Goal: Information Seeking & Learning: Check status

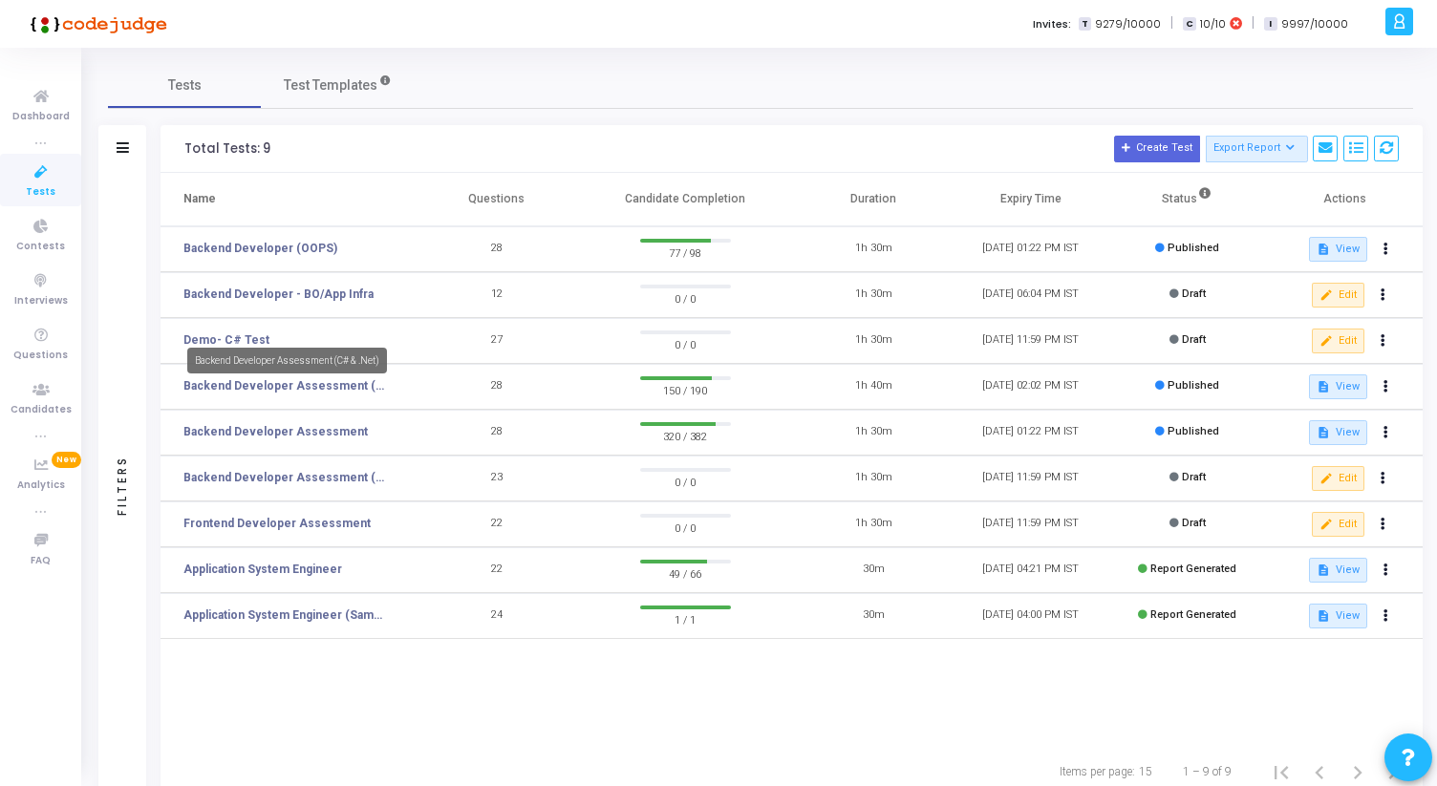
scroll to position [61, 0]
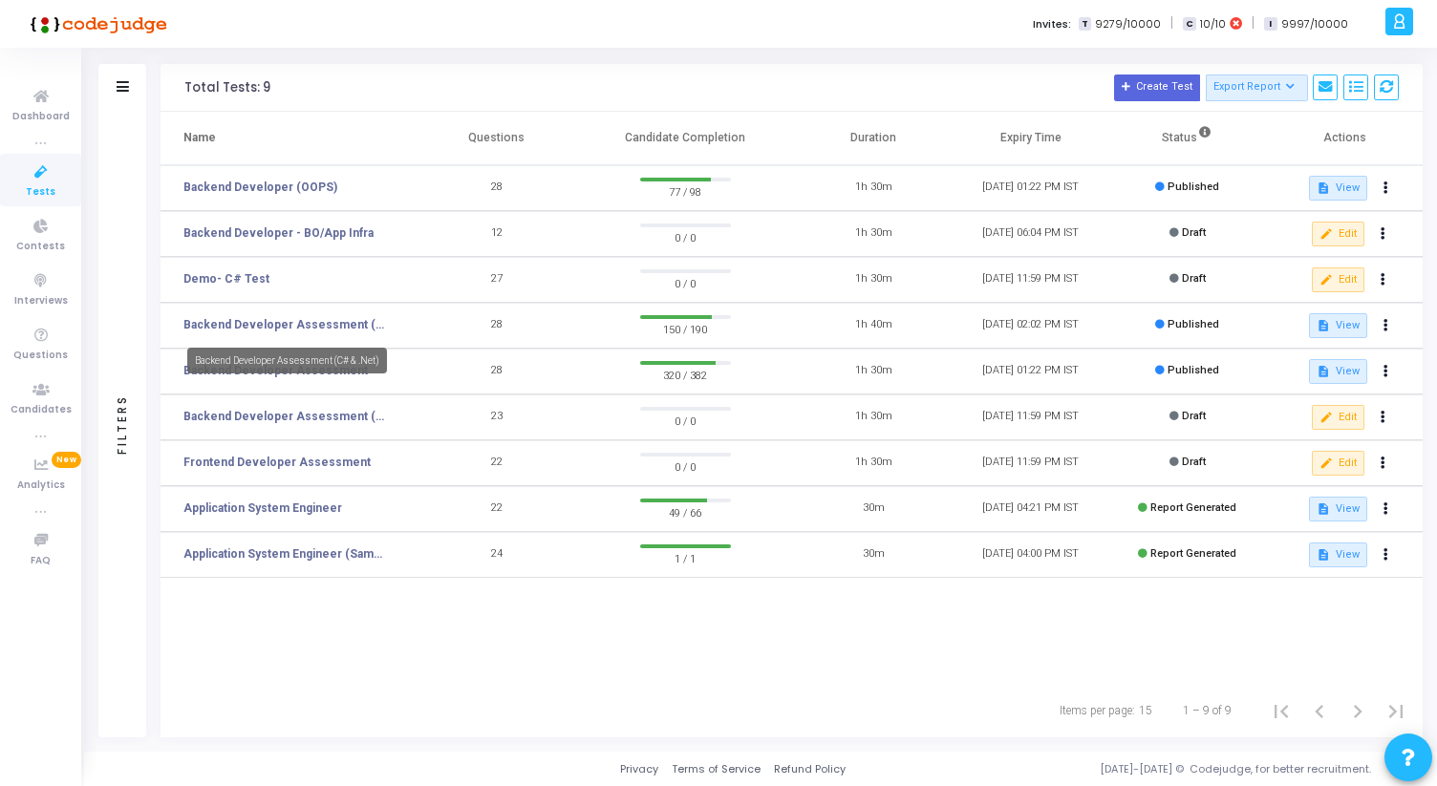
click at [280, 319] on link "Backend Developer Assessment (C# & .Net)" at bounding box center [285, 324] width 205 height 17
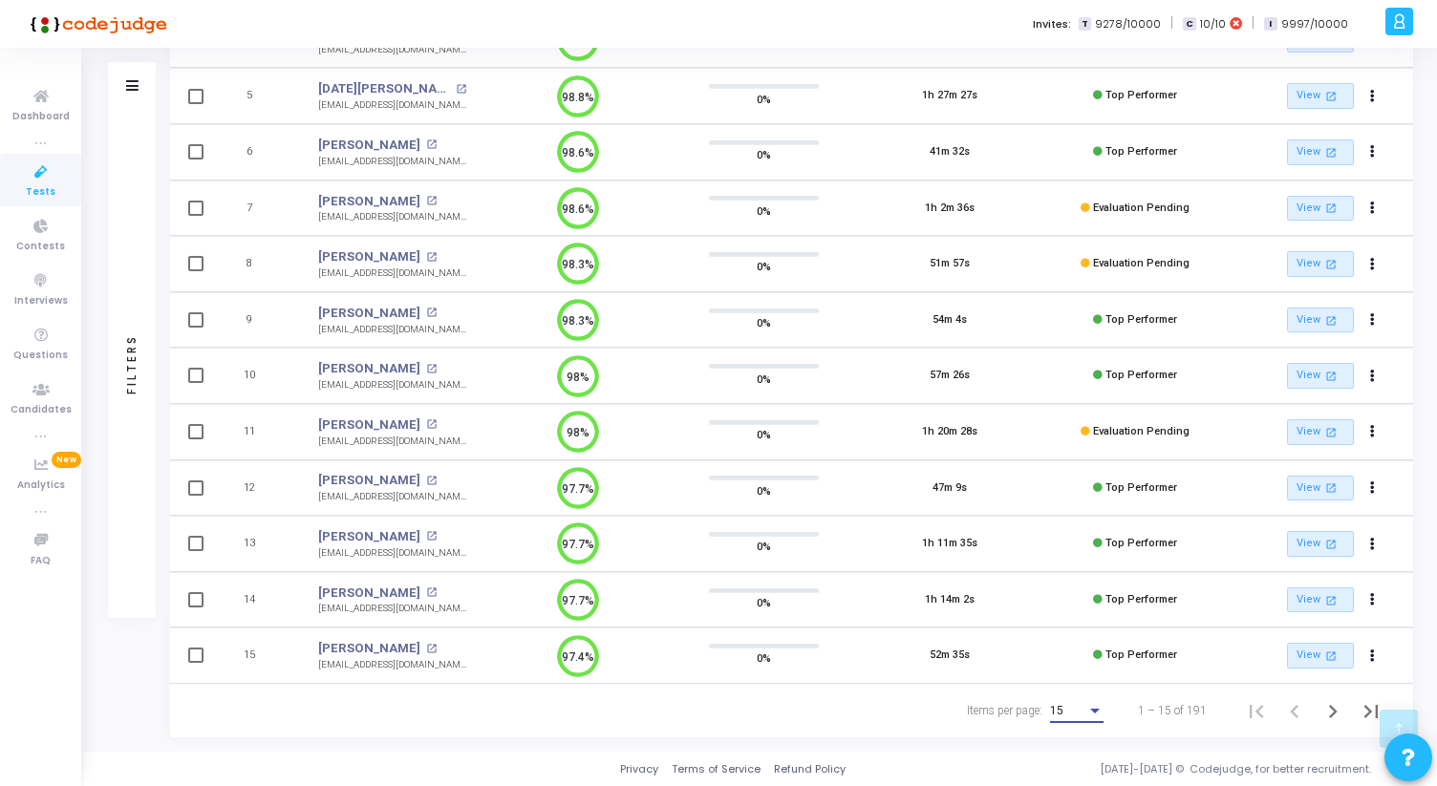
click at [1063, 716] on span "15" at bounding box center [1056, 710] width 13 height 13
click at [1063, 690] on span "50" at bounding box center [1078, 700] width 54 height 34
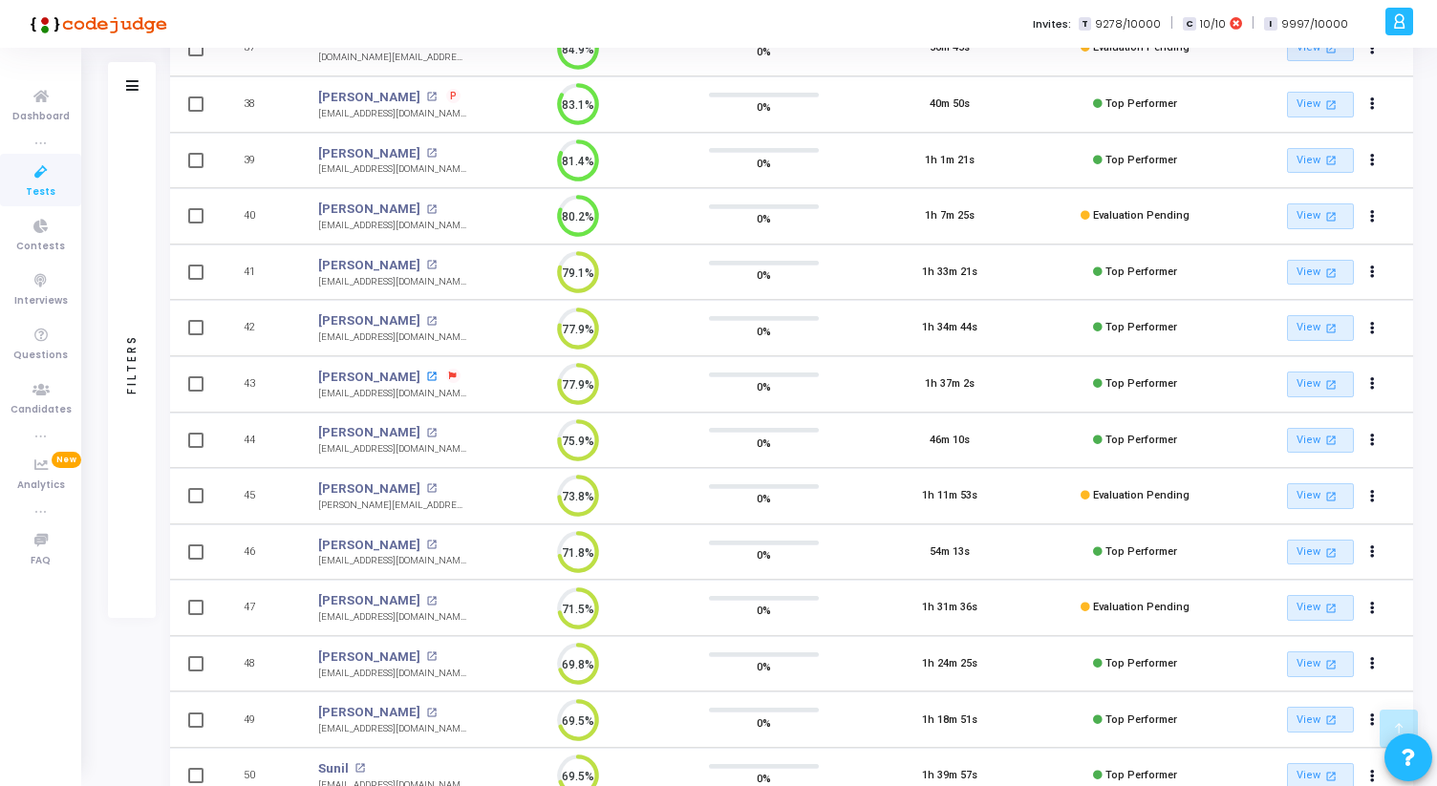
click at [426, 375] on mat-icon "open_in_new" at bounding box center [431, 377] width 11 height 11
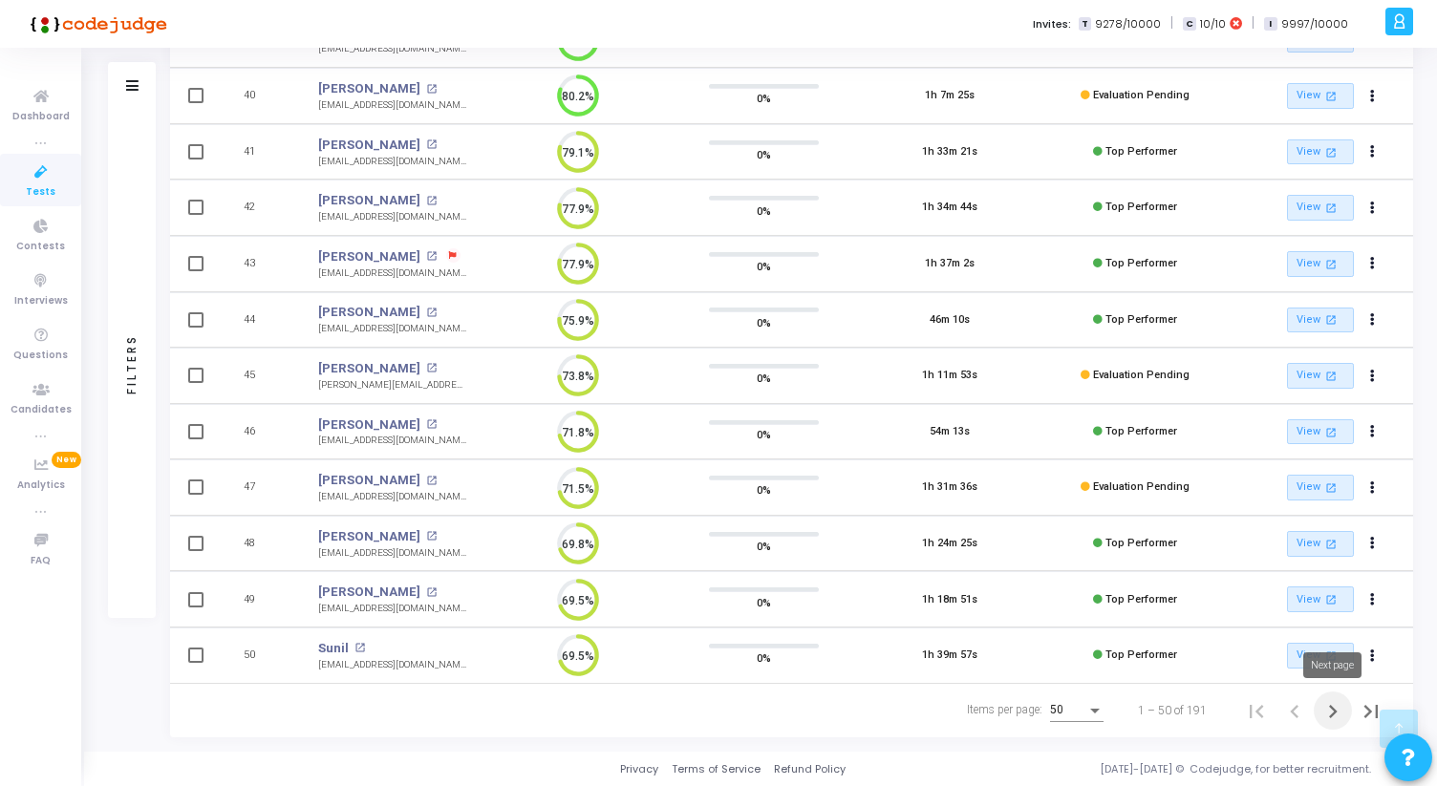
click at [1327, 708] on icon "Next page" at bounding box center [1332, 711] width 27 height 27
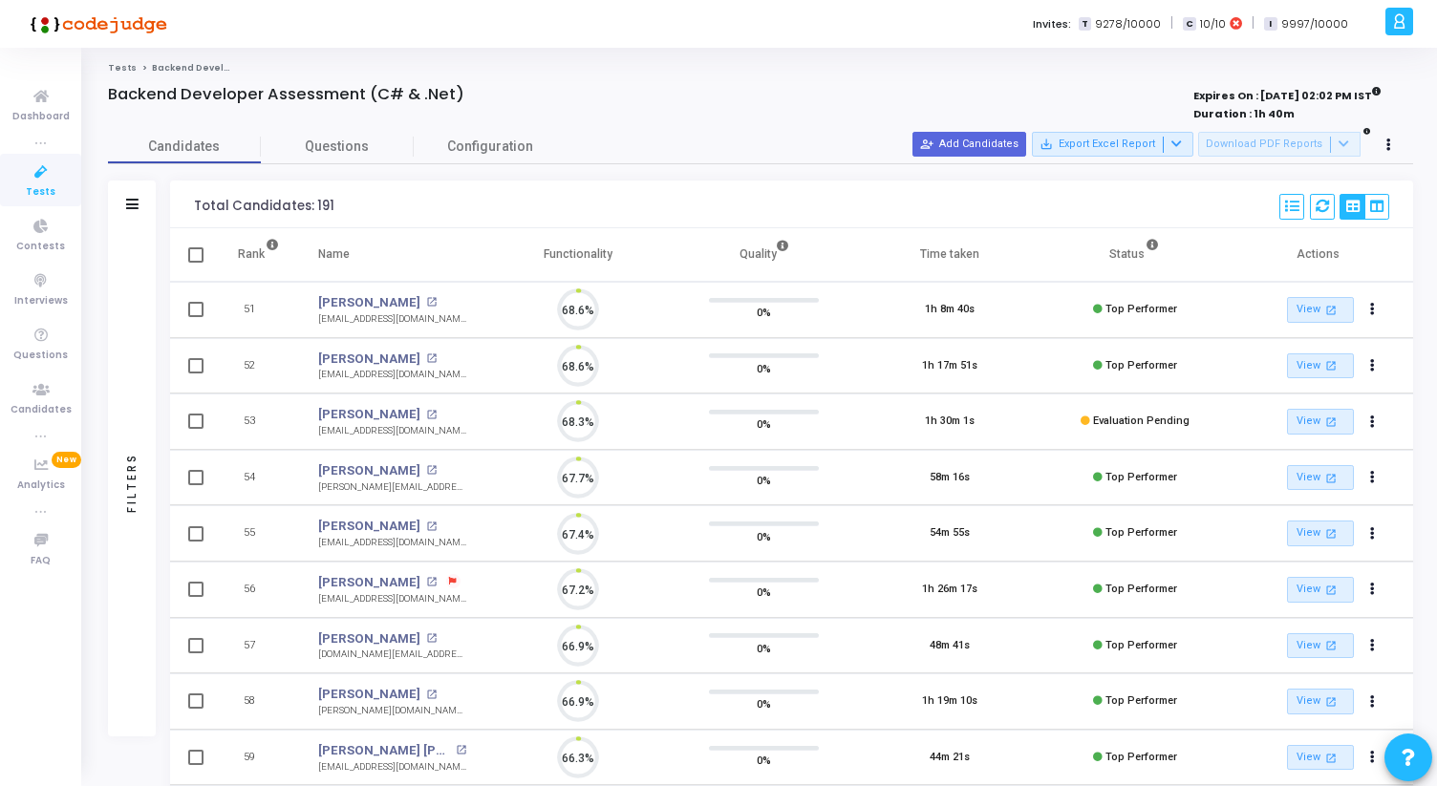
scroll to position [40, 49]
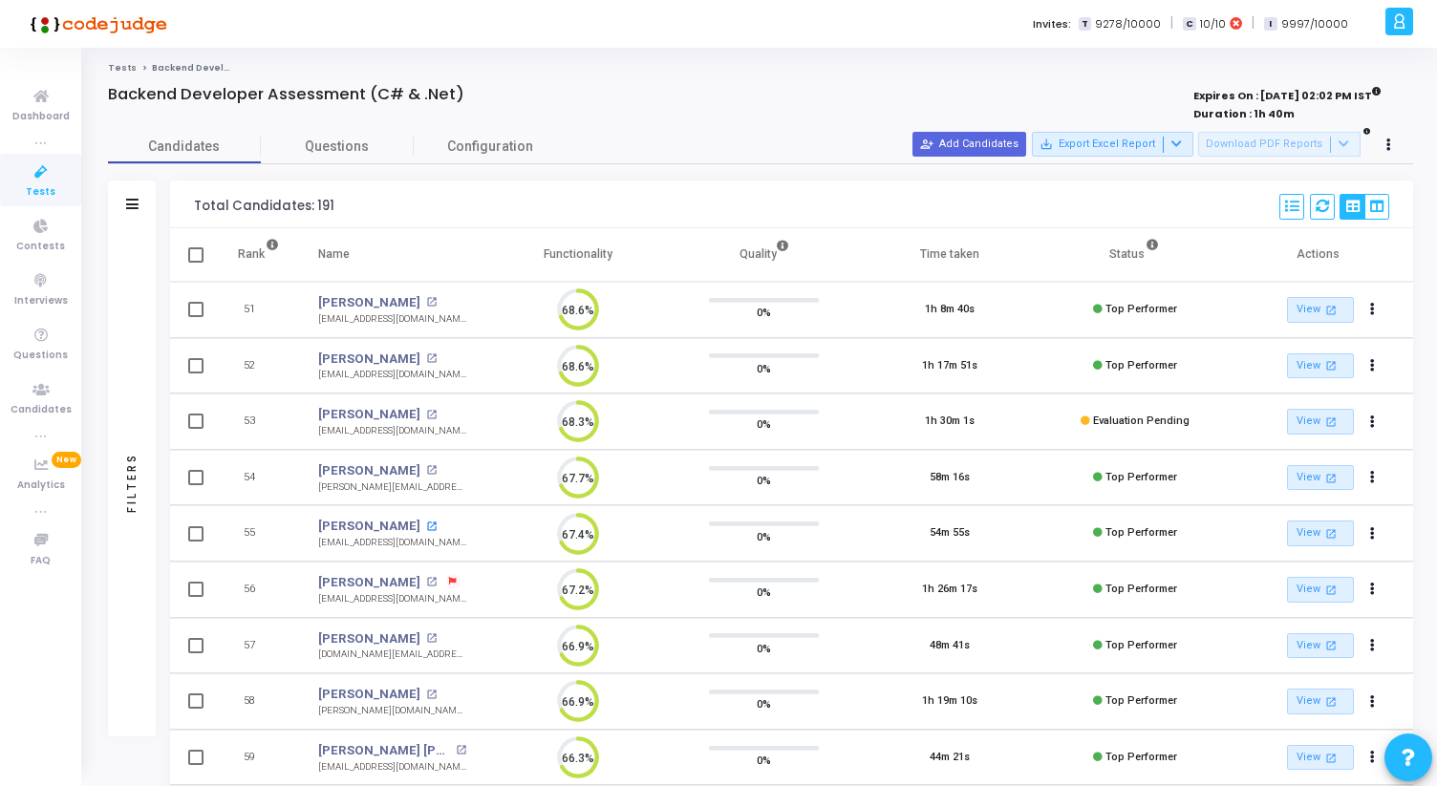
click at [426, 523] on mat-icon "open_in_new" at bounding box center [431, 527] width 11 height 11
click at [426, 634] on mat-icon "open_in_new" at bounding box center [431, 638] width 11 height 11
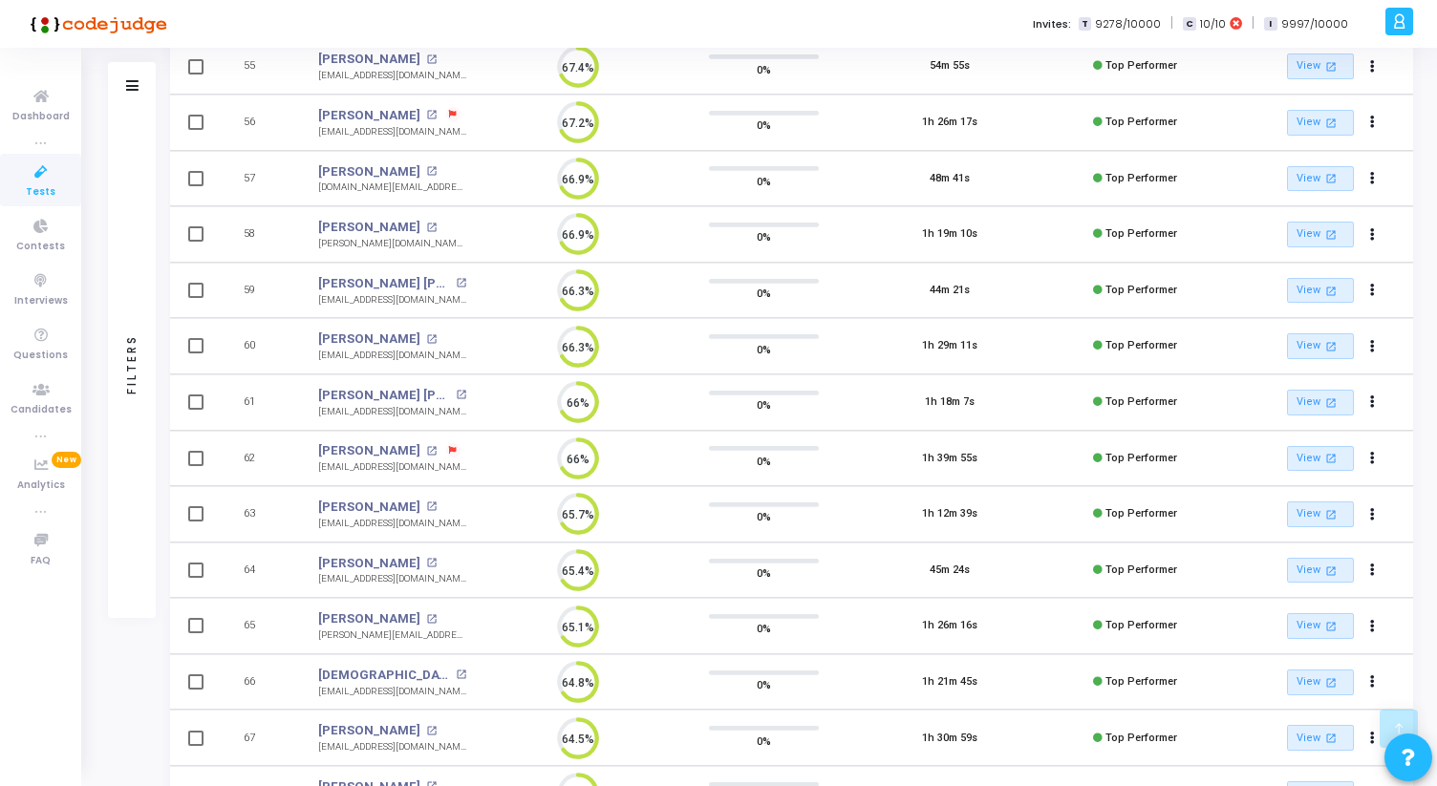
scroll to position [485, 0]
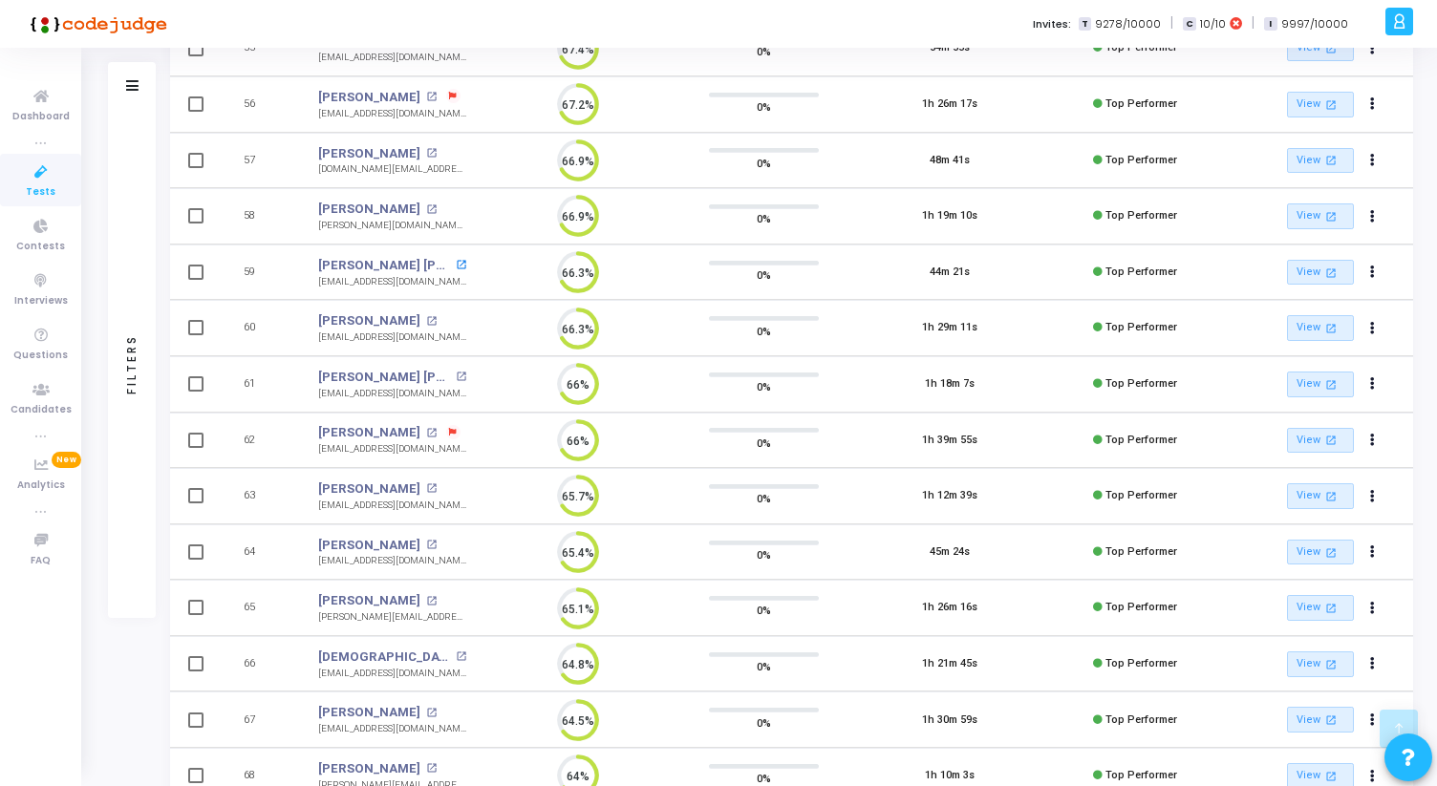
click at [456, 261] on mat-icon "open_in_new" at bounding box center [461, 265] width 11 height 11
click at [456, 655] on mat-icon "open_in_new" at bounding box center [461, 657] width 11 height 11
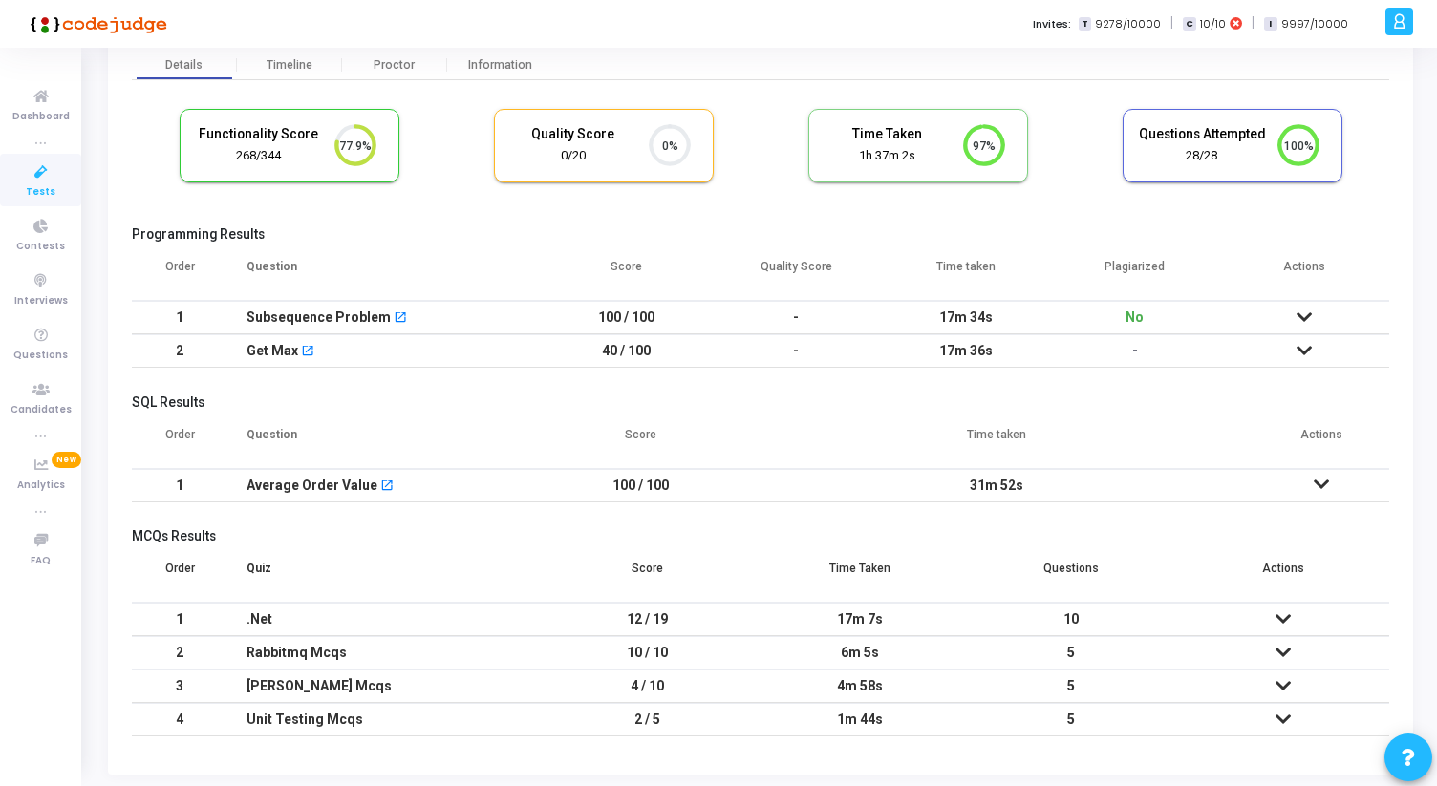
scroll to position [136, 0]
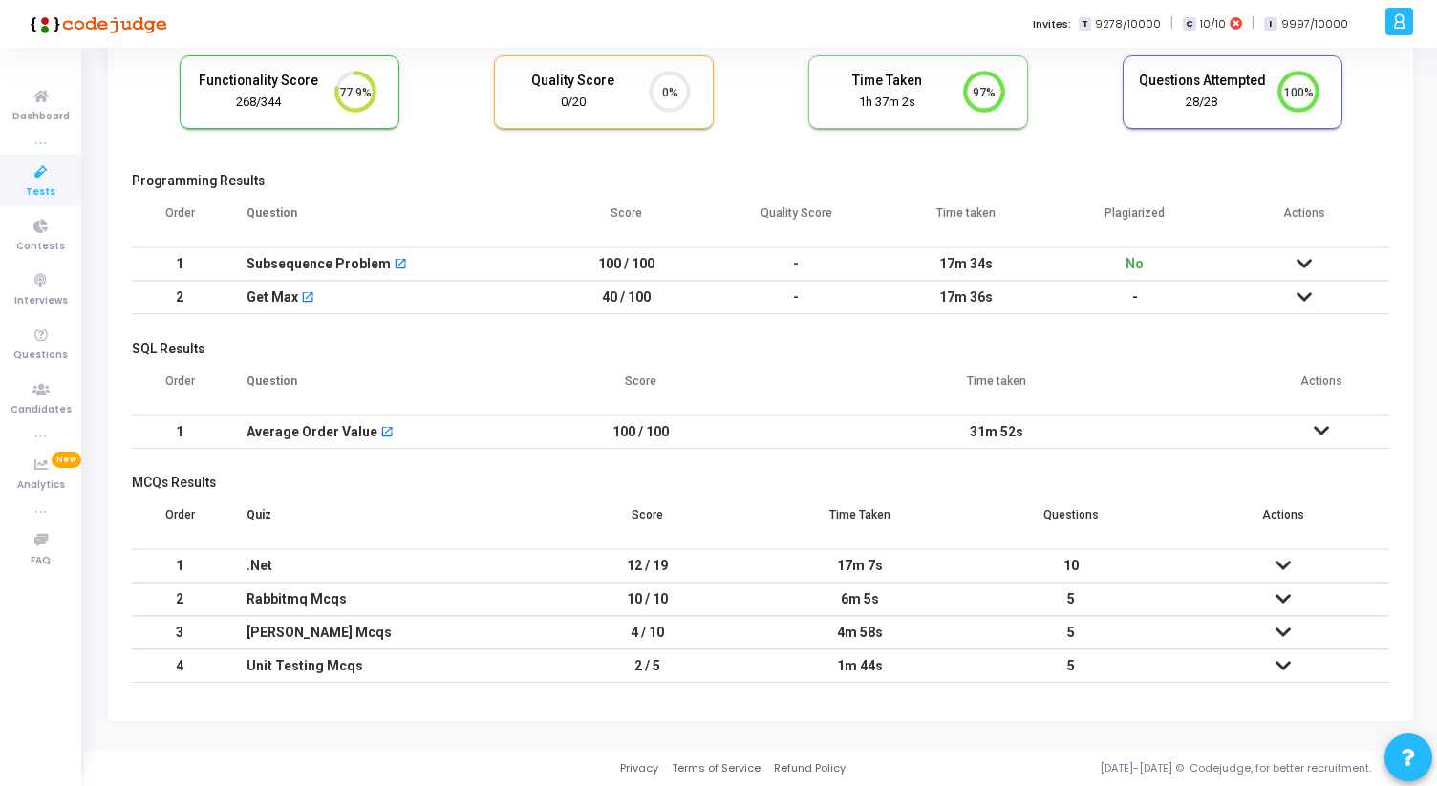
click at [1275, 572] on icon at bounding box center [1282, 565] width 15 height 13
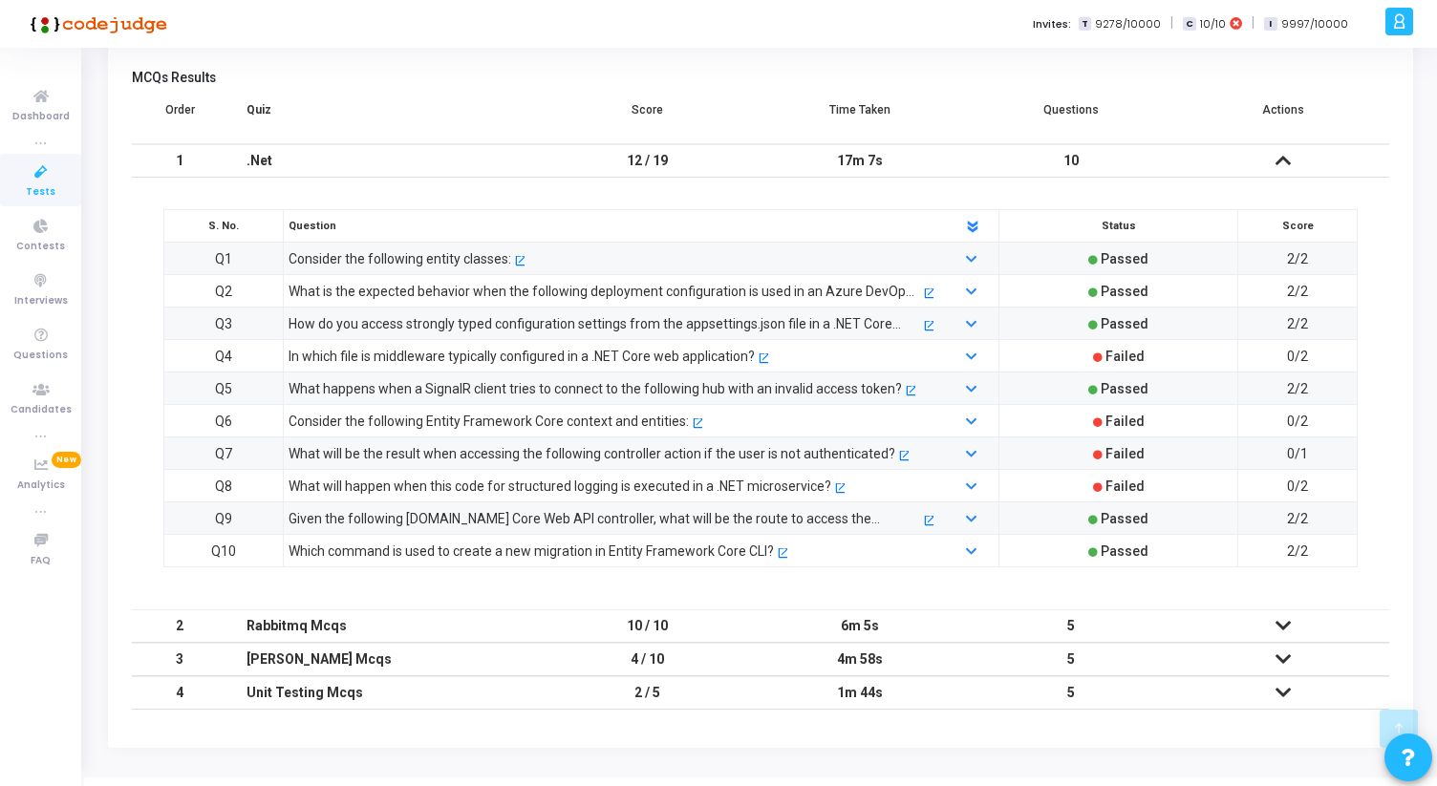
scroll to position [568, 0]
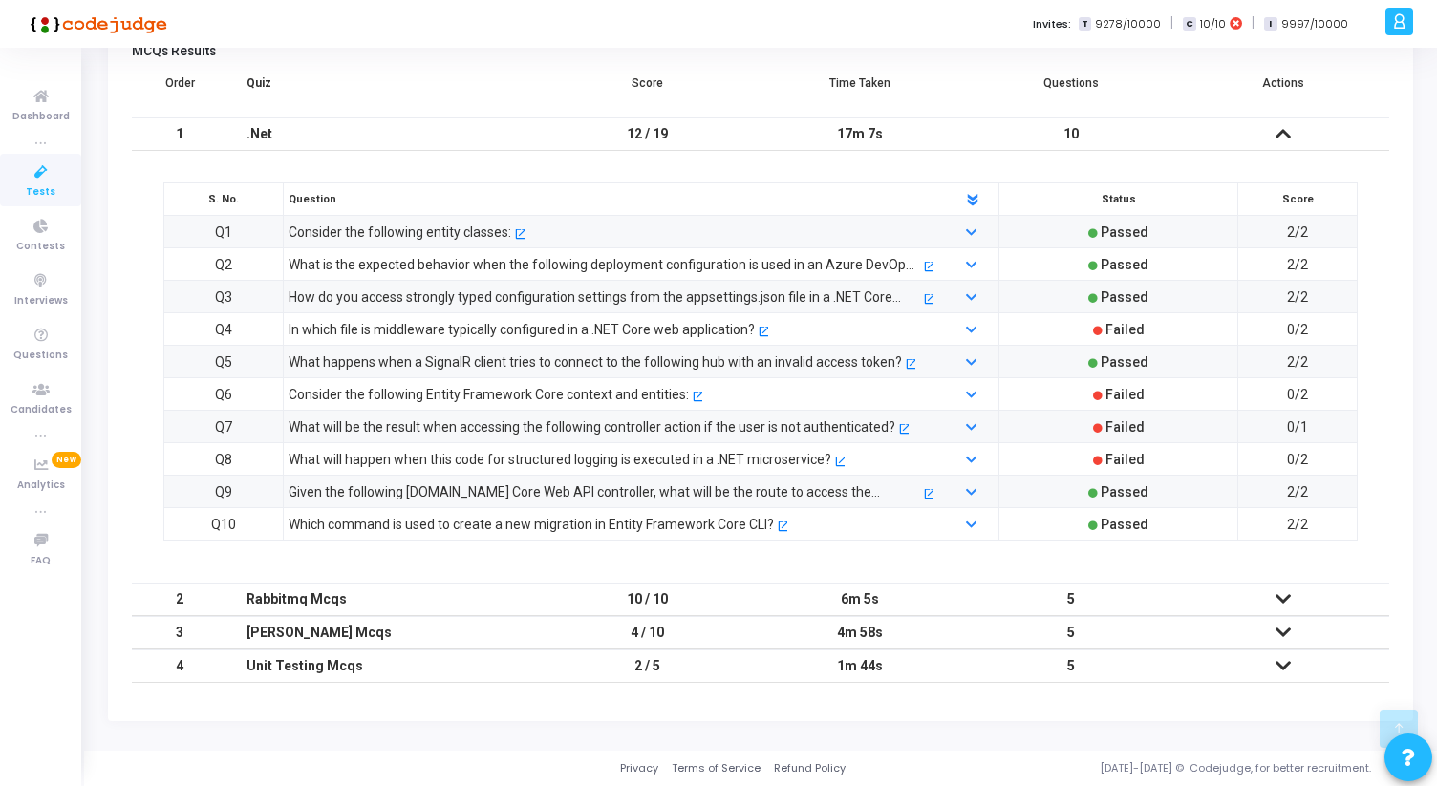
click at [1279, 595] on icon at bounding box center [1282, 598] width 15 height 13
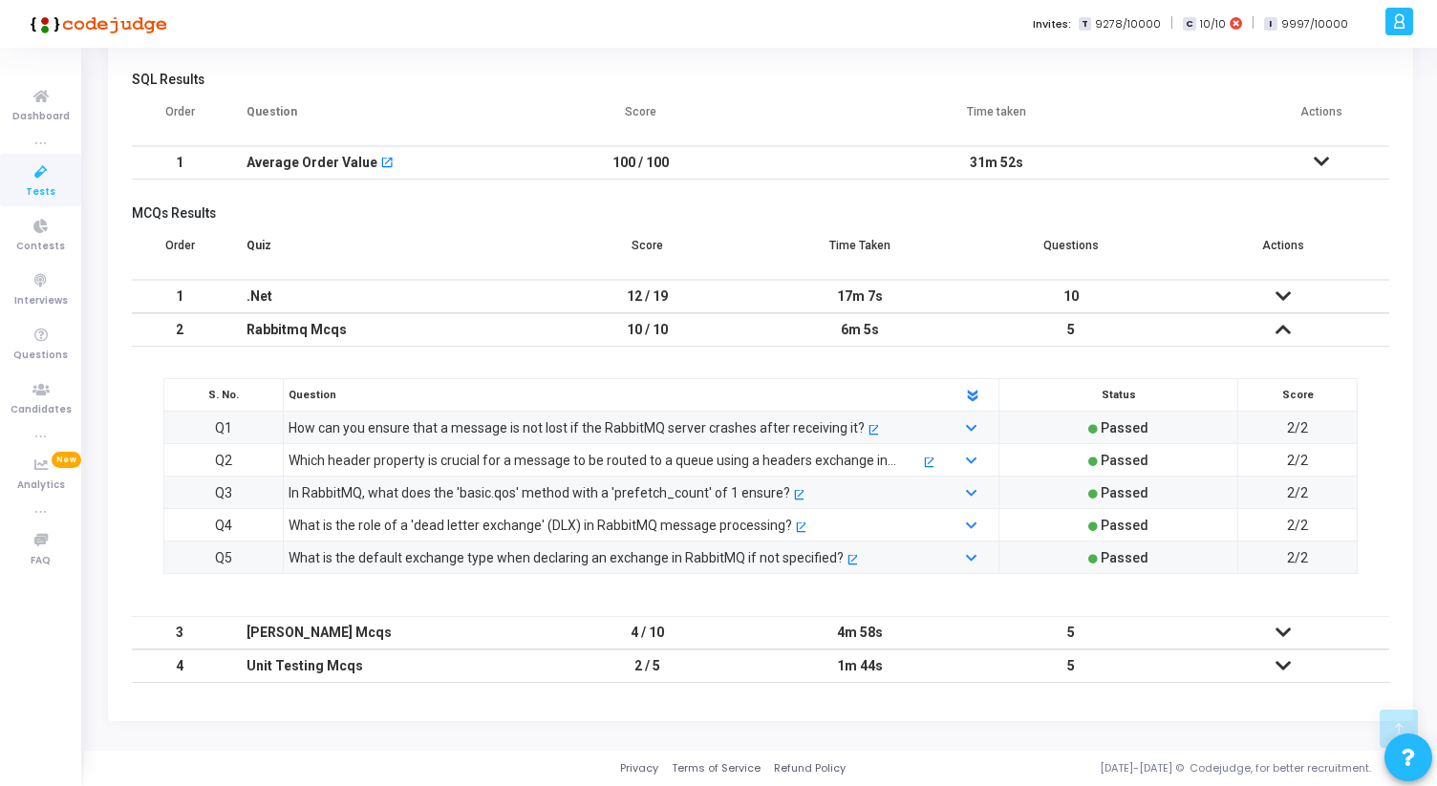
scroll to position [405, 0]
click at [1287, 335] on icon at bounding box center [1282, 329] width 15 height 13
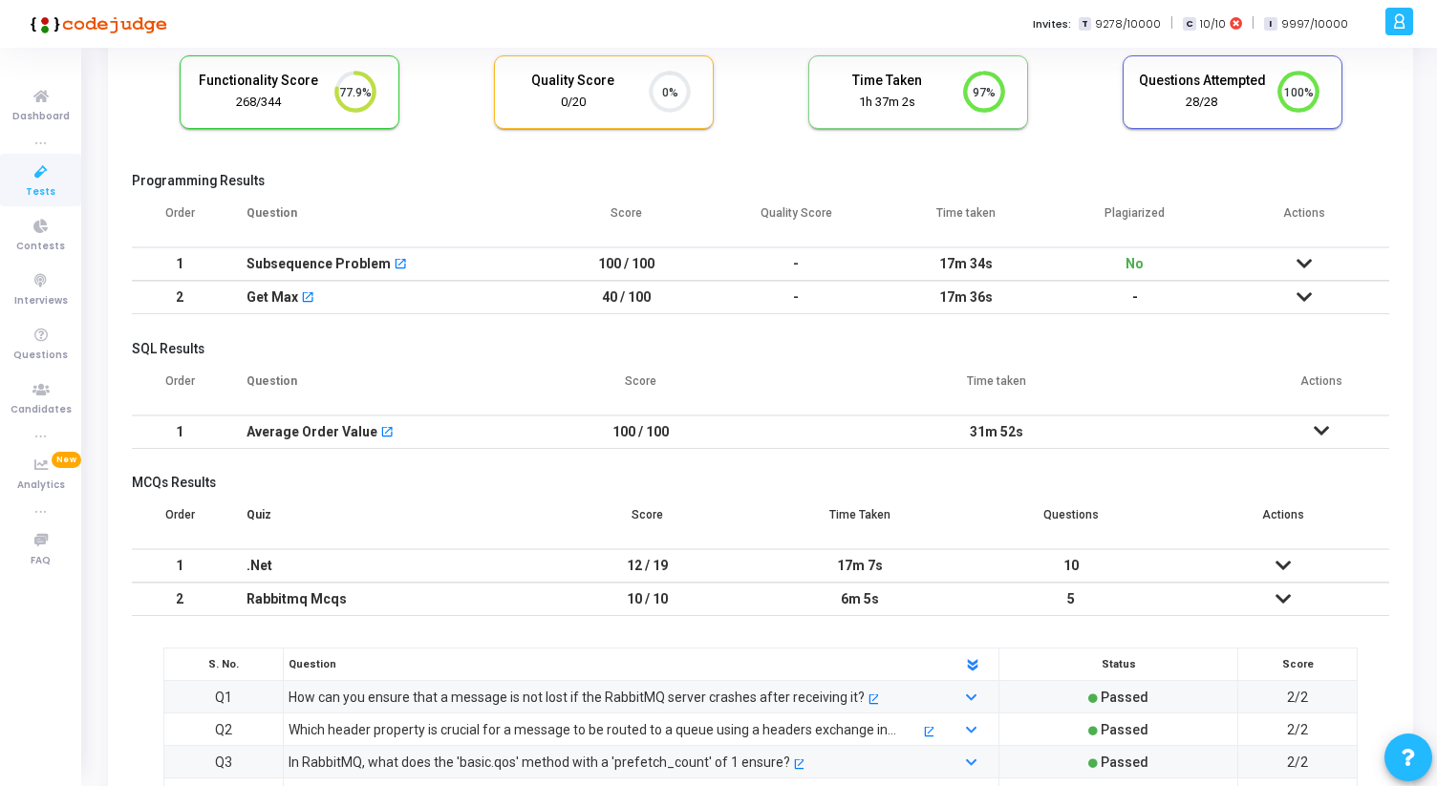
scroll to position [0, 0]
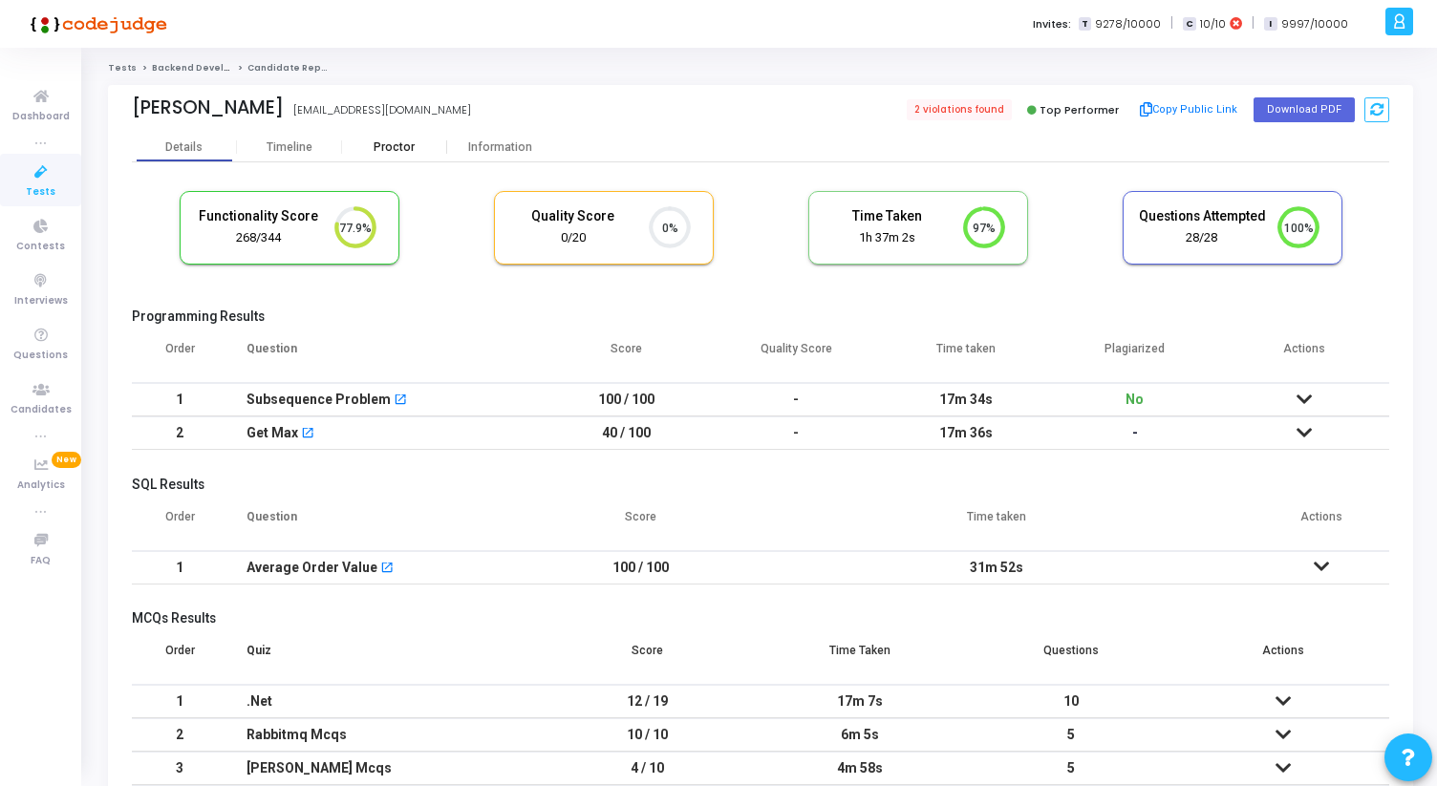
click at [401, 144] on div "Proctor" at bounding box center [394, 147] width 105 height 14
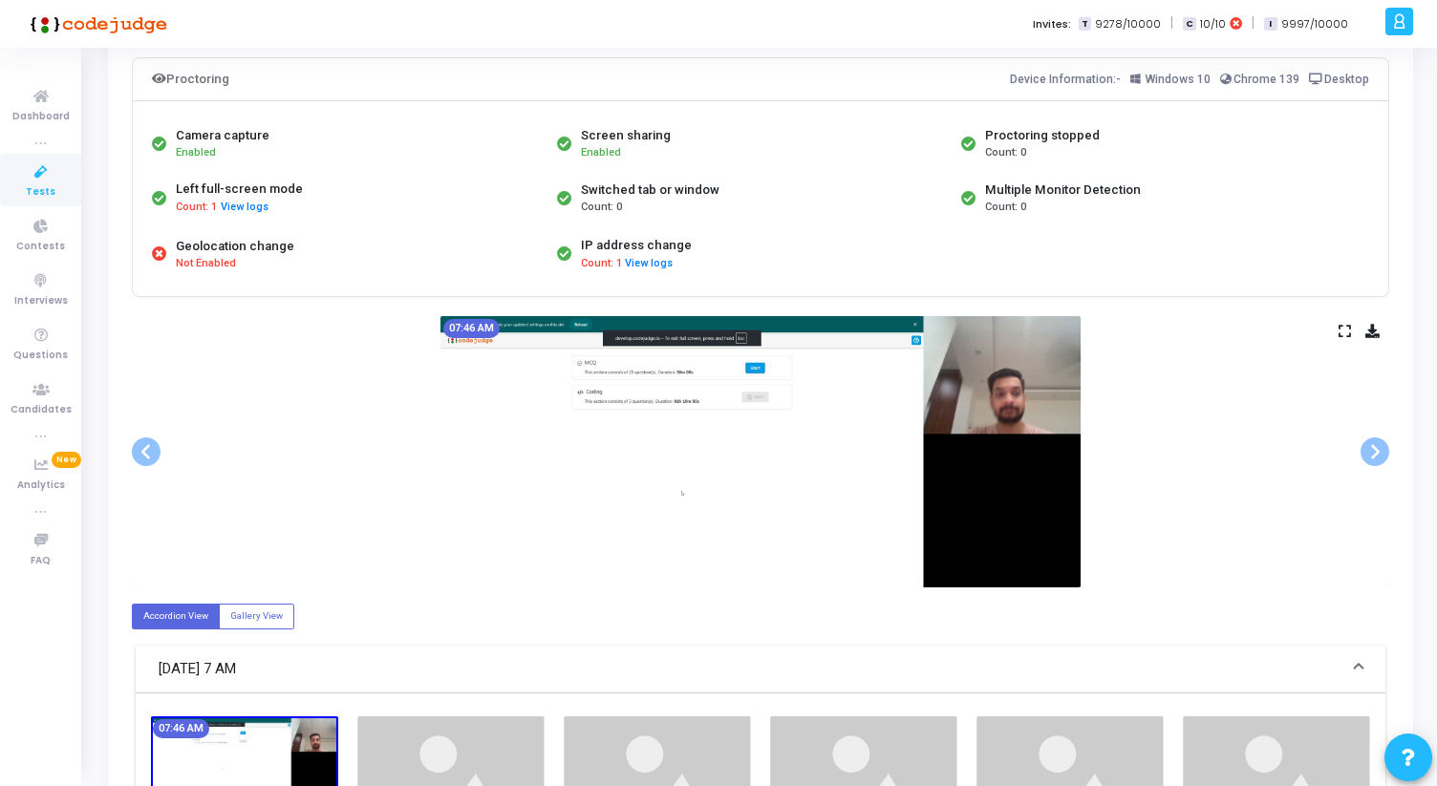
scroll to position [130, 0]
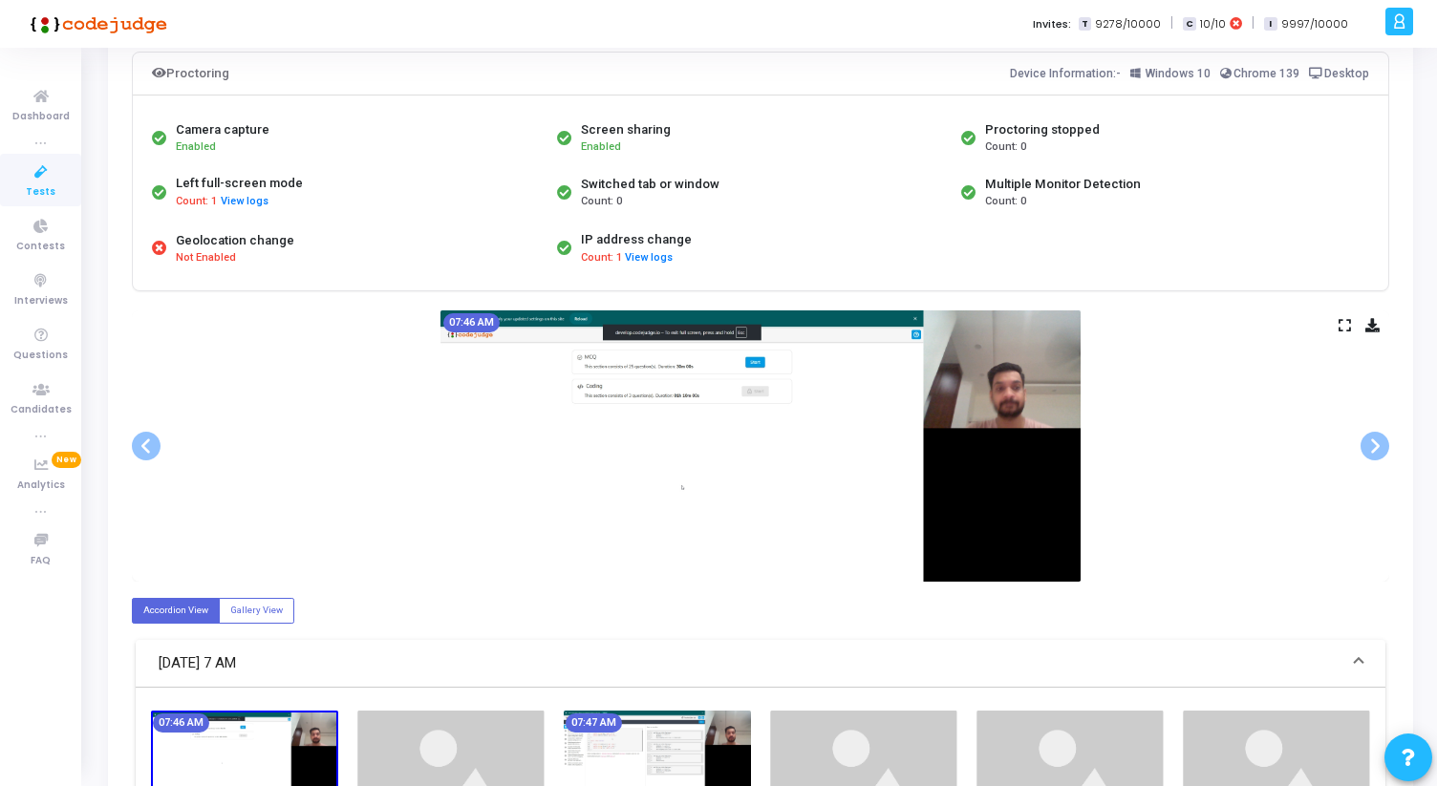
click at [1351, 328] on div "07:46 AM" at bounding box center [760, 446] width 1257 height 271
click at [1342, 326] on icon at bounding box center [1345, 325] width 12 height 11
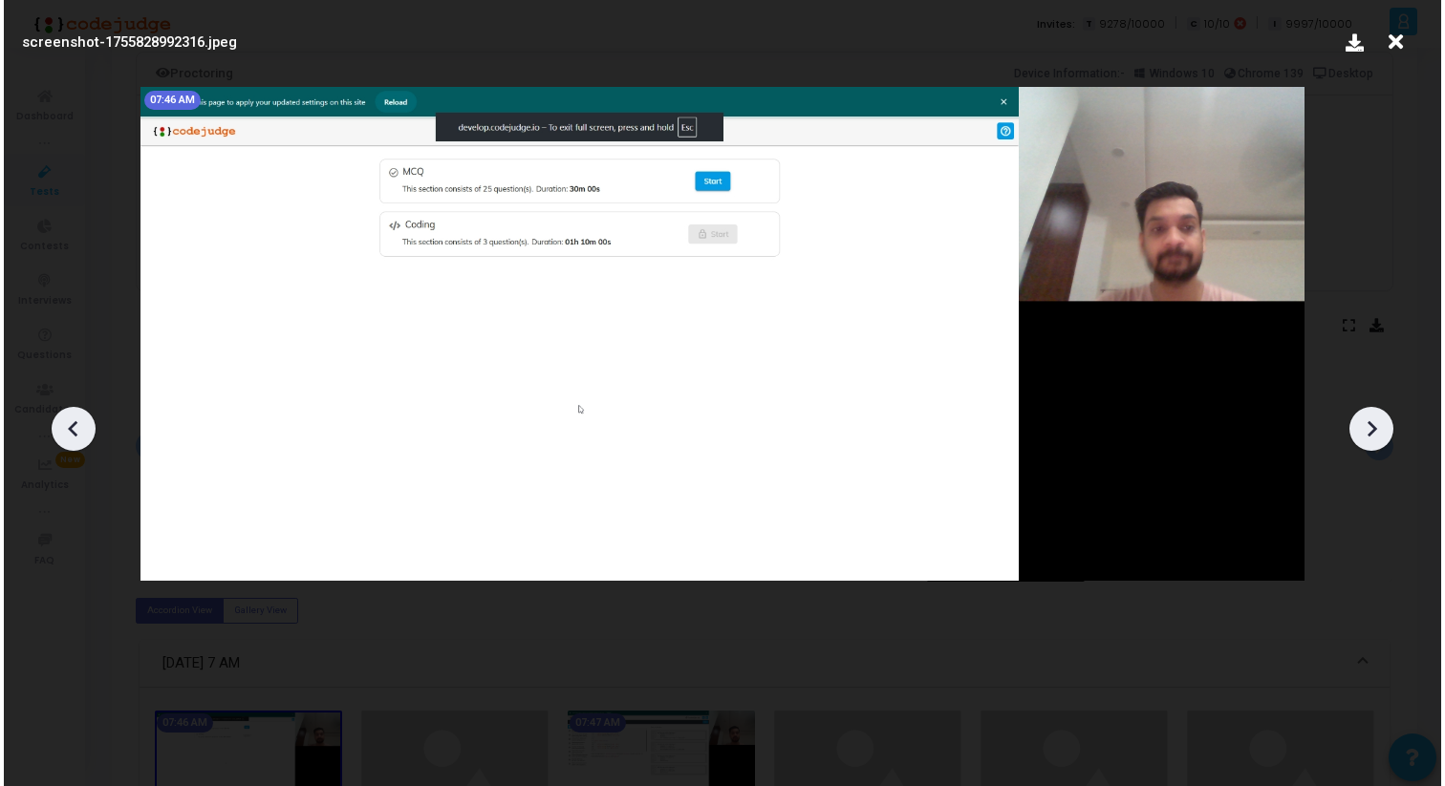
scroll to position [0, 0]
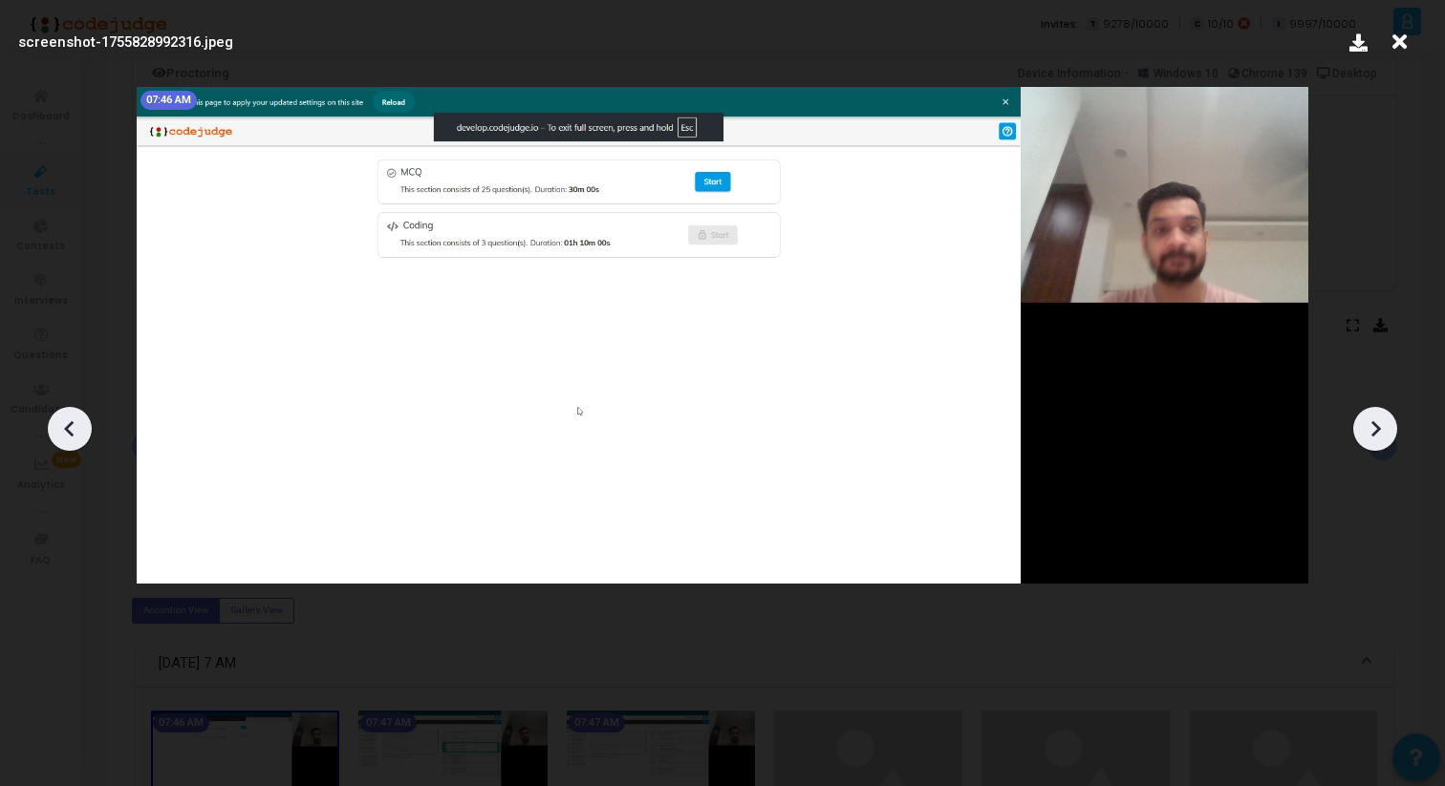
click at [1368, 416] on icon at bounding box center [1374, 429] width 29 height 29
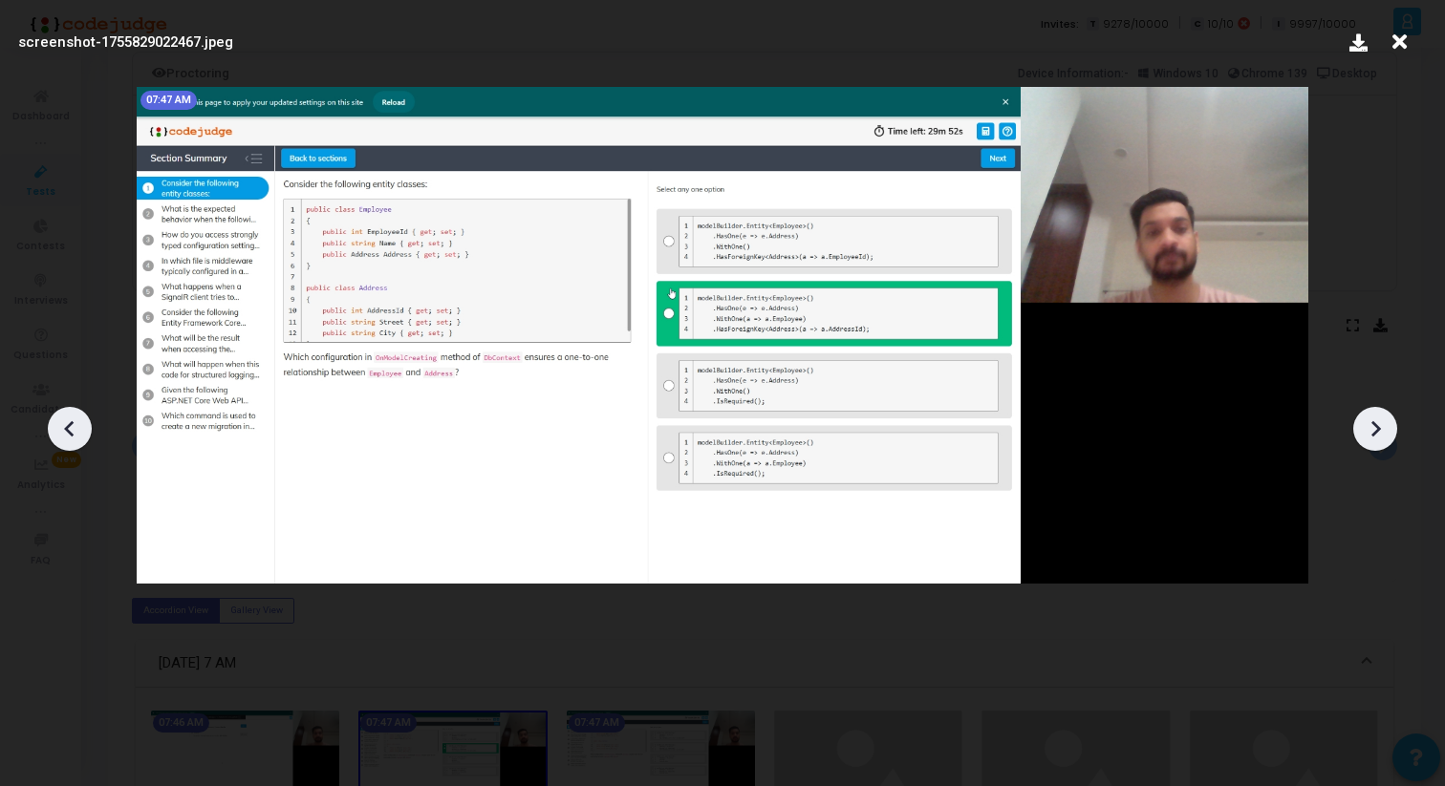
click at [1368, 416] on icon at bounding box center [1374, 429] width 29 height 29
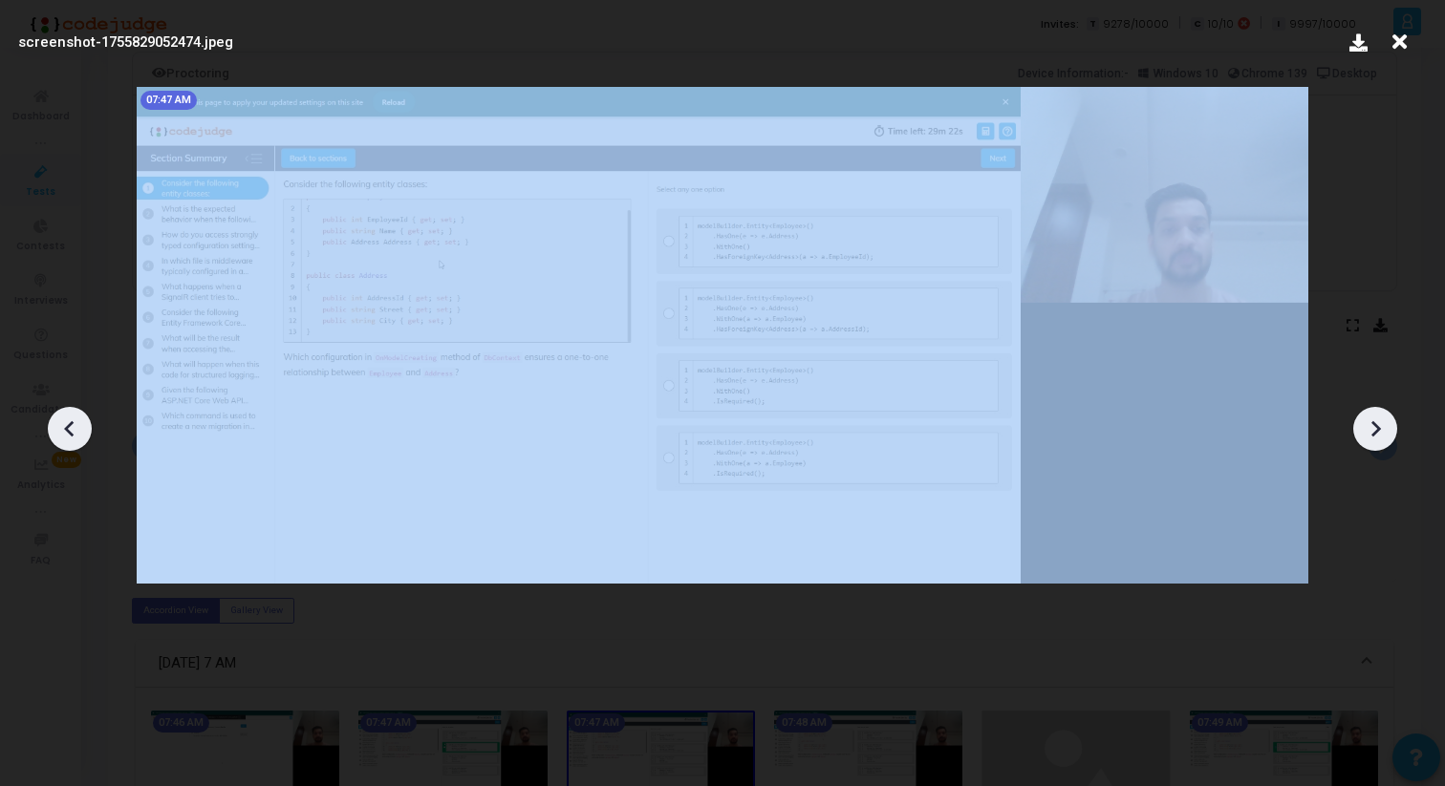
click at [1368, 416] on icon at bounding box center [1374, 429] width 29 height 29
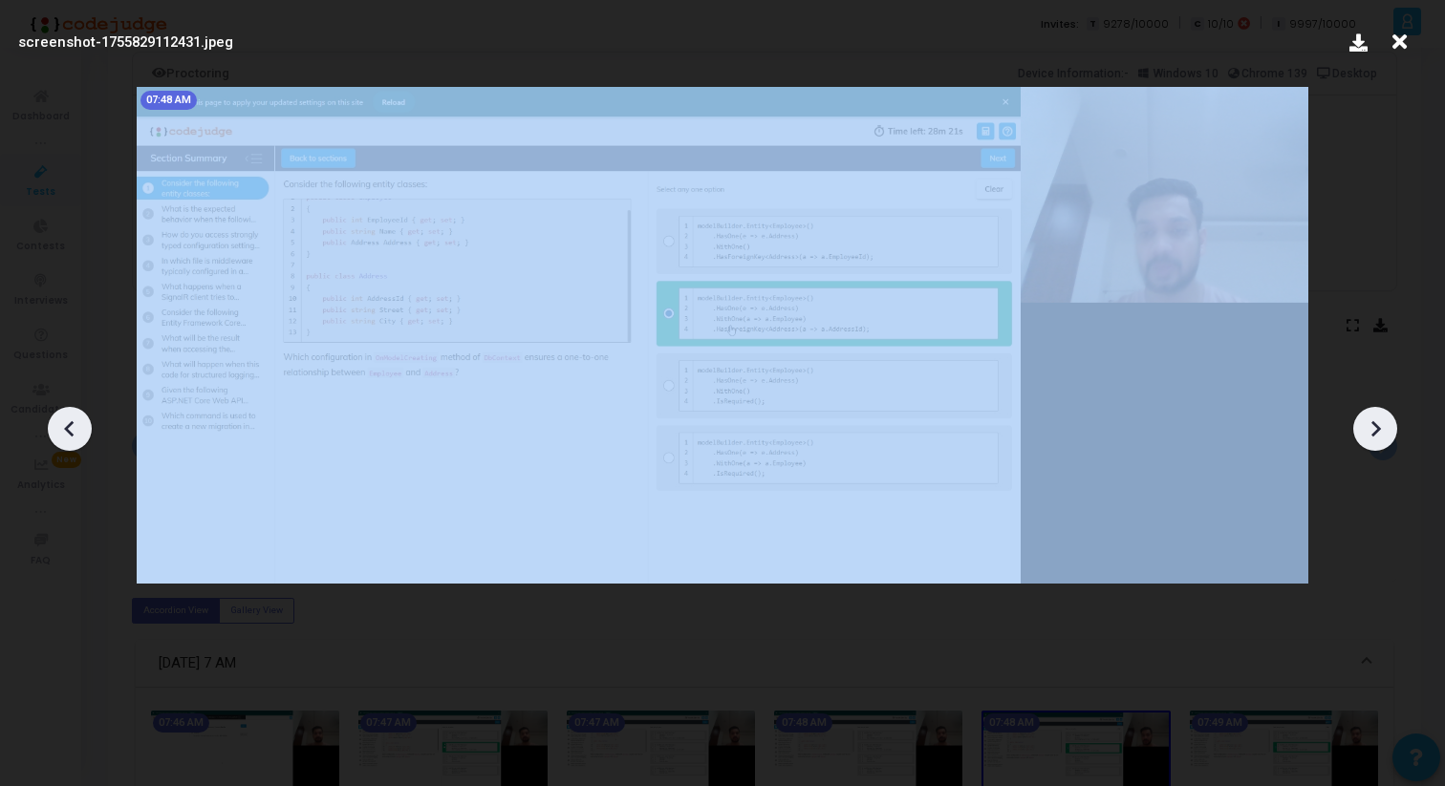
click at [1368, 416] on icon at bounding box center [1374, 429] width 29 height 29
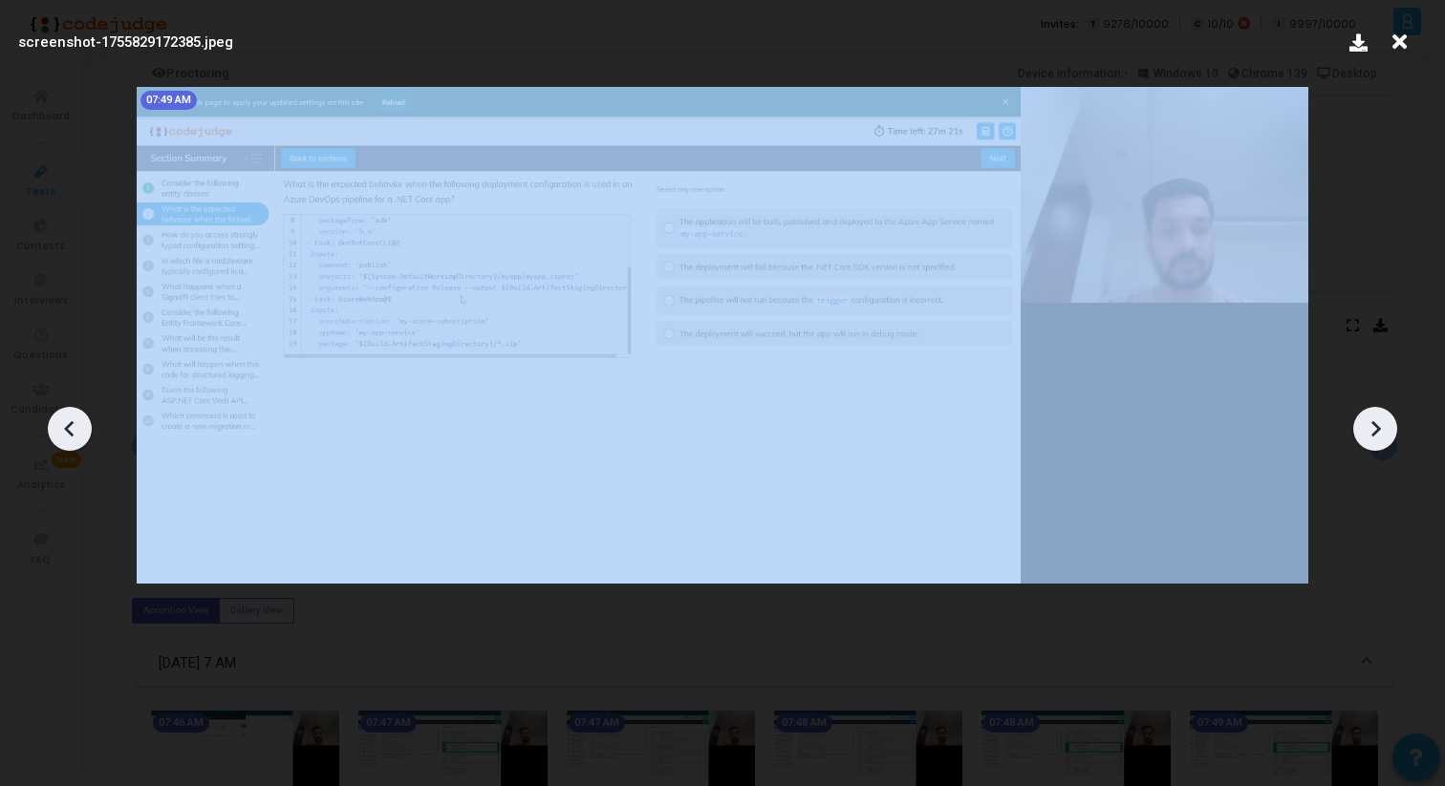
click at [1368, 416] on icon at bounding box center [1374, 429] width 29 height 29
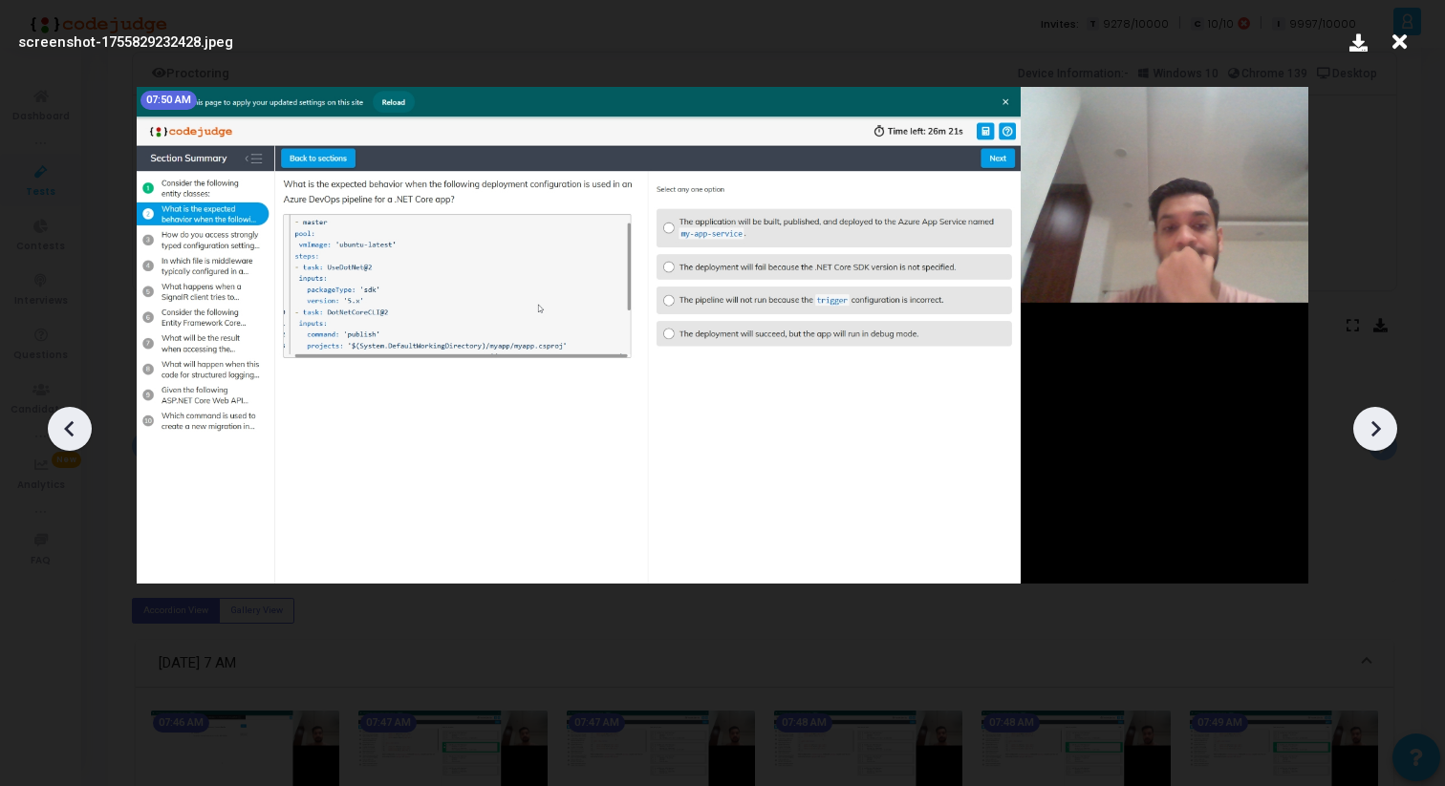
click at [1368, 416] on icon at bounding box center [1374, 429] width 29 height 29
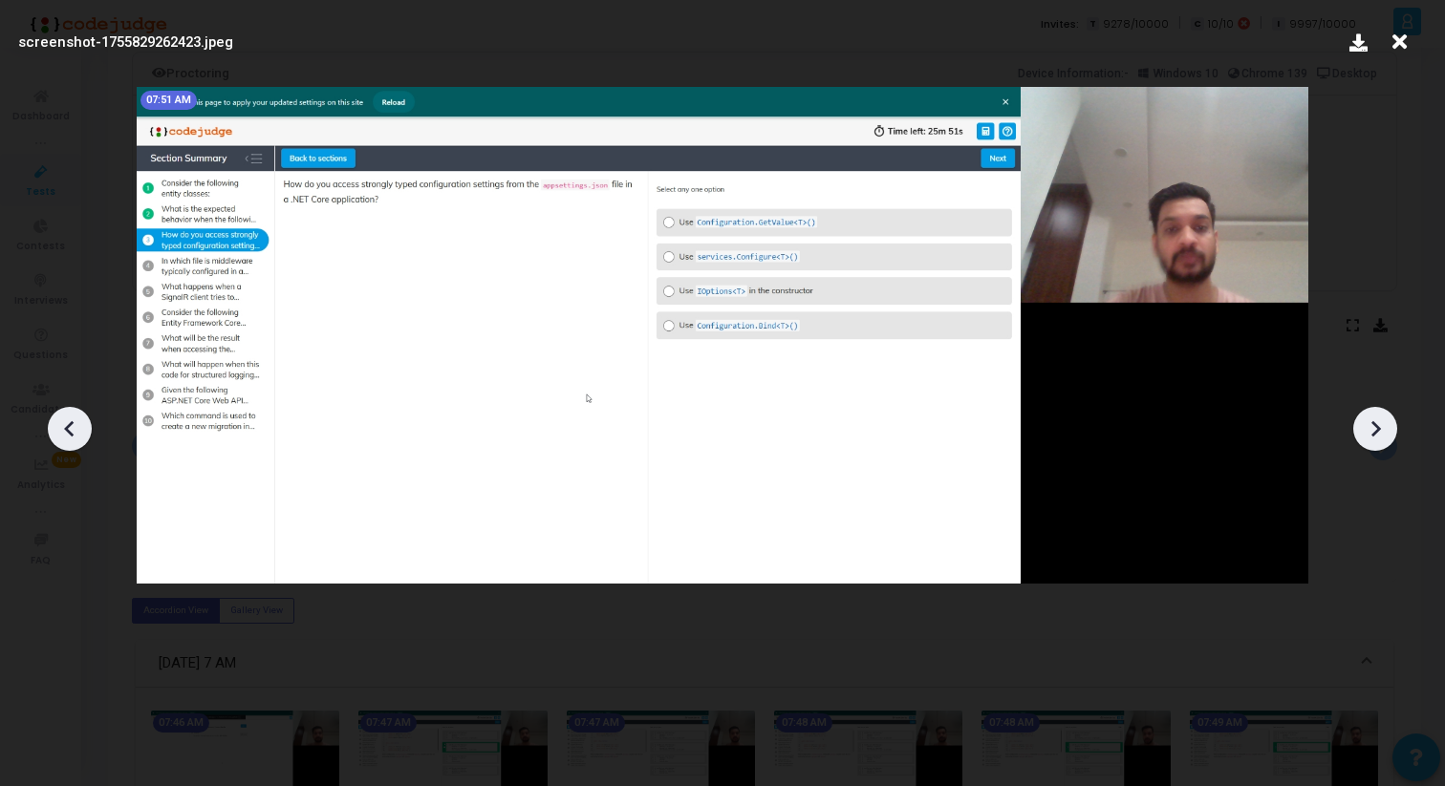
click at [1368, 416] on icon at bounding box center [1374, 429] width 29 height 29
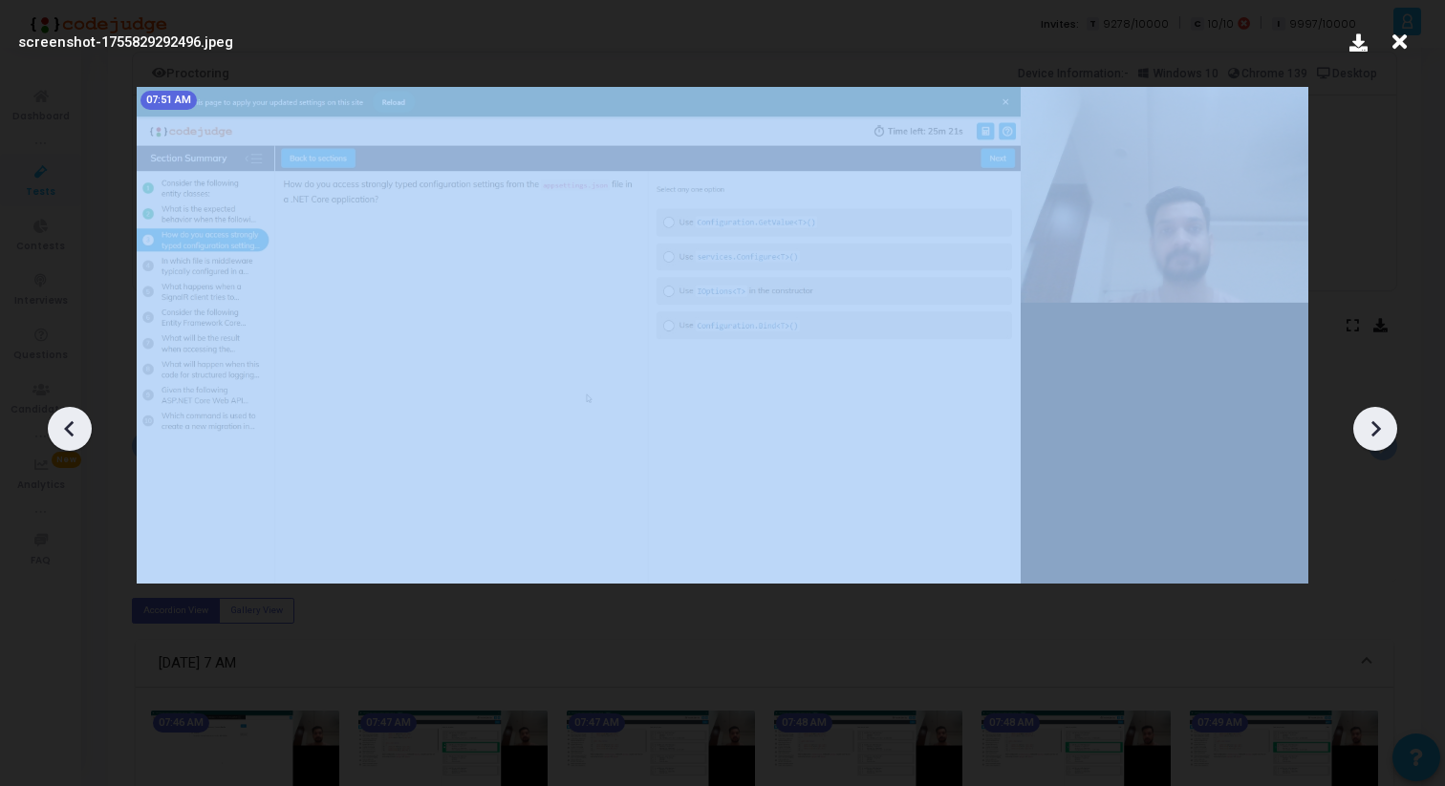
click at [1368, 416] on icon at bounding box center [1374, 429] width 29 height 29
click at [1368, 417] on icon at bounding box center [1374, 429] width 29 height 29
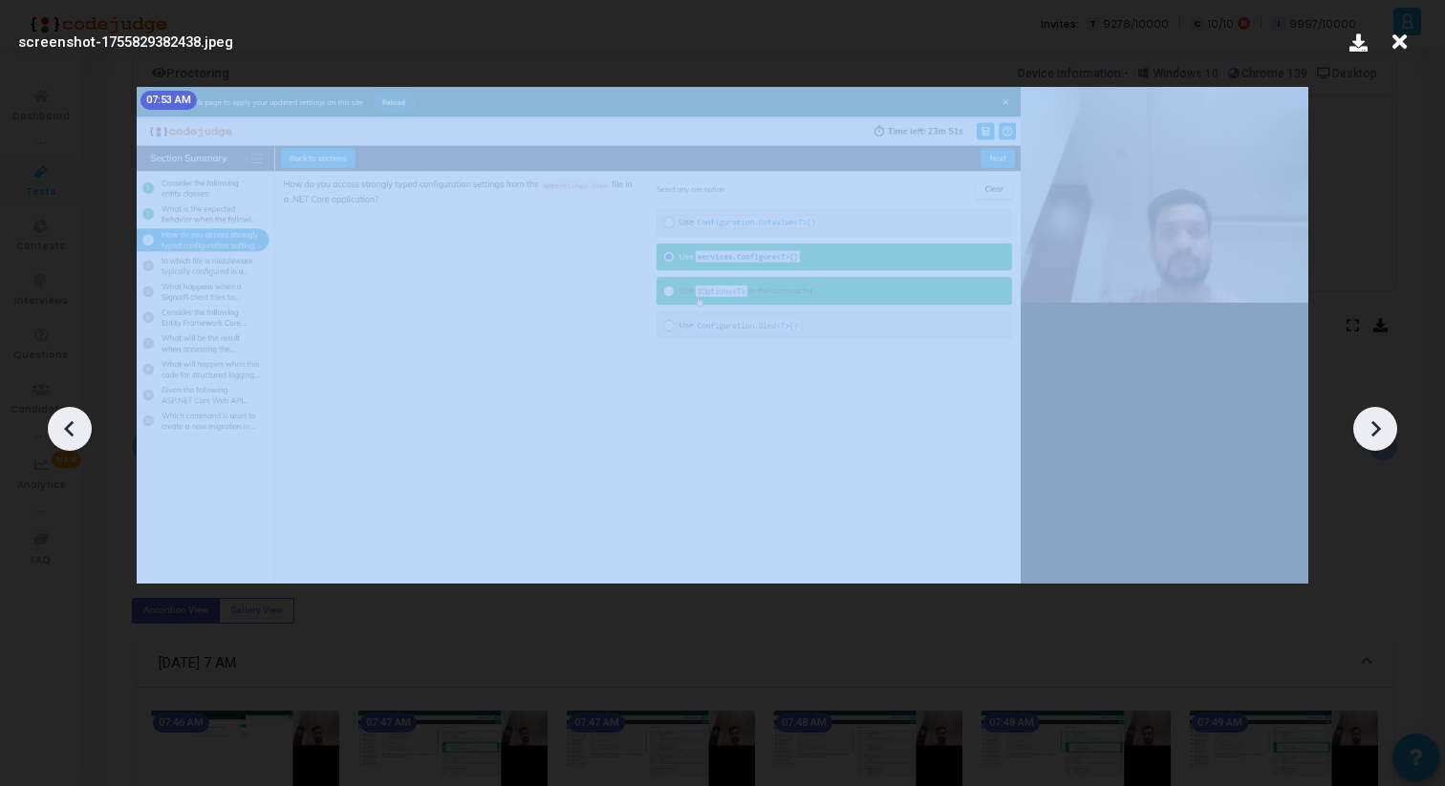
click at [1368, 417] on icon at bounding box center [1374, 429] width 29 height 29
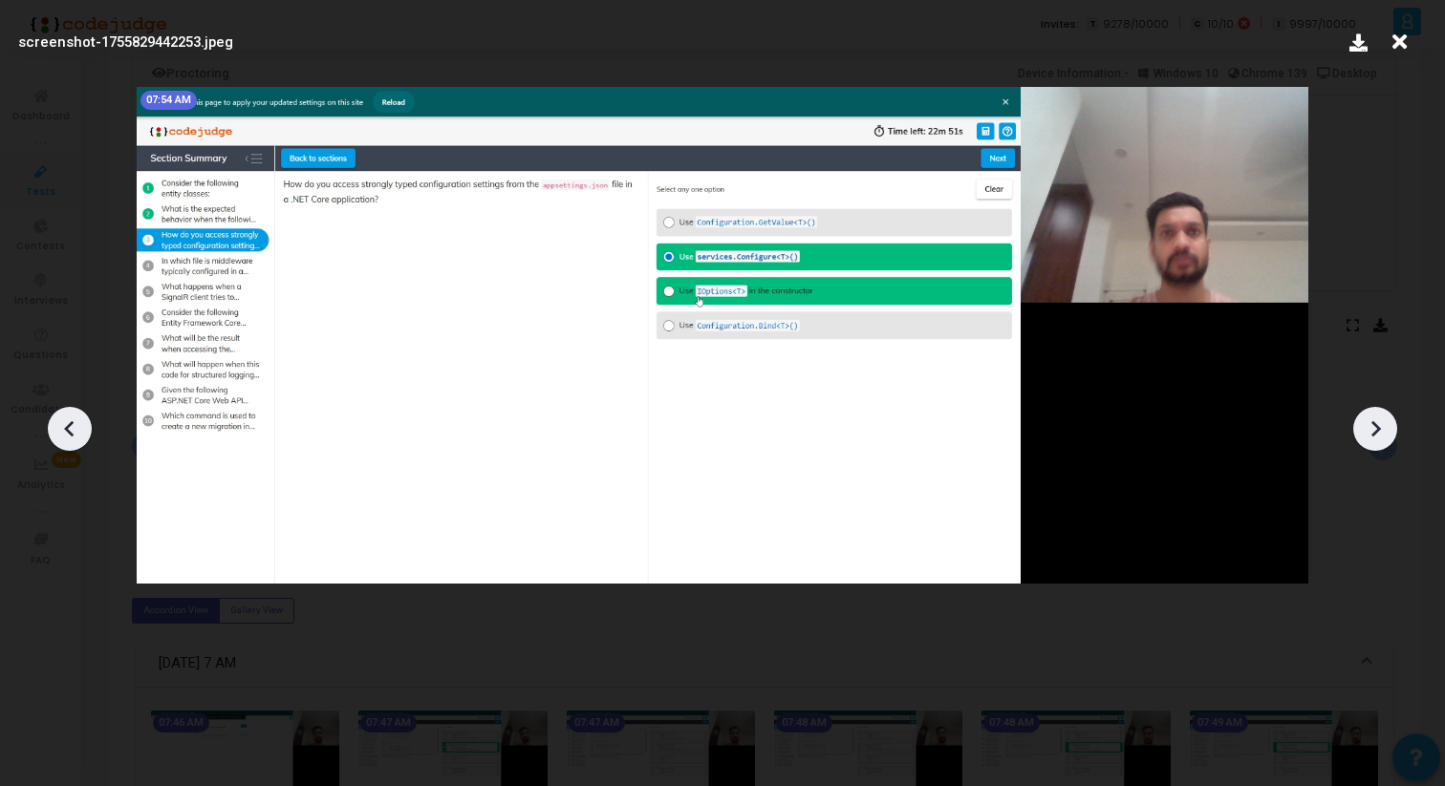
click at [1368, 418] on icon at bounding box center [1374, 429] width 29 height 29
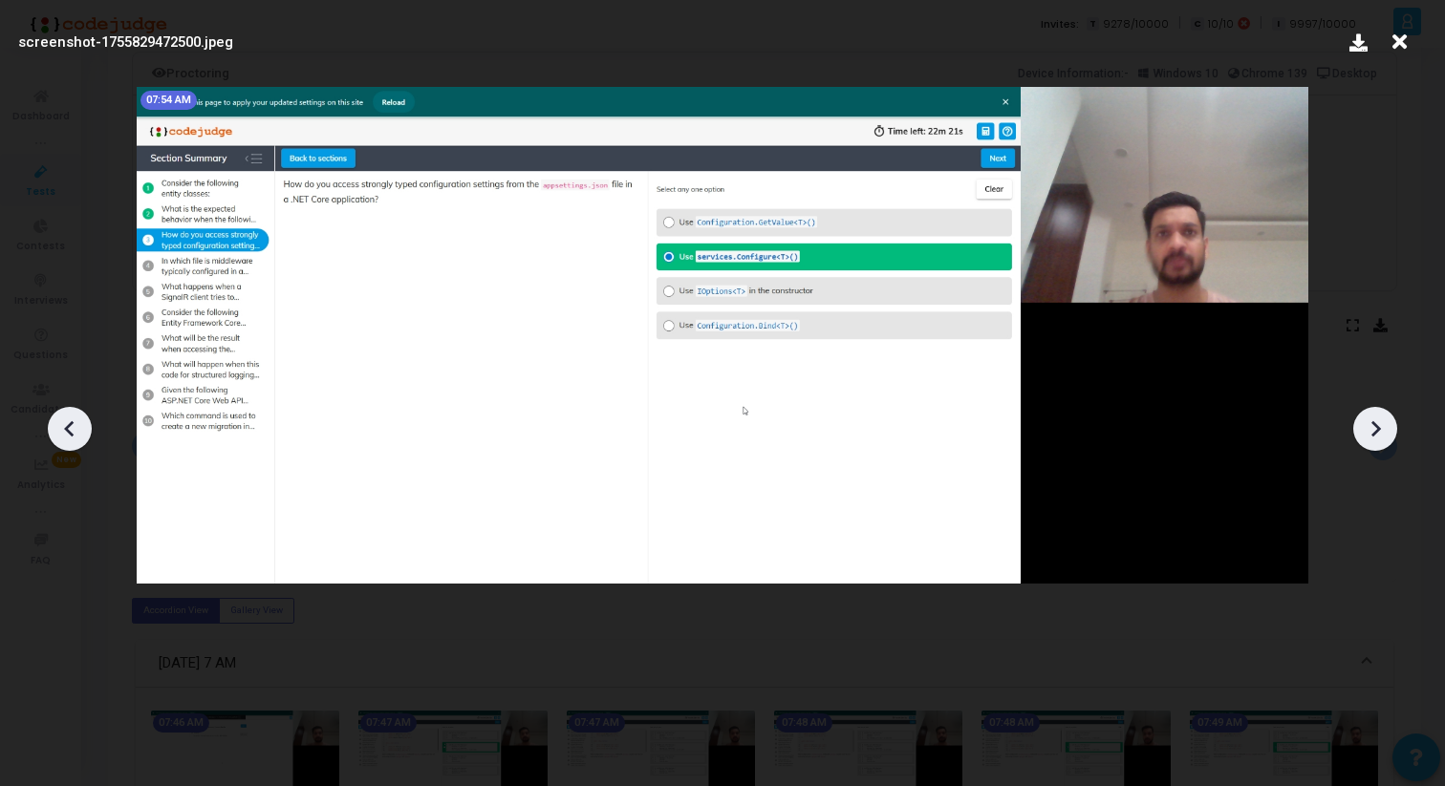
click at [1368, 418] on icon at bounding box center [1374, 429] width 29 height 29
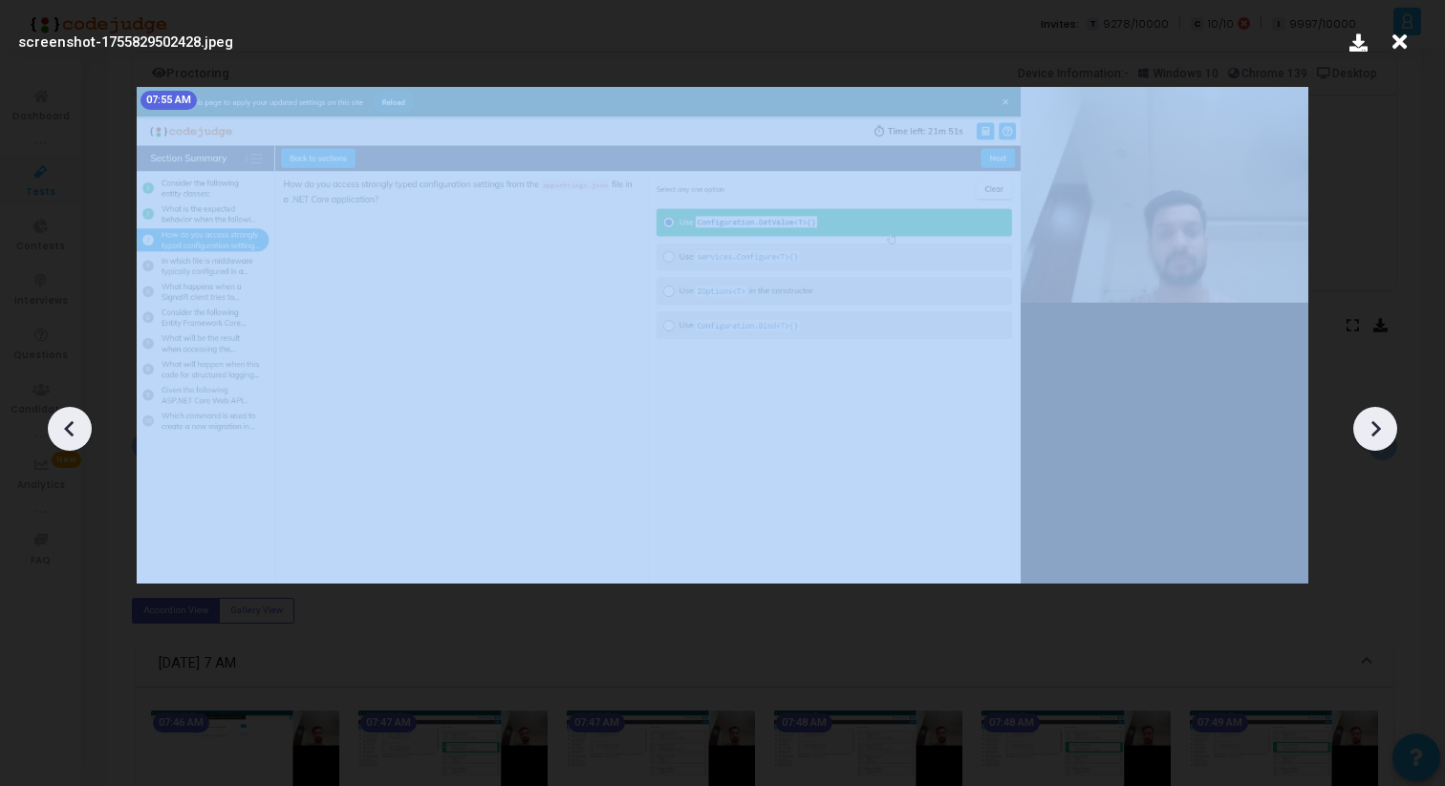
click at [1368, 418] on icon at bounding box center [1374, 429] width 29 height 29
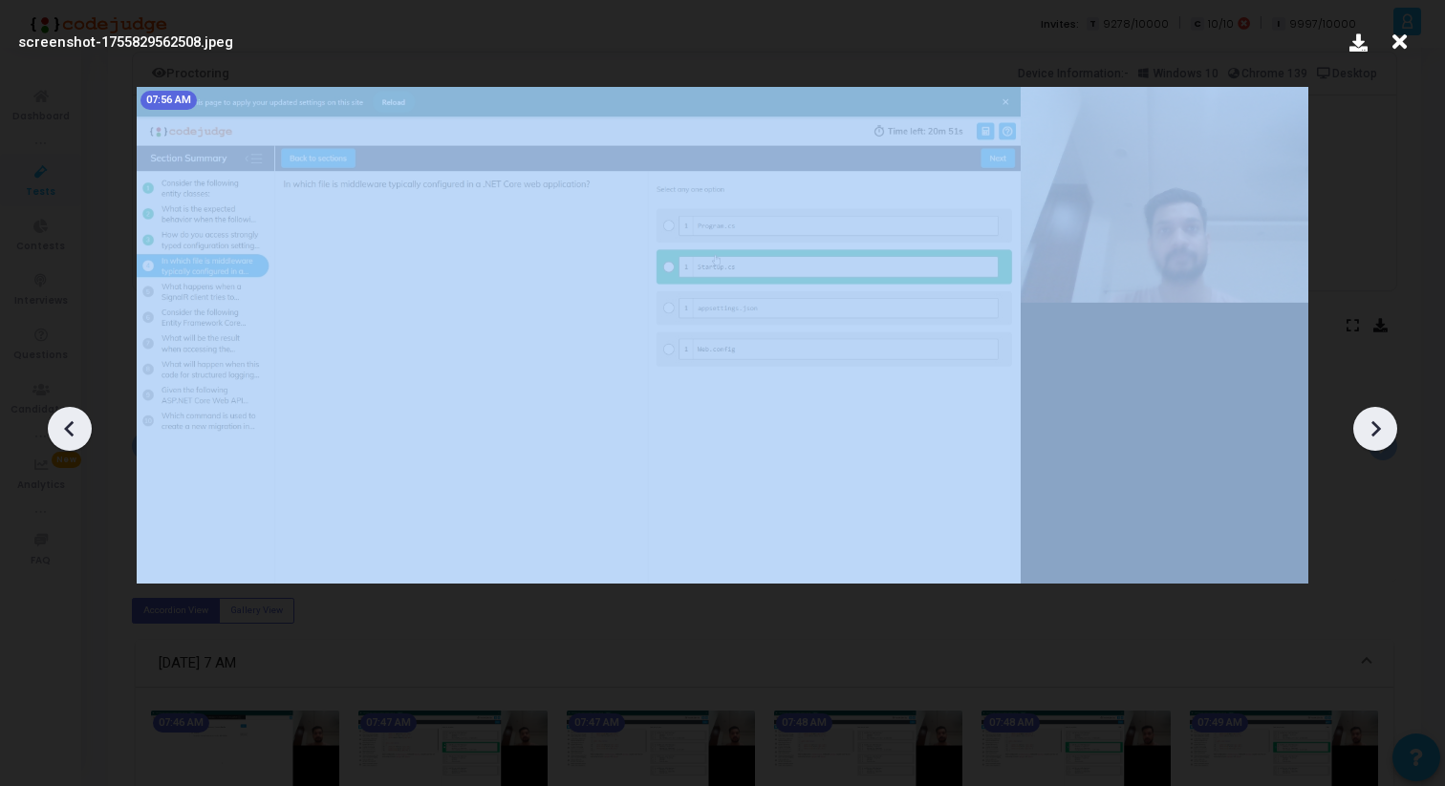
click at [1368, 418] on icon at bounding box center [1374, 429] width 29 height 29
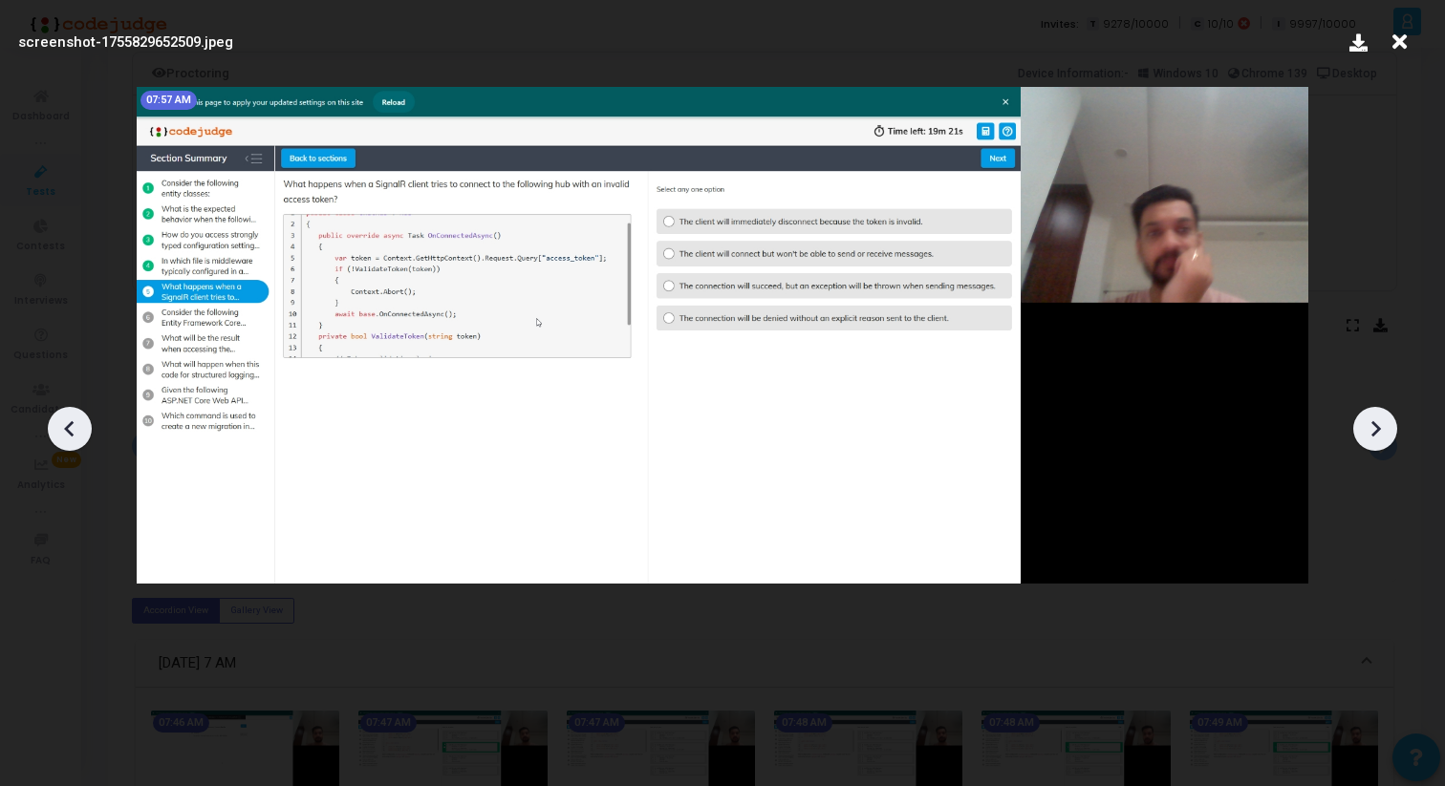
click at [1368, 419] on icon at bounding box center [1374, 429] width 29 height 29
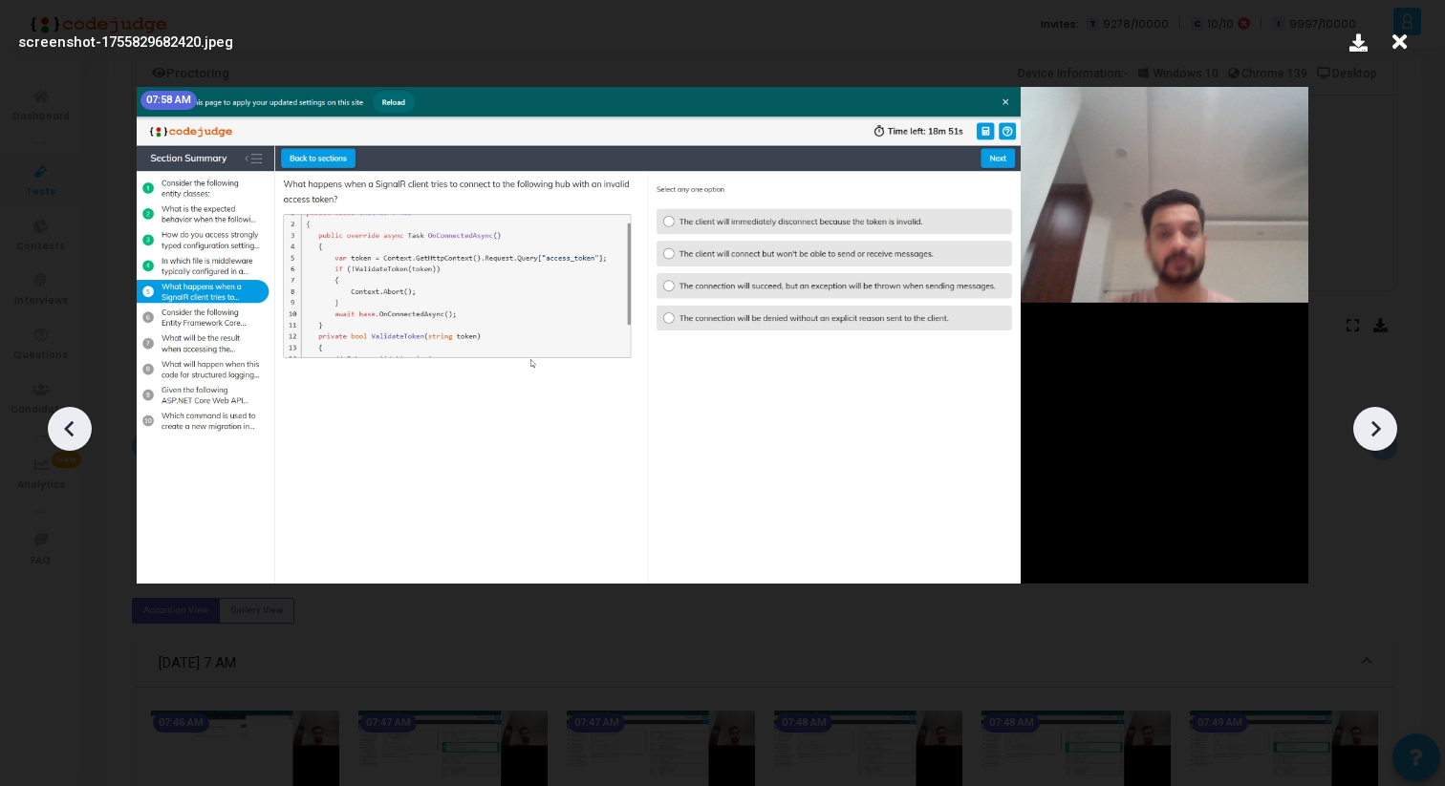
click at [1368, 419] on icon at bounding box center [1374, 429] width 29 height 29
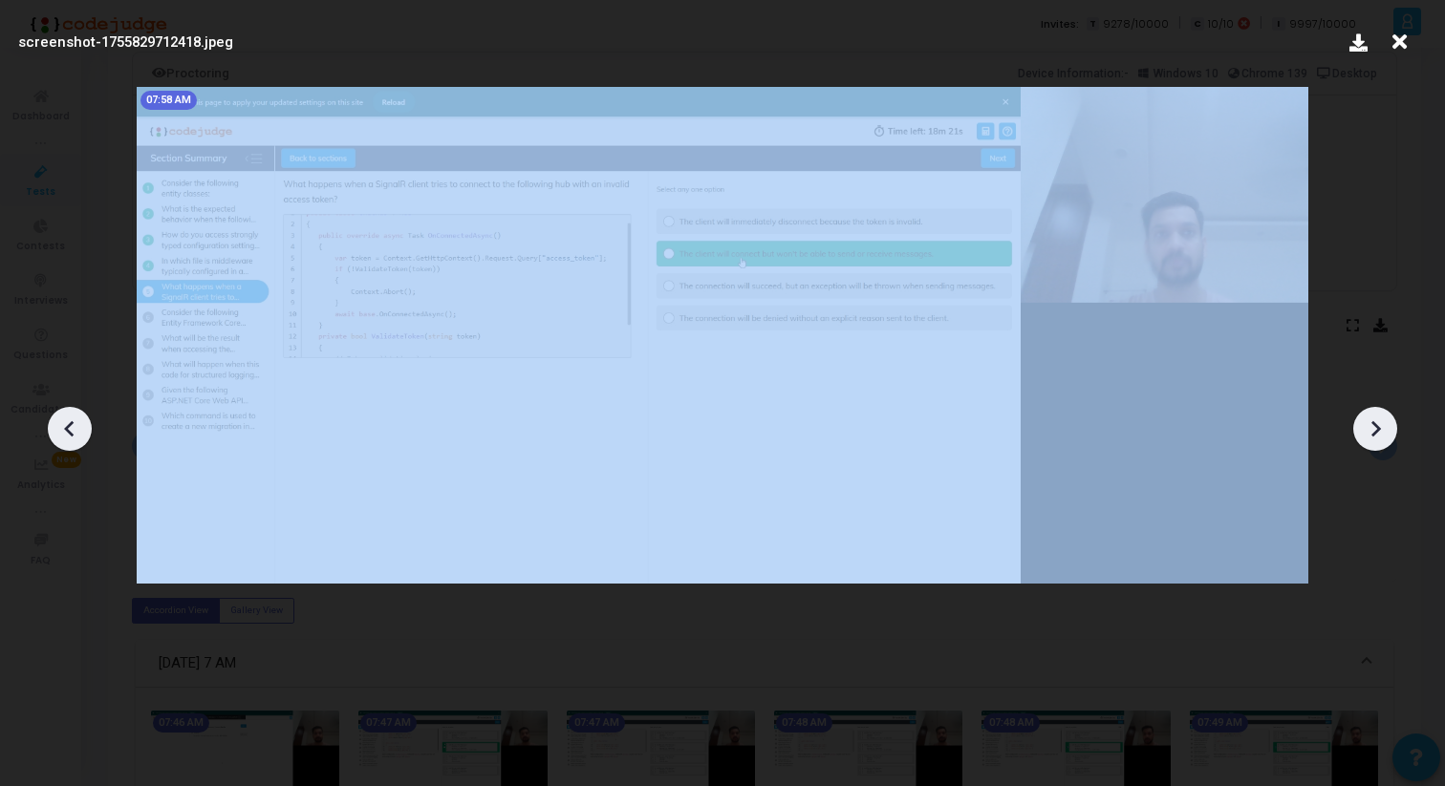
click at [1368, 419] on icon at bounding box center [1374, 429] width 29 height 29
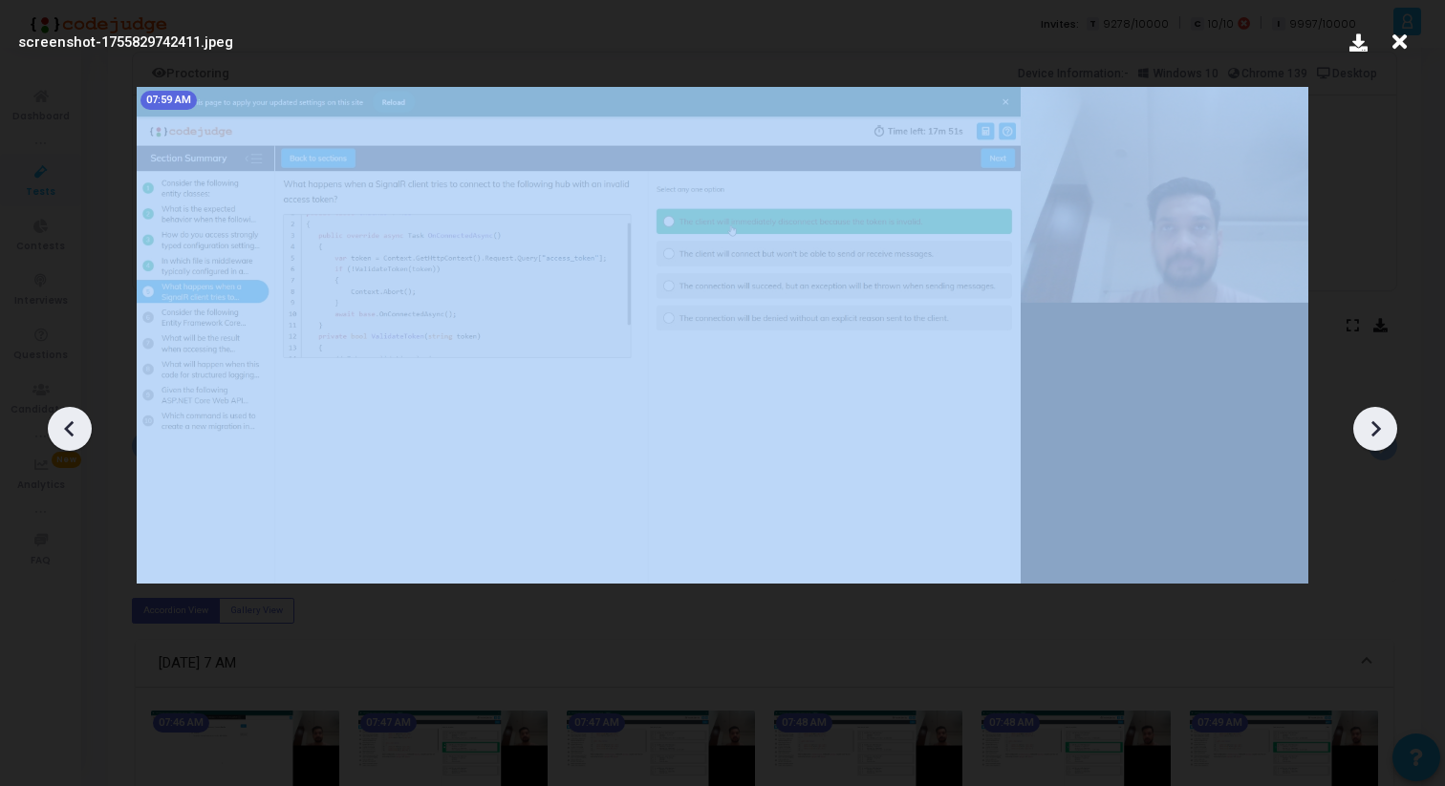
click at [1368, 419] on icon at bounding box center [1374, 429] width 29 height 29
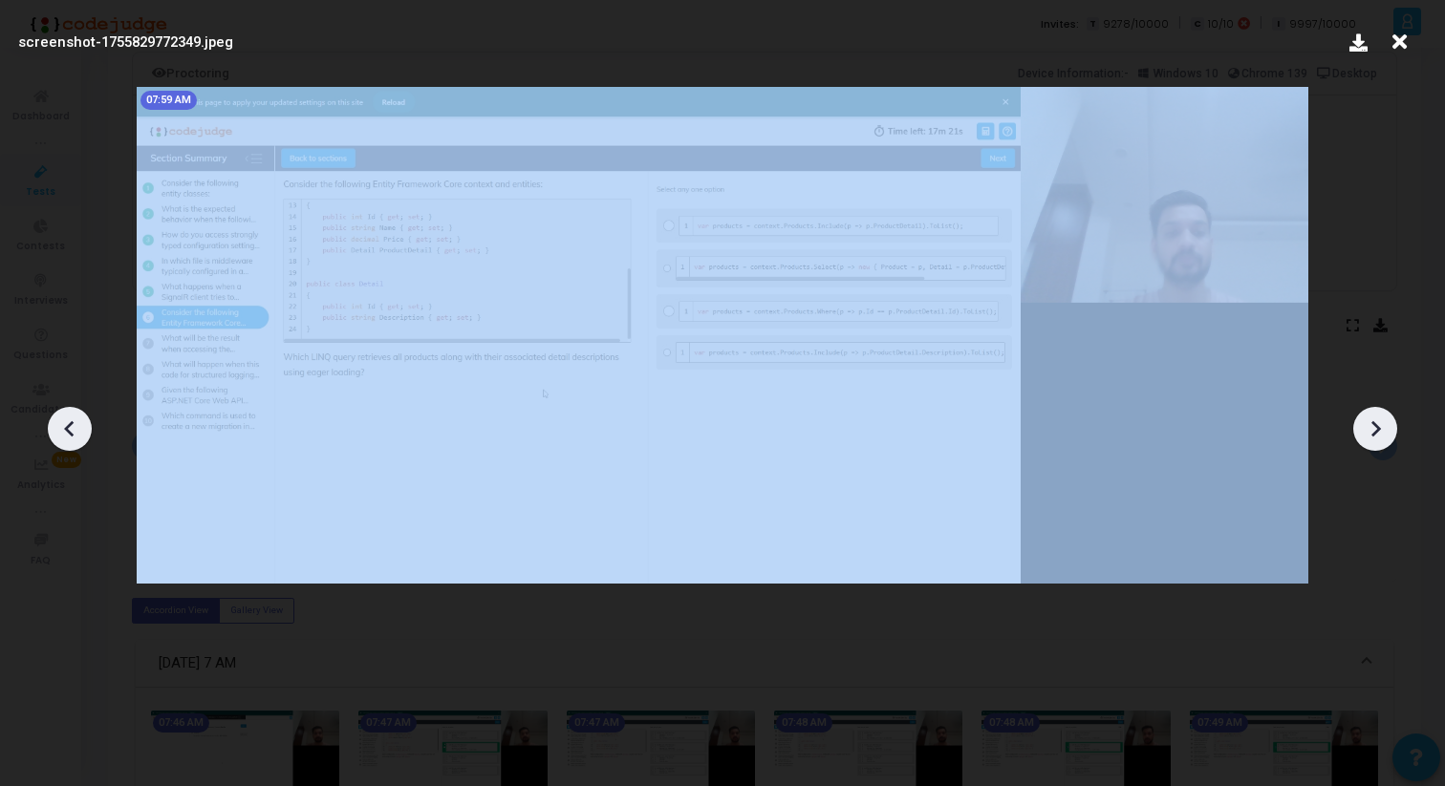
click at [1368, 419] on icon at bounding box center [1374, 429] width 29 height 29
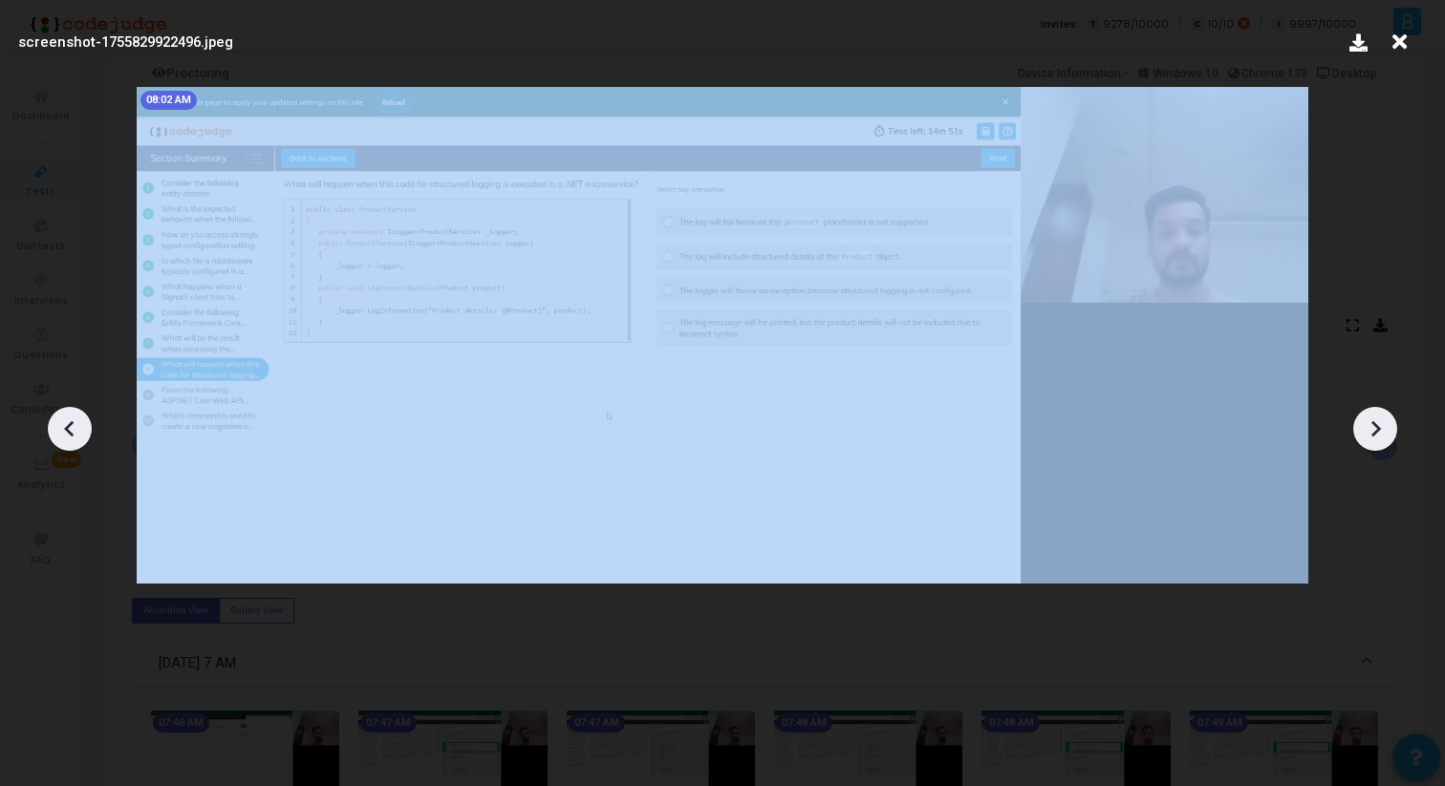
click at [1368, 419] on icon at bounding box center [1374, 429] width 29 height 29
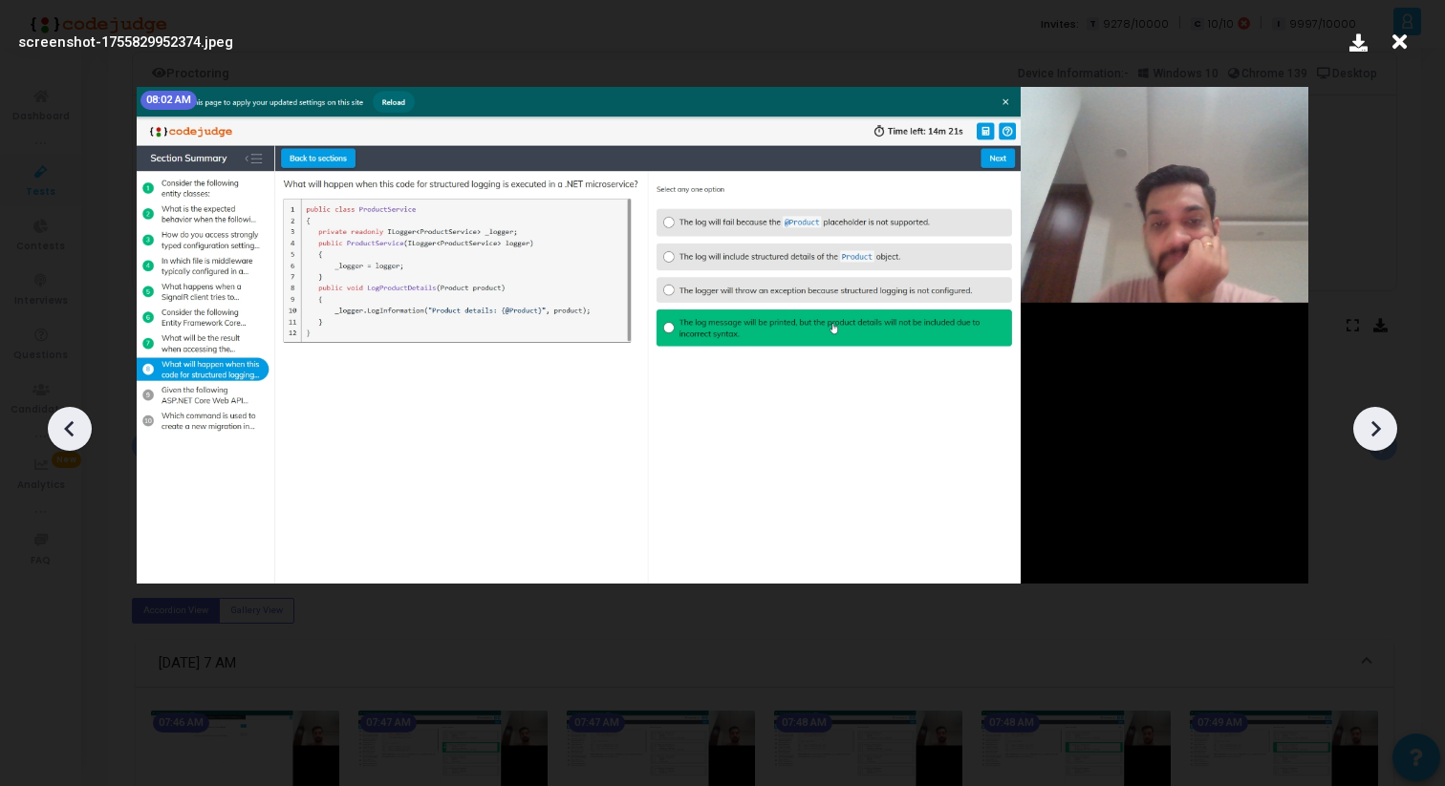
click at [1368, 420] on icon at bounding box center [1374, 429] width 29 height 29
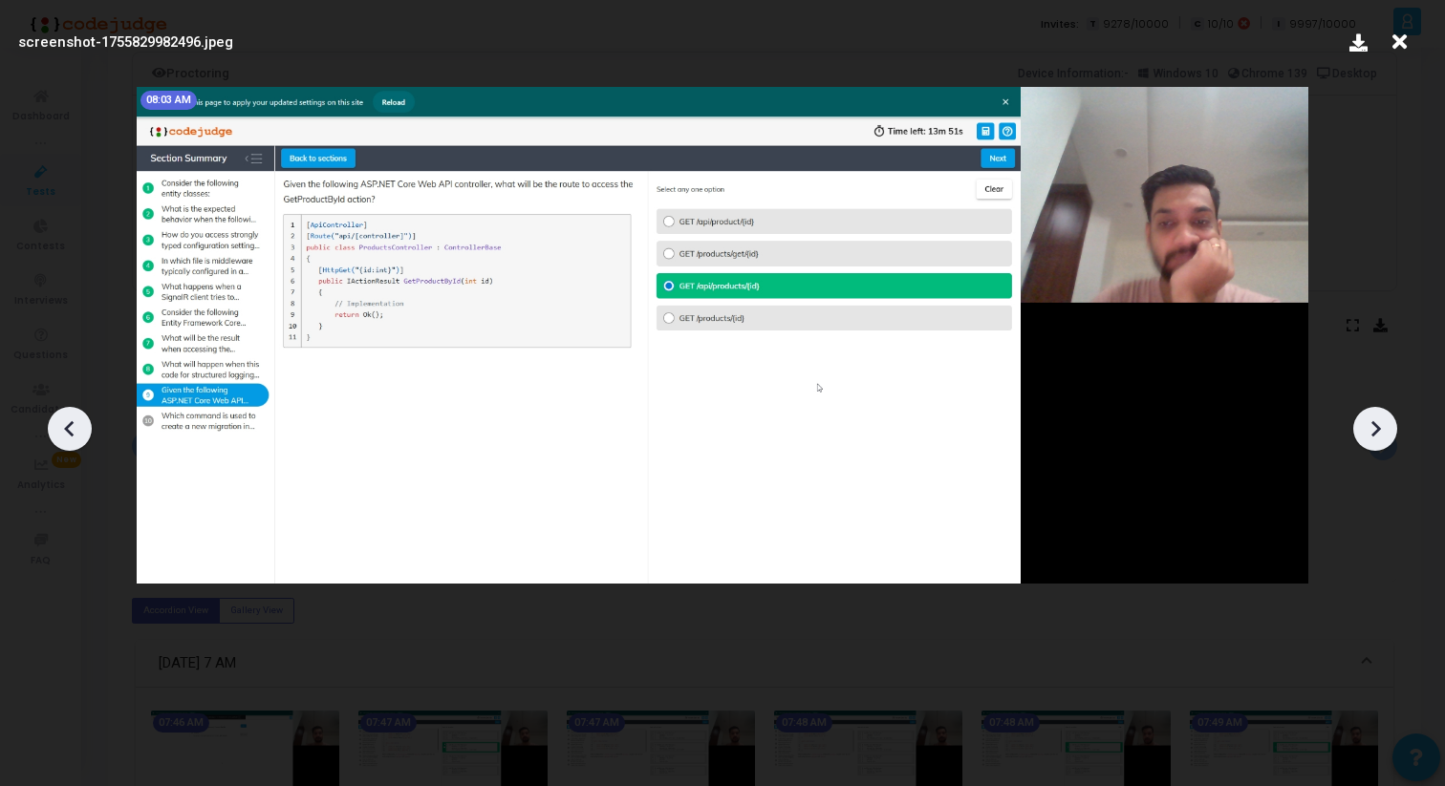
click at [1368, 420] on icon at bounding box center [1374, 429] width 29 height 29
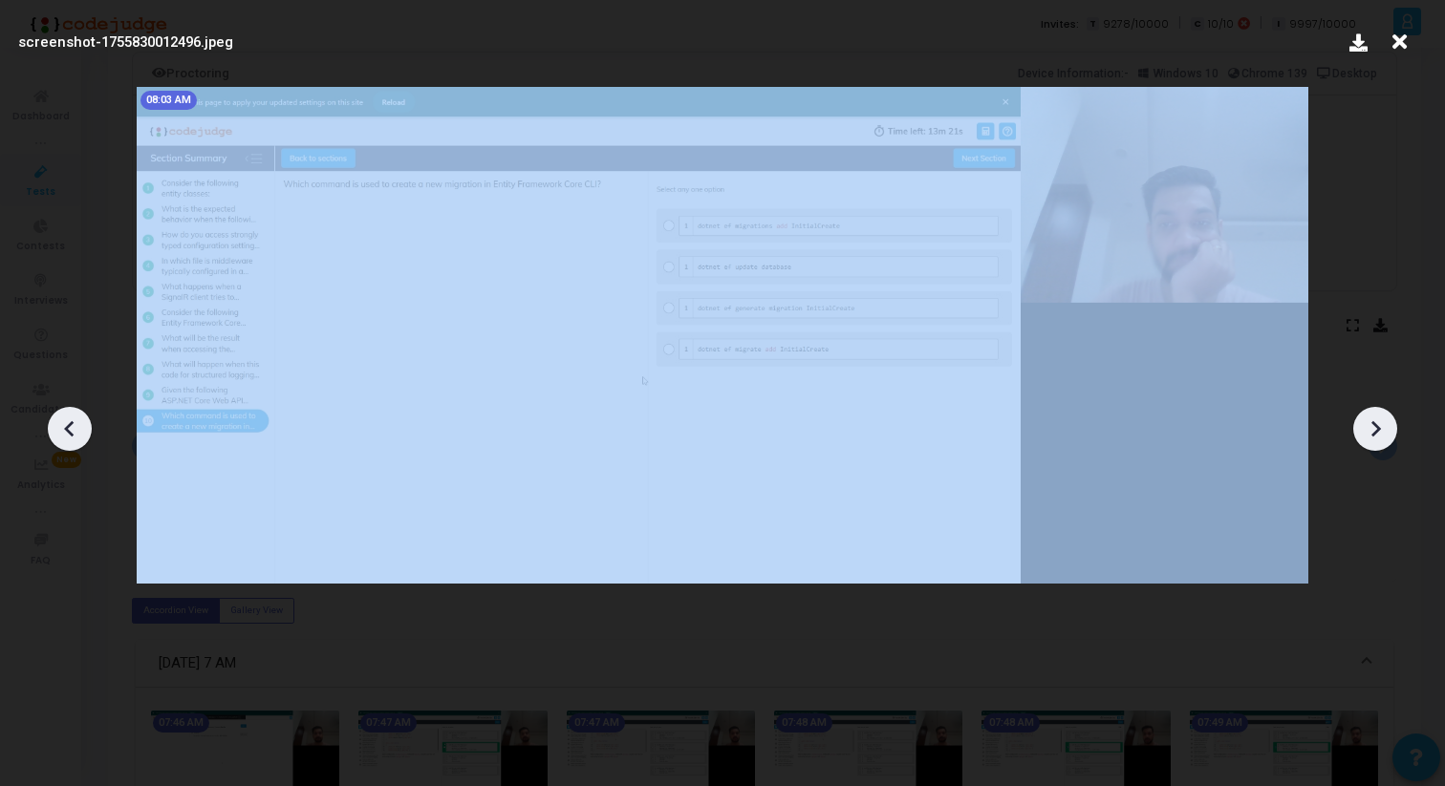
click at [1368, 420] on icon at bounding box center [1374, 429] width 29 height 29
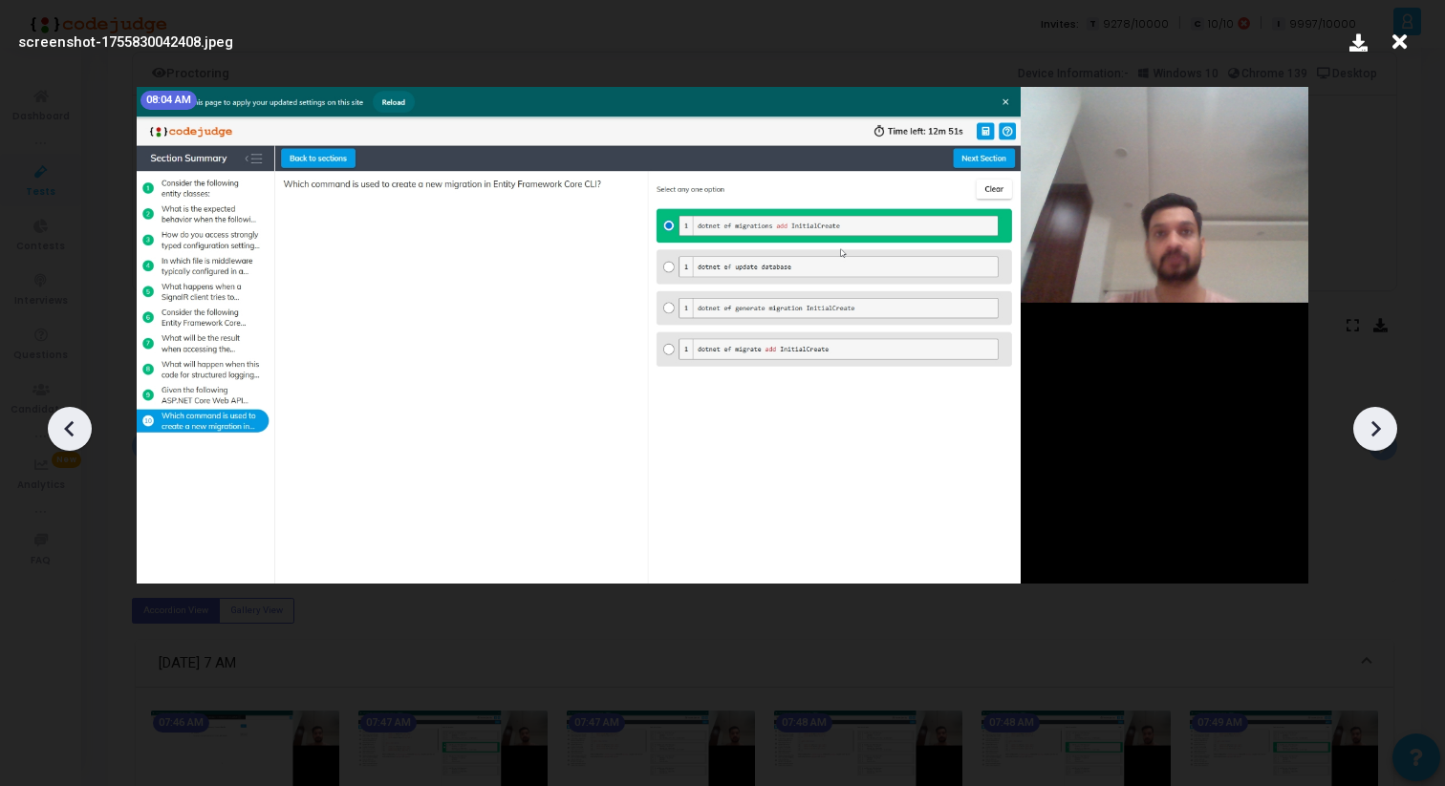
click at [1368, 422] on icon at bounding box center [1374, 429] width 29 height 29
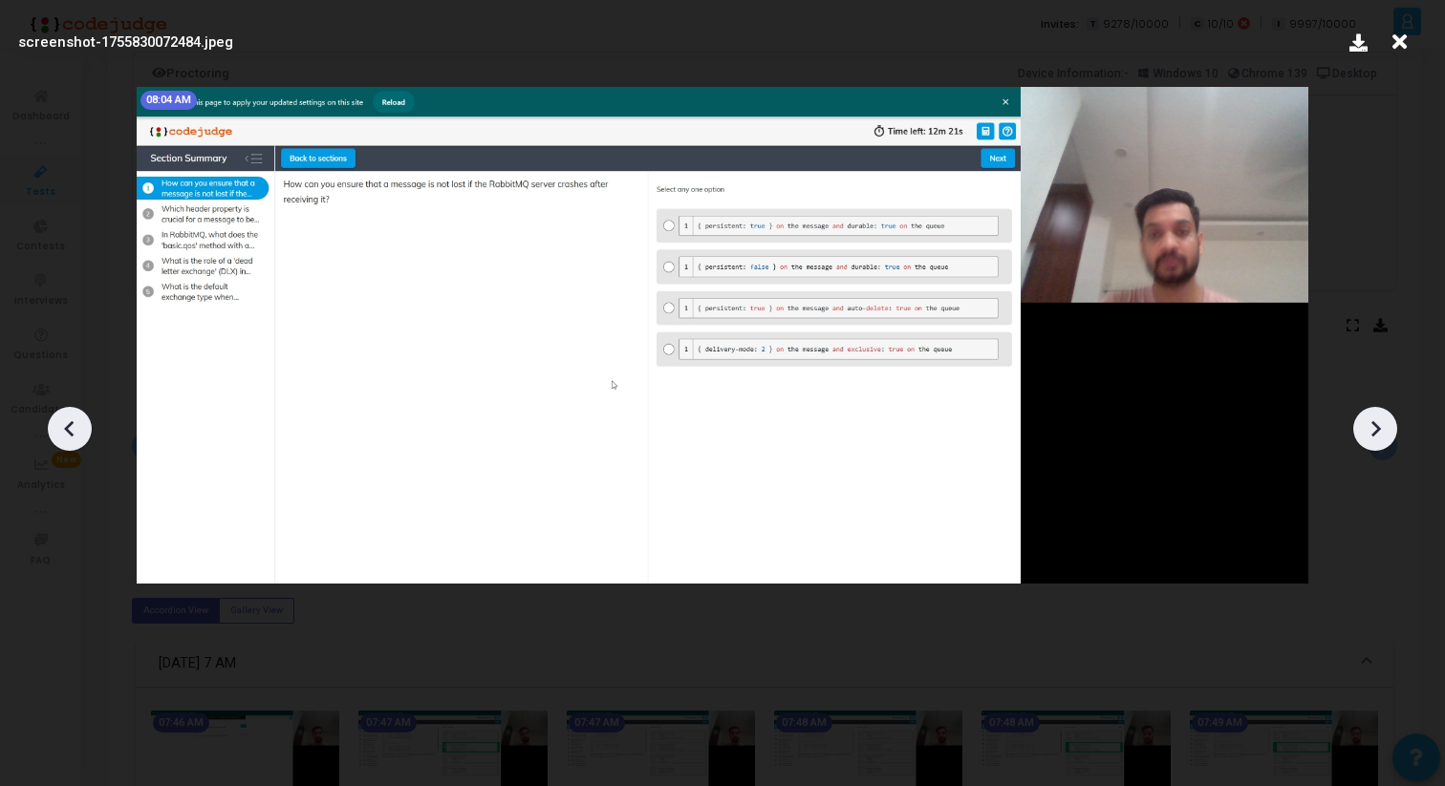
click at [1368, 423] on icon at bounding box center [1374, 429] width 29 height 29
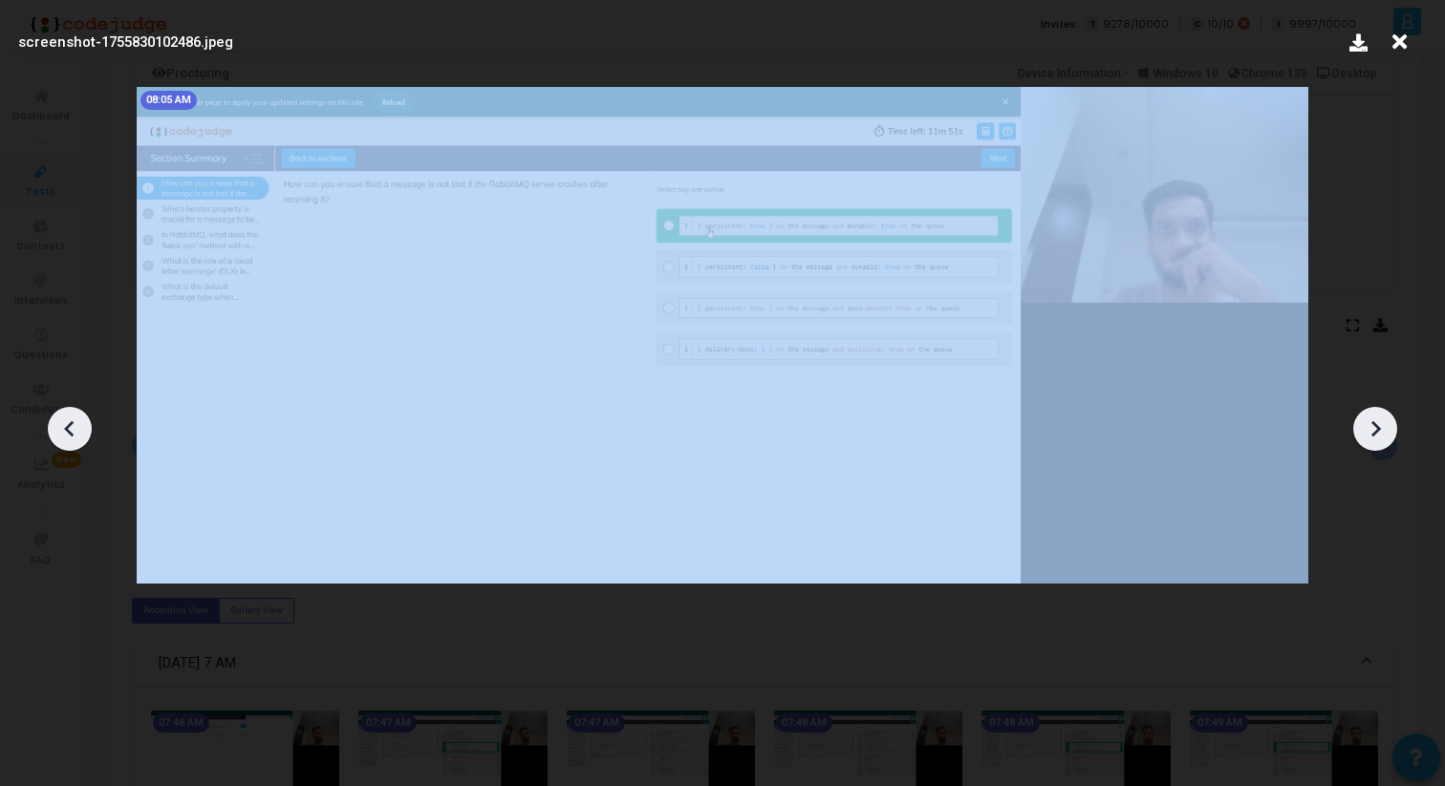
click at [1368, 423] on icon at bounding box center [1374, 429] width 29 height 29
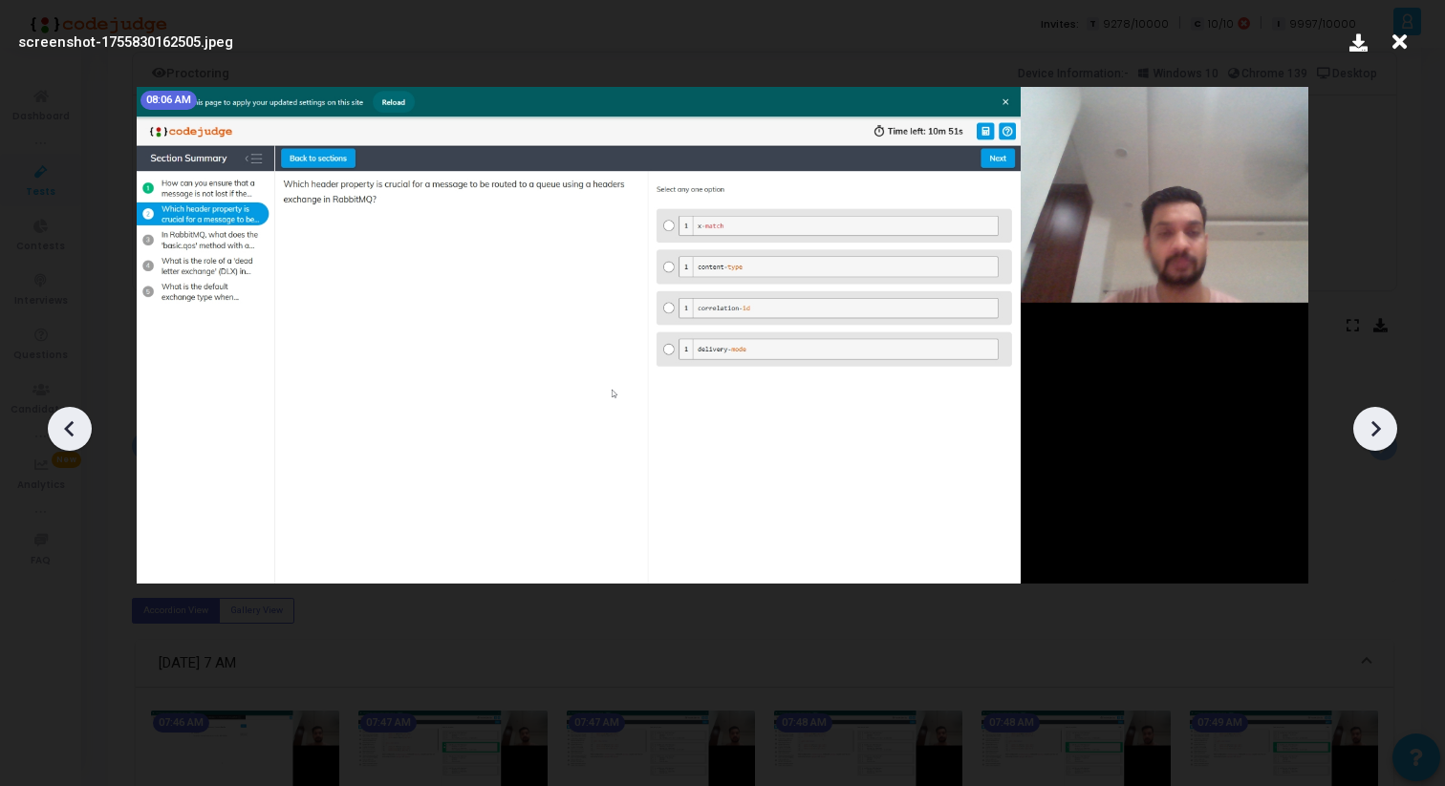
click at [1368, 424] on icon at bounding box center [1374, 429] width 29 height 29
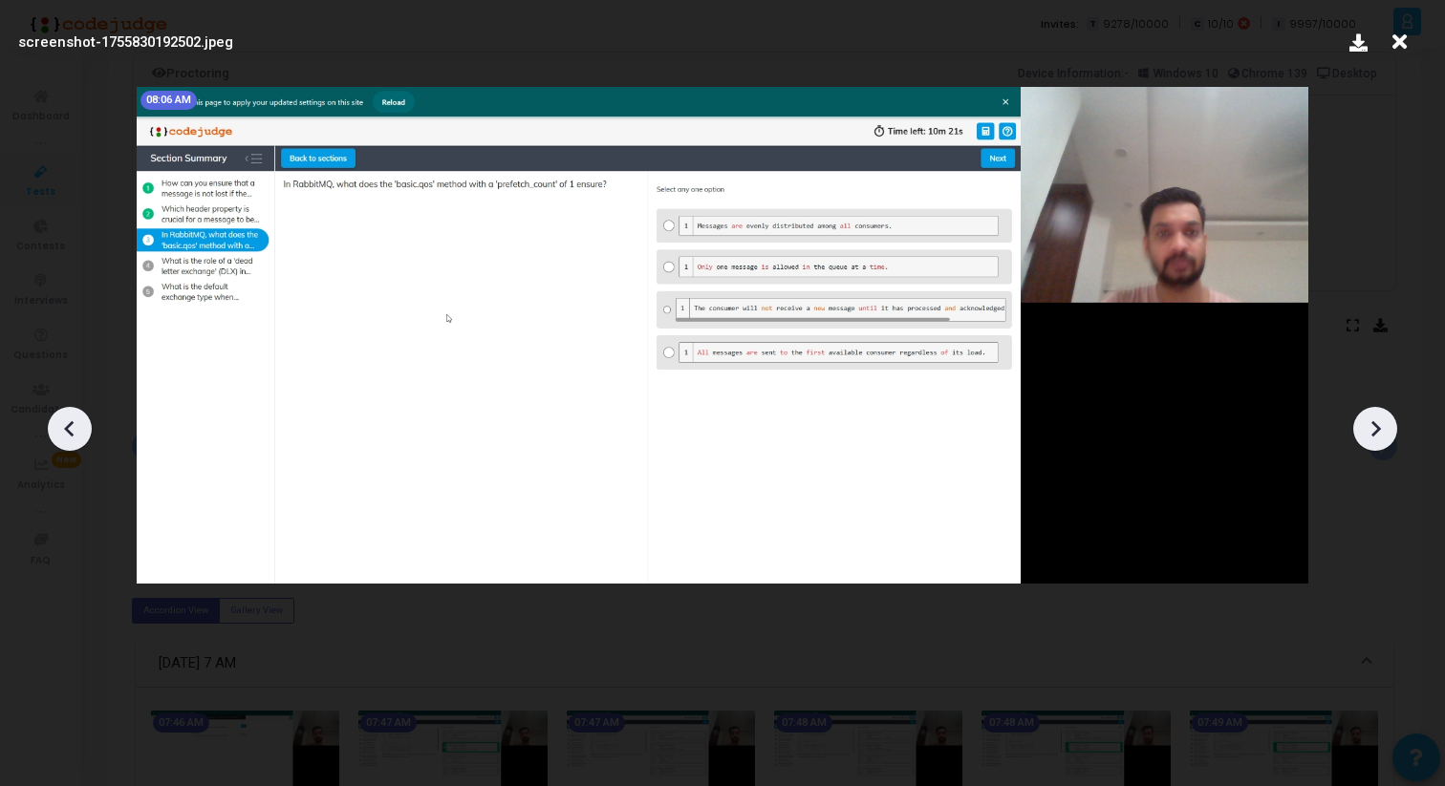
click at [1368, 424] on icon at bounding box center [1374, 429] width 29 height 29
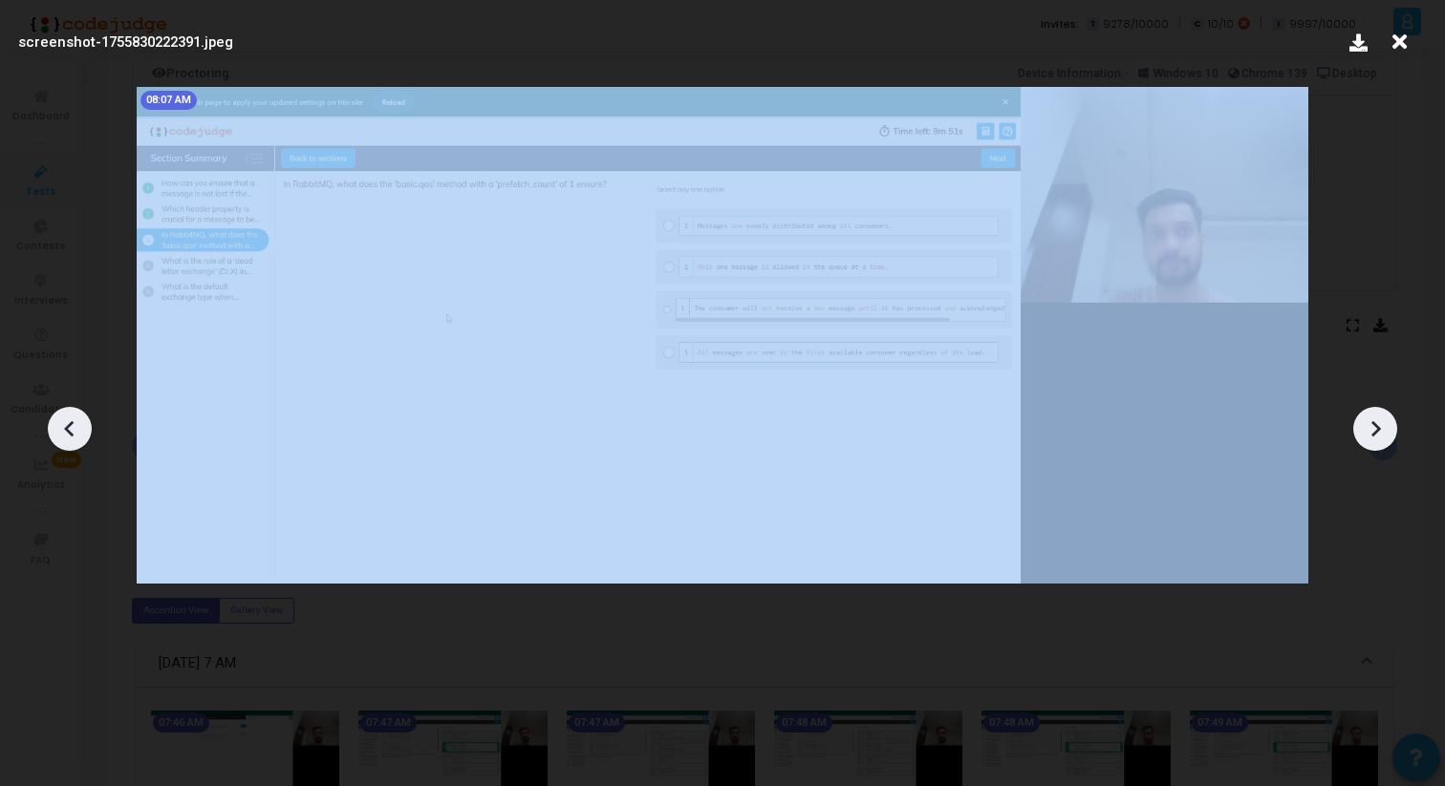
click at [1368, 424] on icon at bounding box center [1374, 429] width 29 height 29
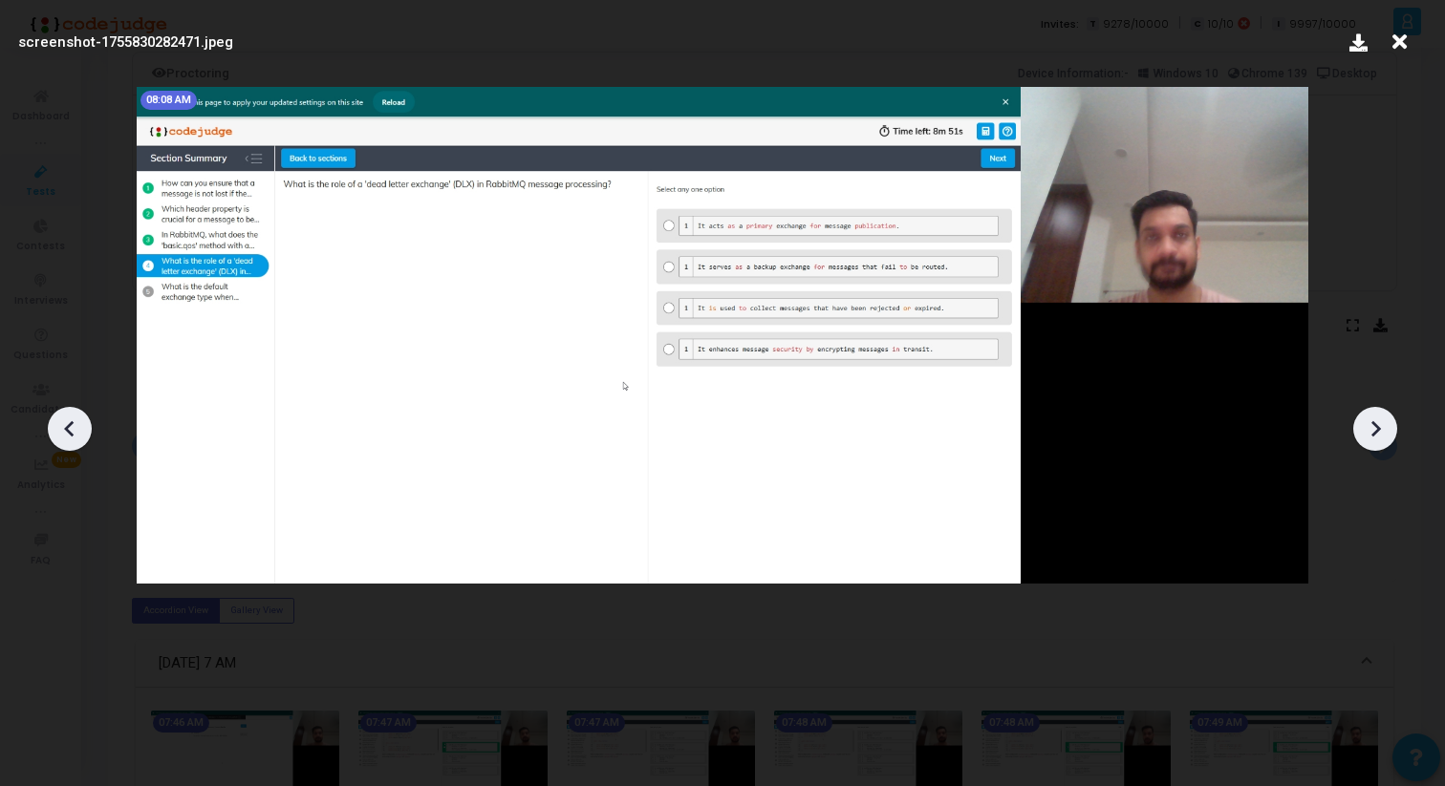
click at [1368, 427] on icon at bounding box center [1374, 429] width 29 height 29
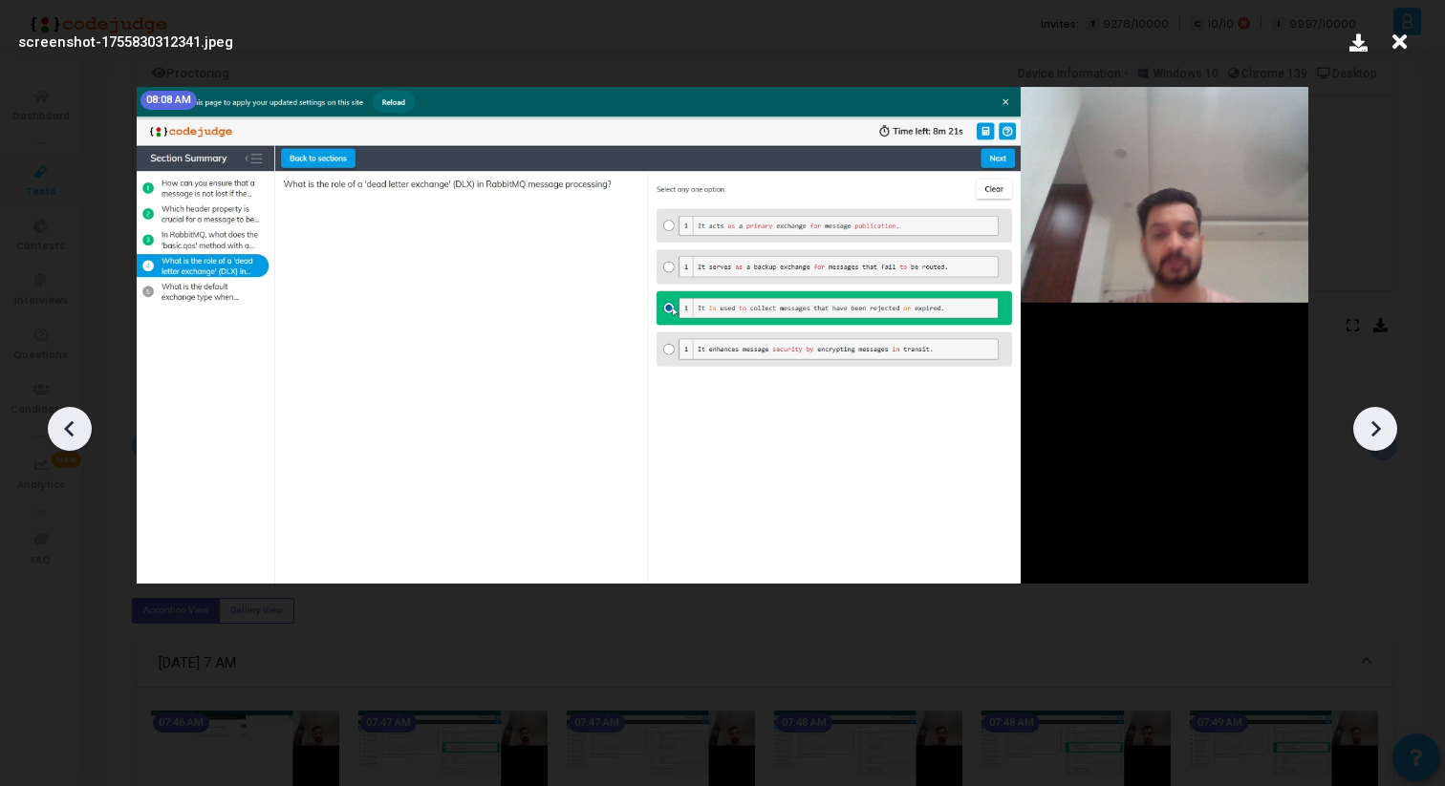
click at [1368, 427] on icon at bounding box center [1374, 429] width 29 height 29
click at [1404, 38] on icon at bounding box center [1399, 42] width 30 height 36
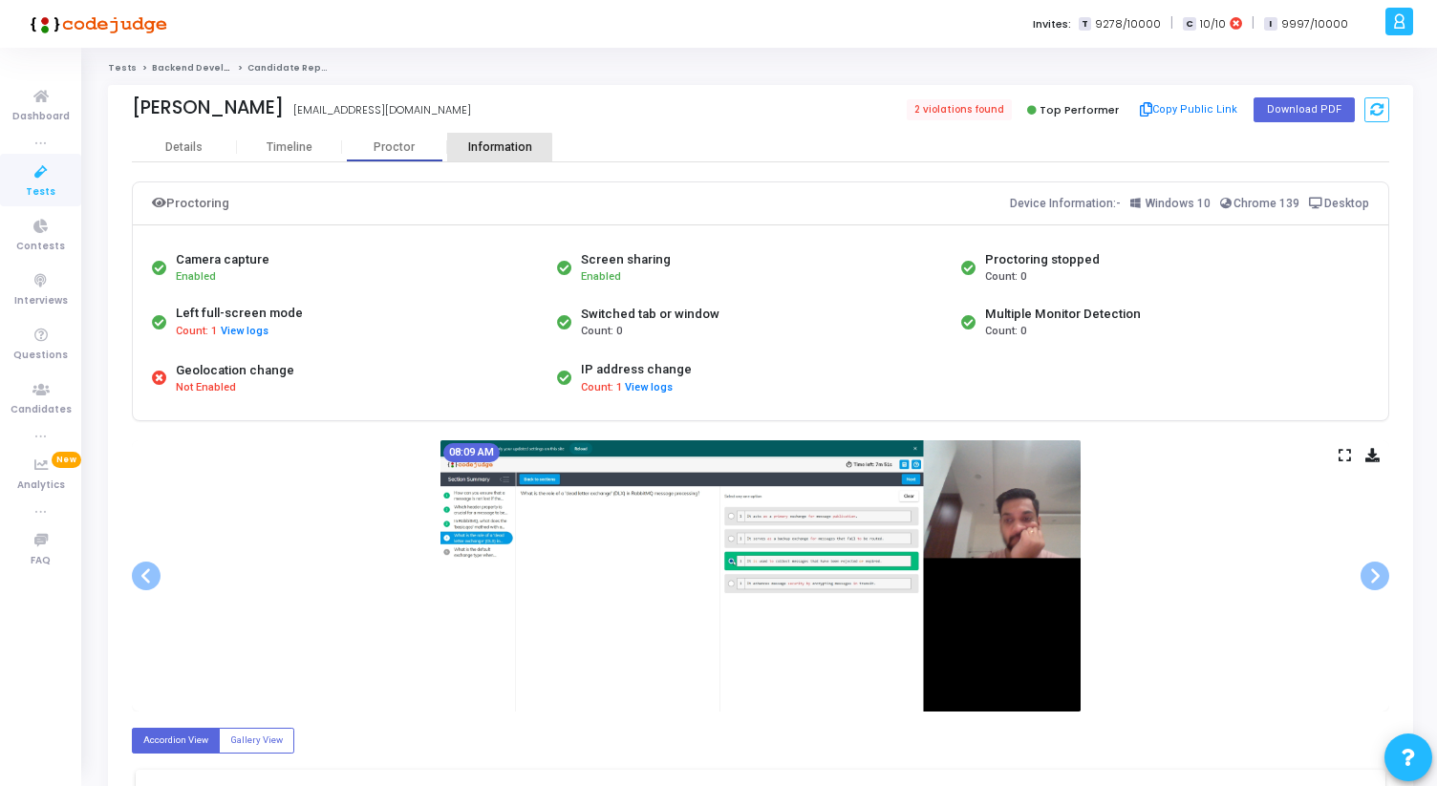
click at [479, 151] on div "Information" at bounding box center [499, 147] width 105 height 14
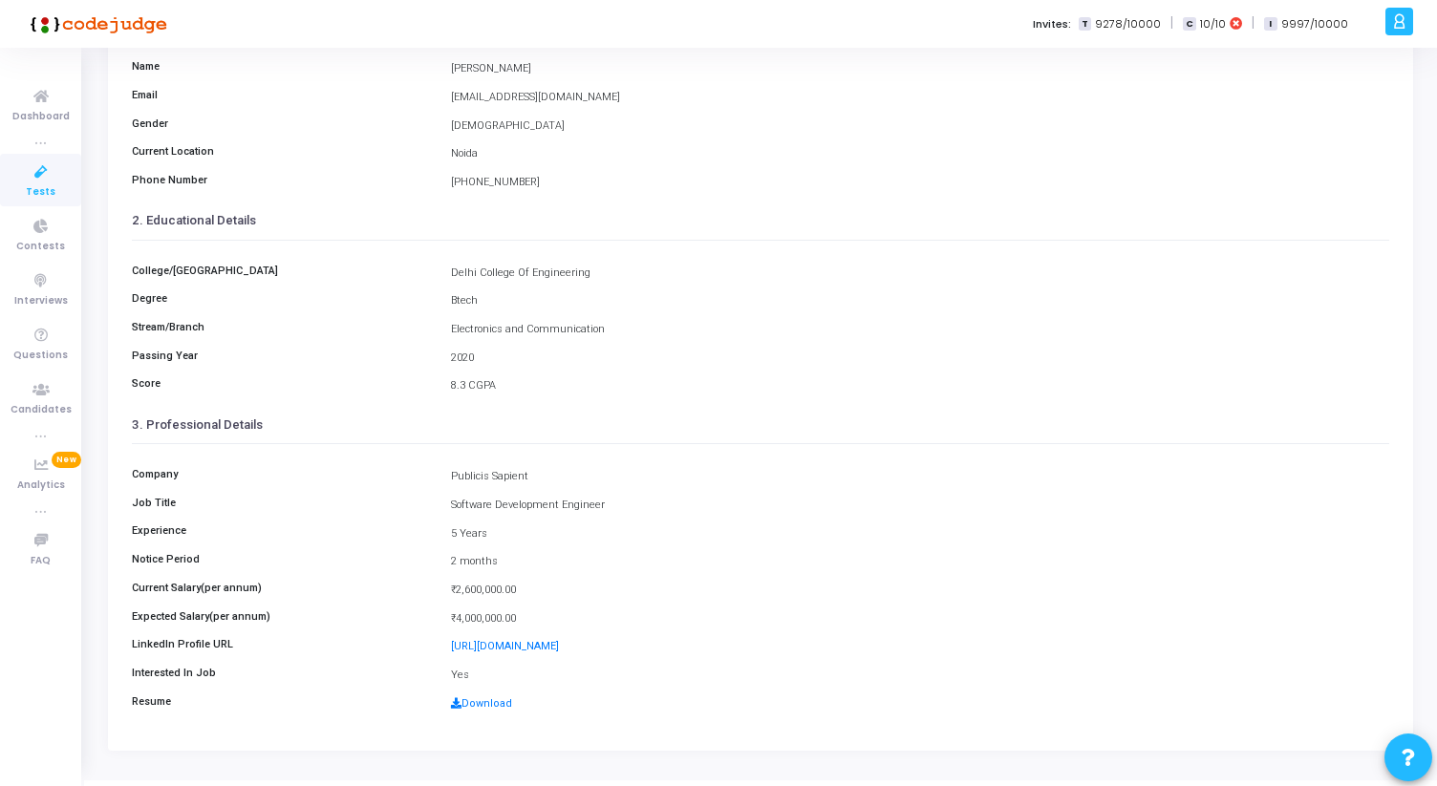
scroll to position [213, 0]
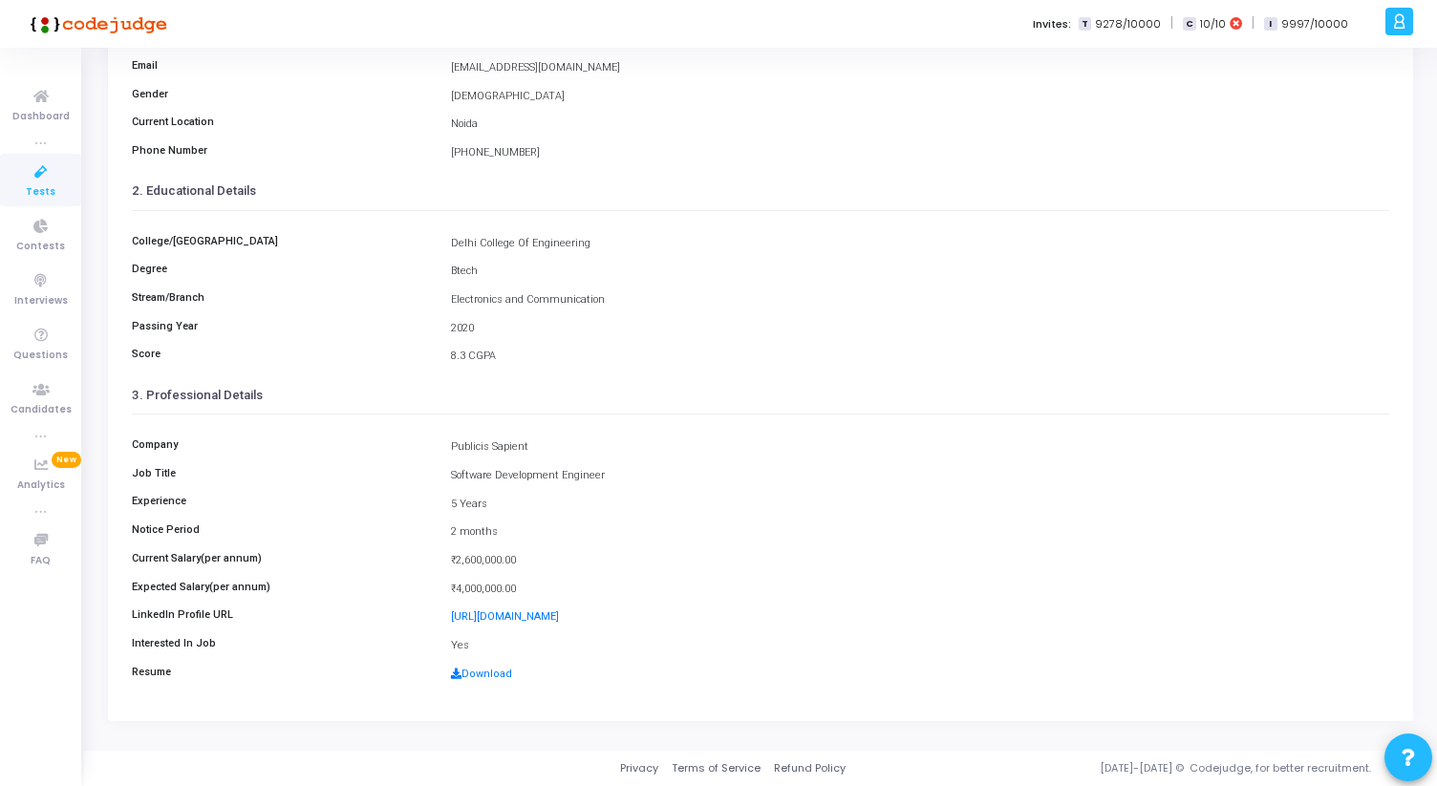
click at [485, 667] on div "Download" at bounding box center [919, 675] width 957 height 16
click at [485, 669] on link "Download" at bounding box center [481, 674] width 61 height 12
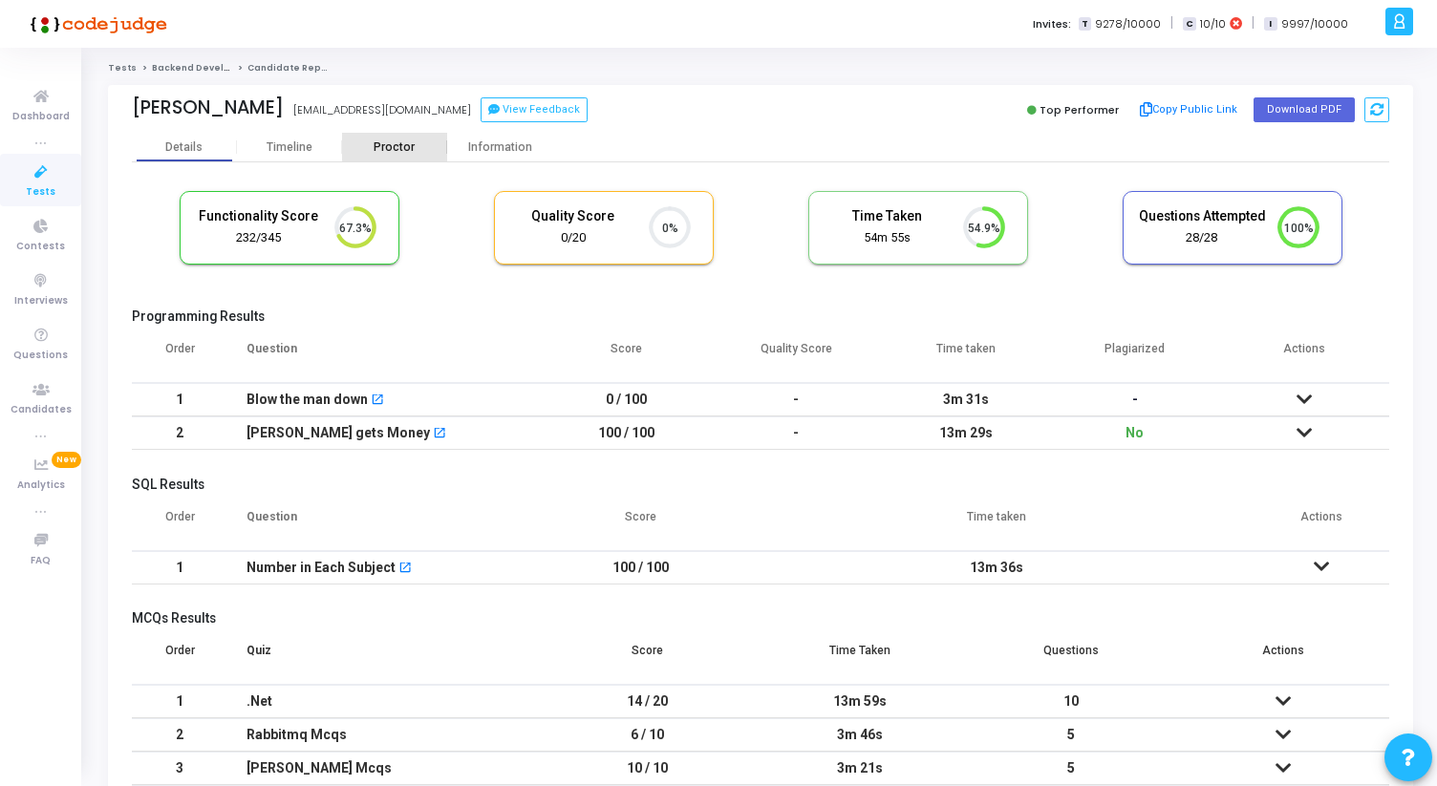
click at [400, 140] on div "Proctor" at bounding box center [394, 147] width 105 height 14
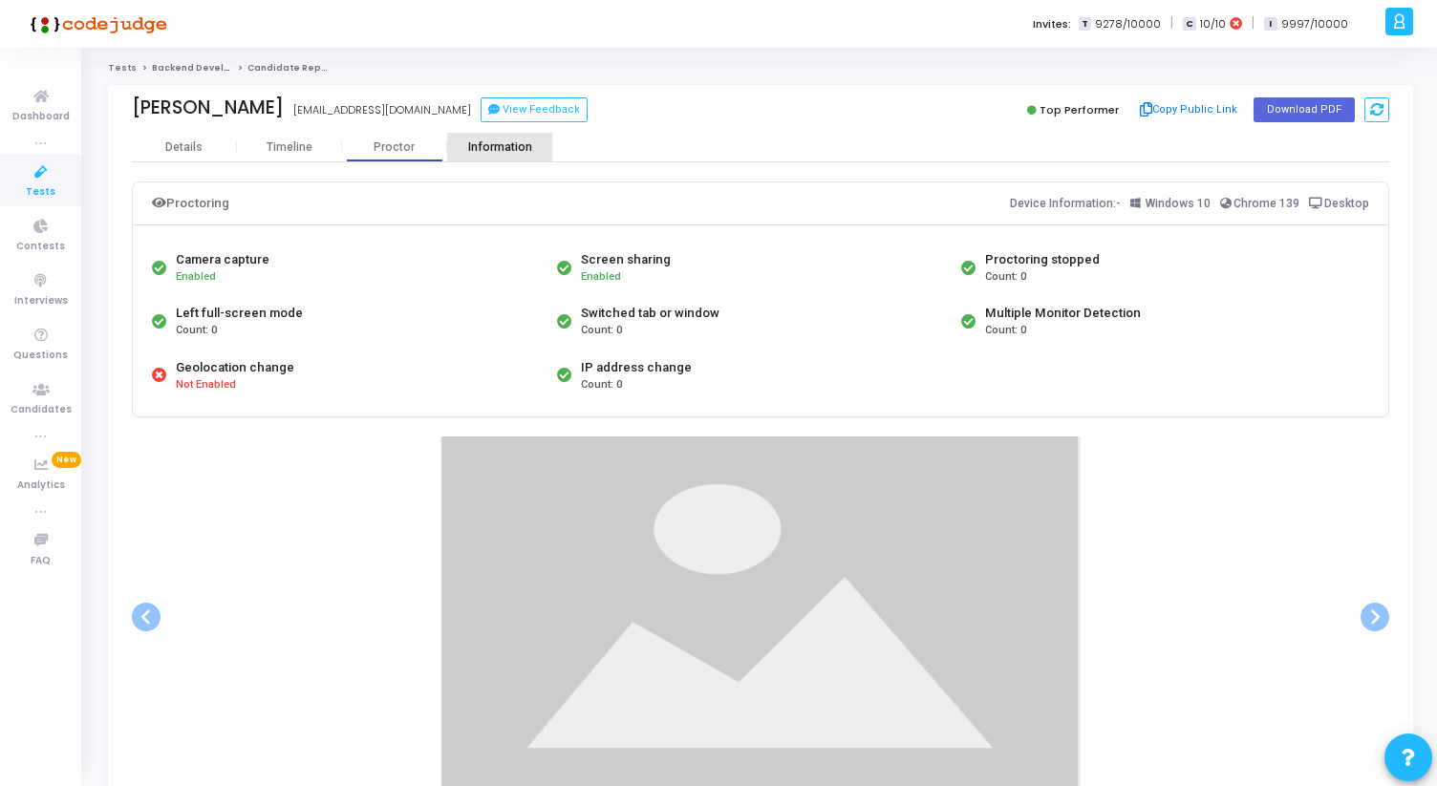
click at [487, 148] on div "Information" at bounding box center [499, 147] width 105 height 14
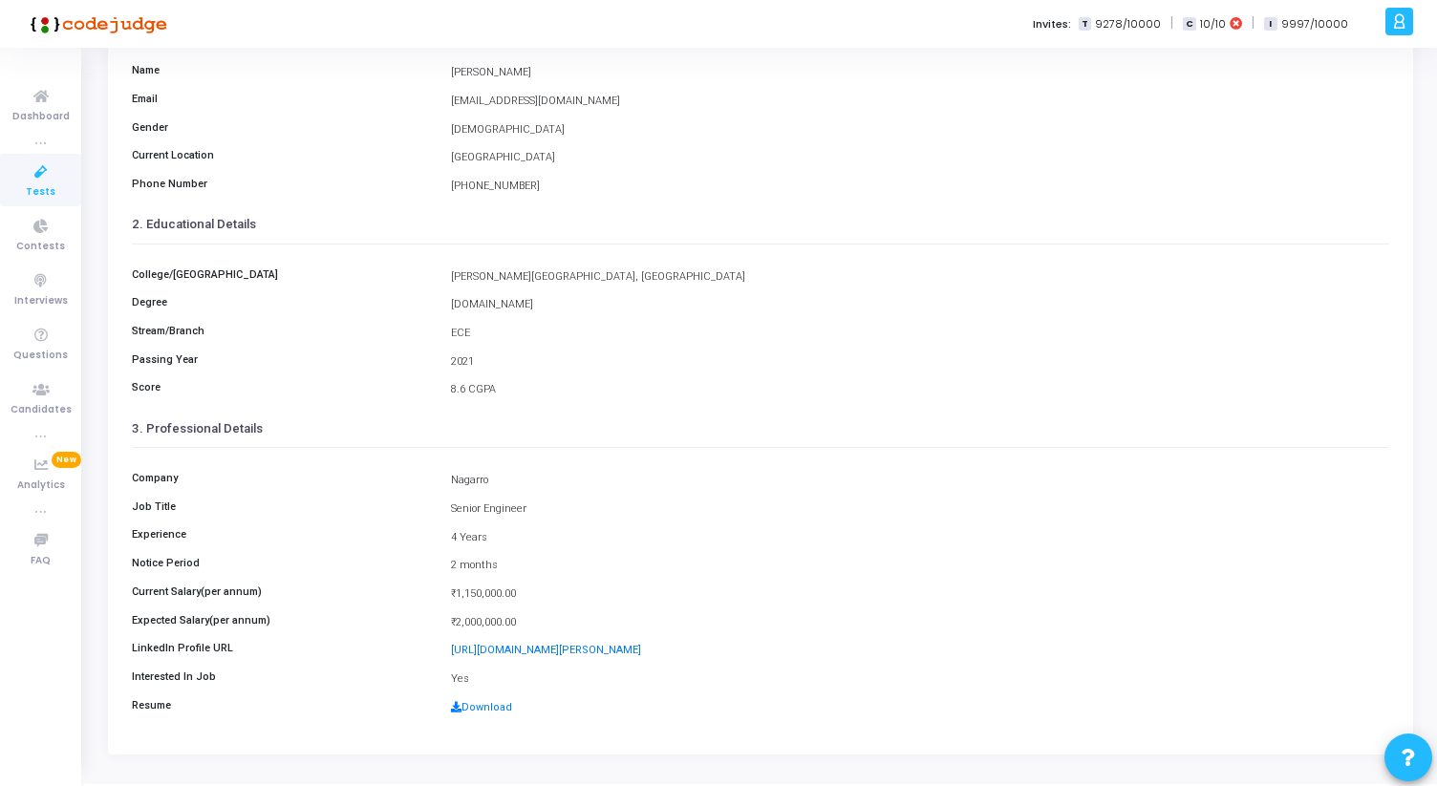
scroll to position [213, 0]
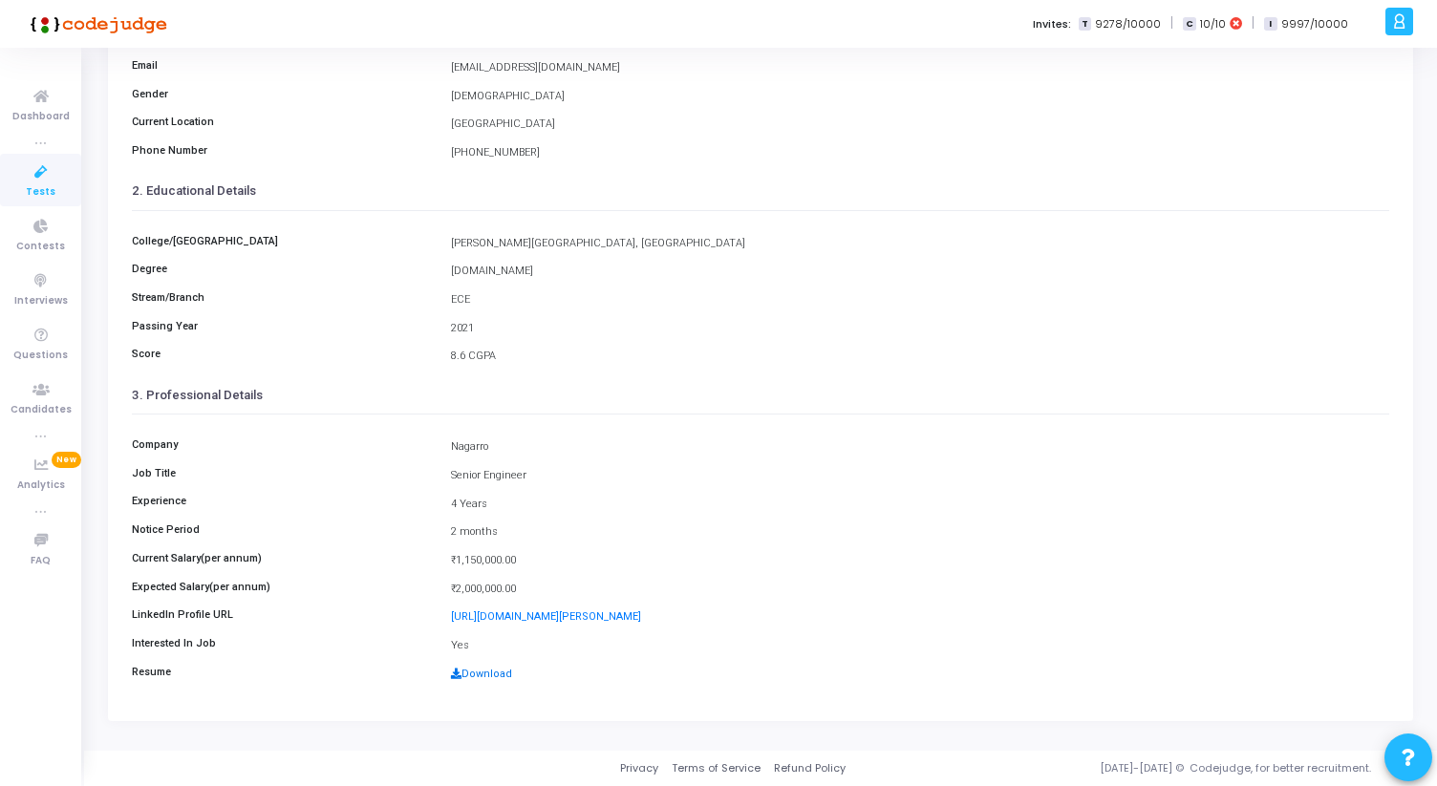
click at [482, 675] on link "Download" at bounding box center [481, 674] width 61 height 12
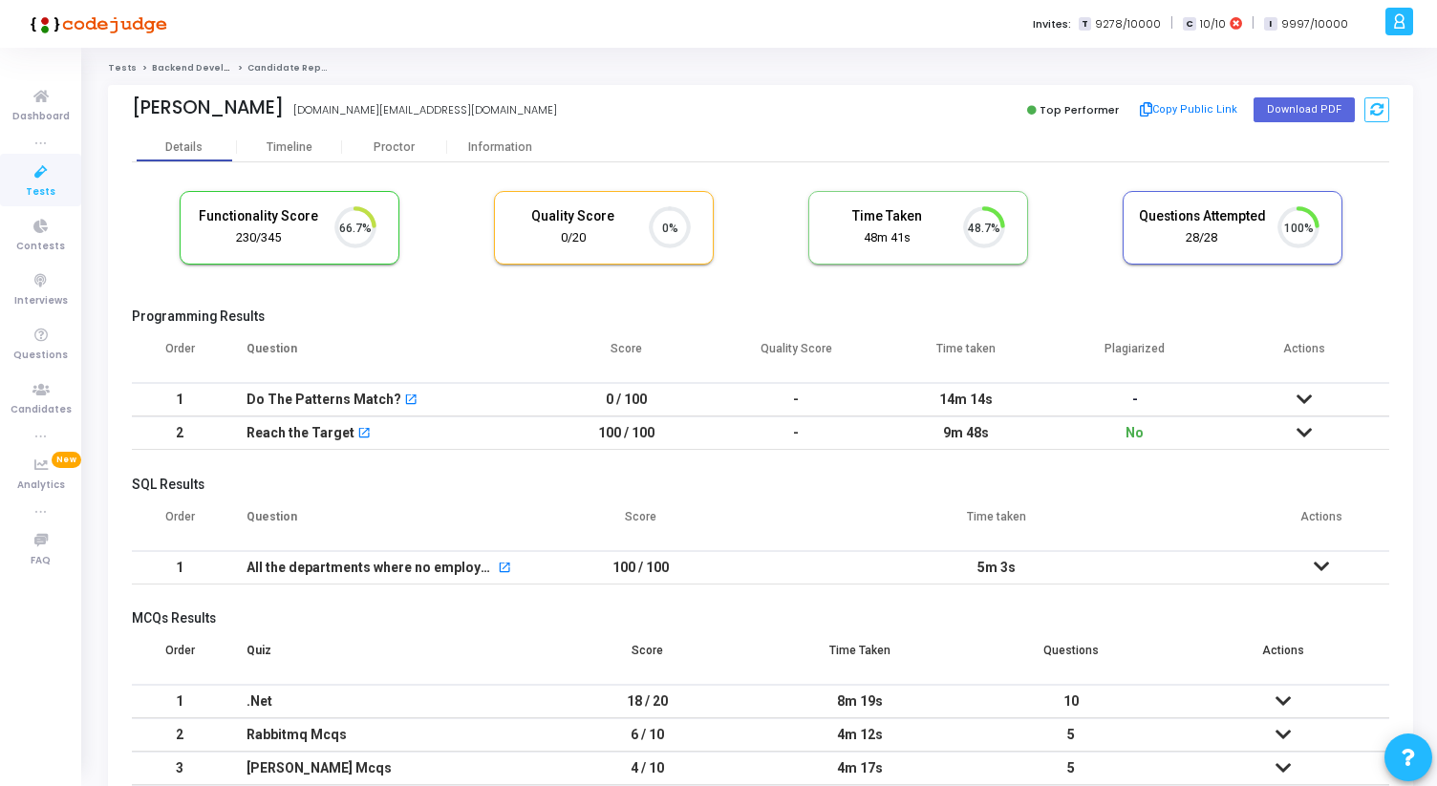
scroll to position [9, 9]
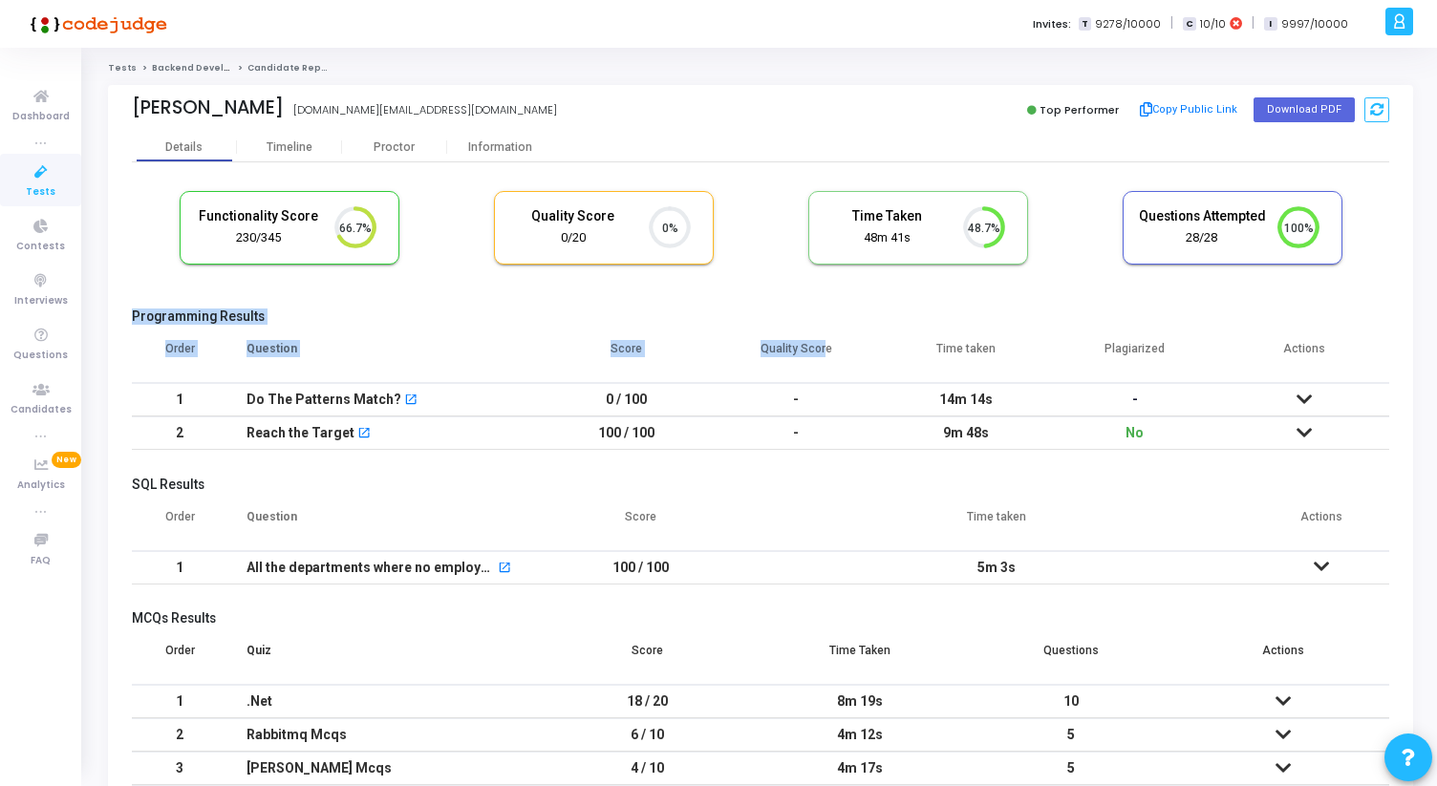
drag, startPoint x: 133, startPoint y: 318, endPoint x: 821, endPoint y: 352, distance: 688.7
click at [821, 352] on div "Programming Results Order Question Score Quality Score Time taken Plagiarized A…" at bounding box center [760, 385] width 1257 height 152
click at [821, 352] on th "Quality Score" at bounding box center [795, 357] width 169 height 54
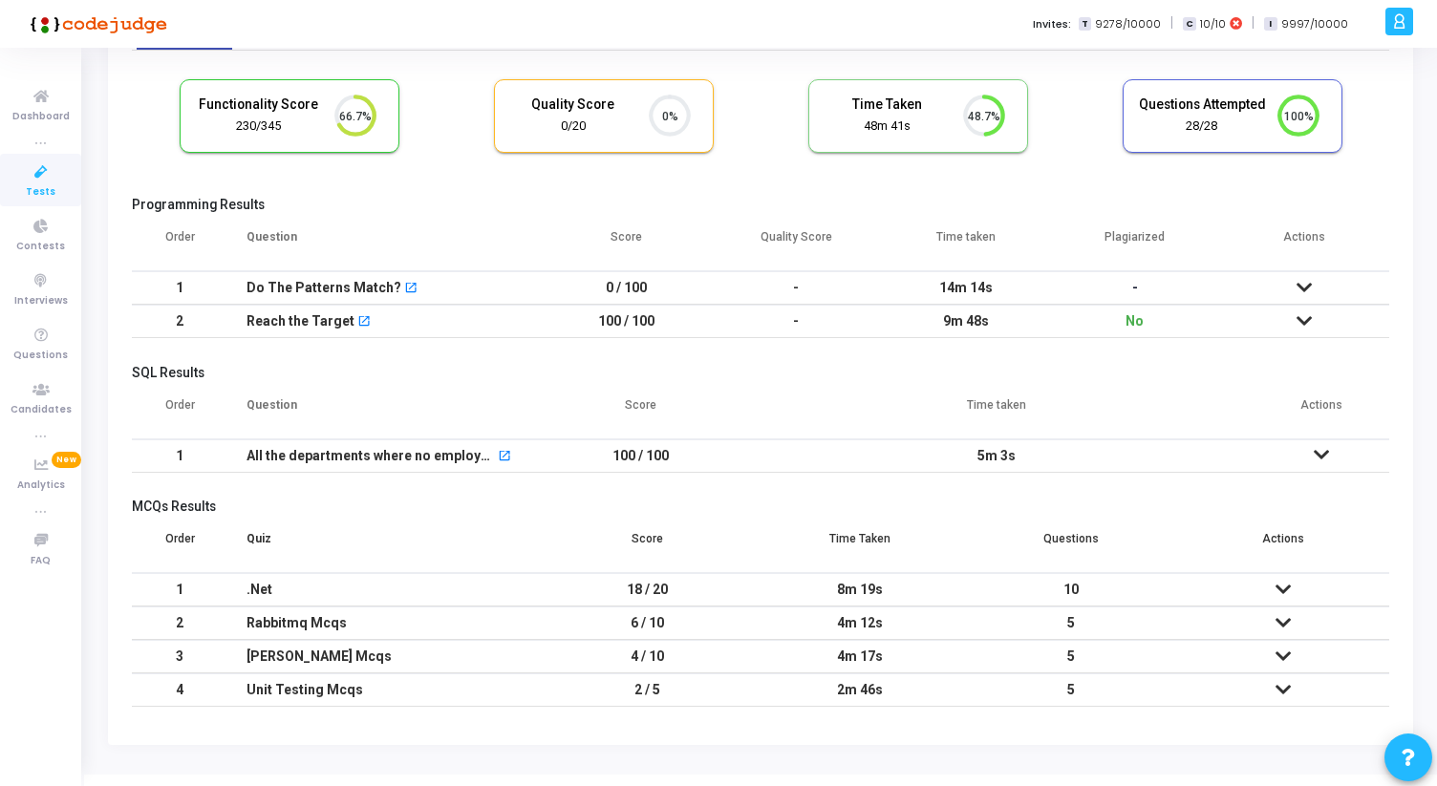
scroll to position [0, 0]
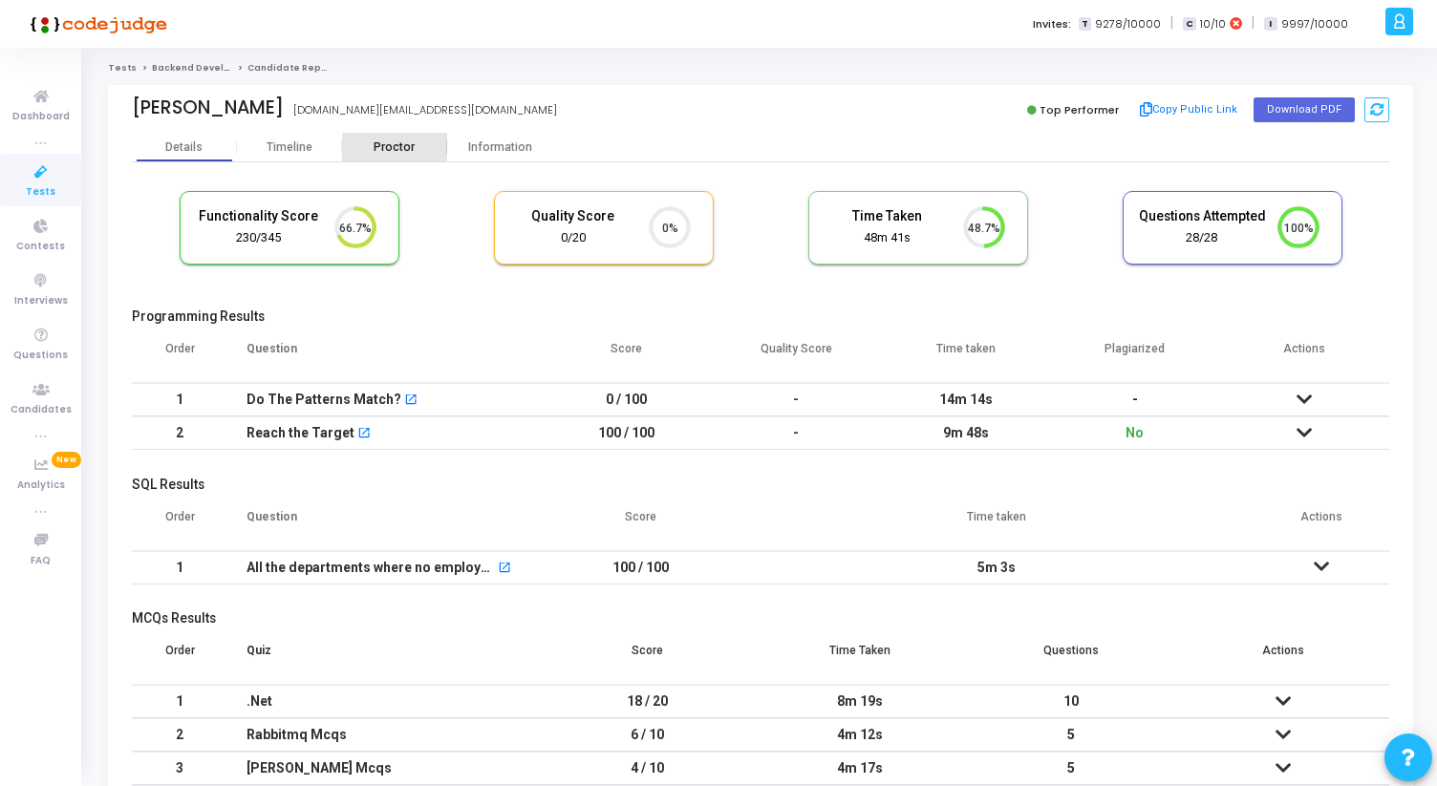
click at [388, 146] on div "Proctor" at bounding box center [394, 147] width 105 height 14
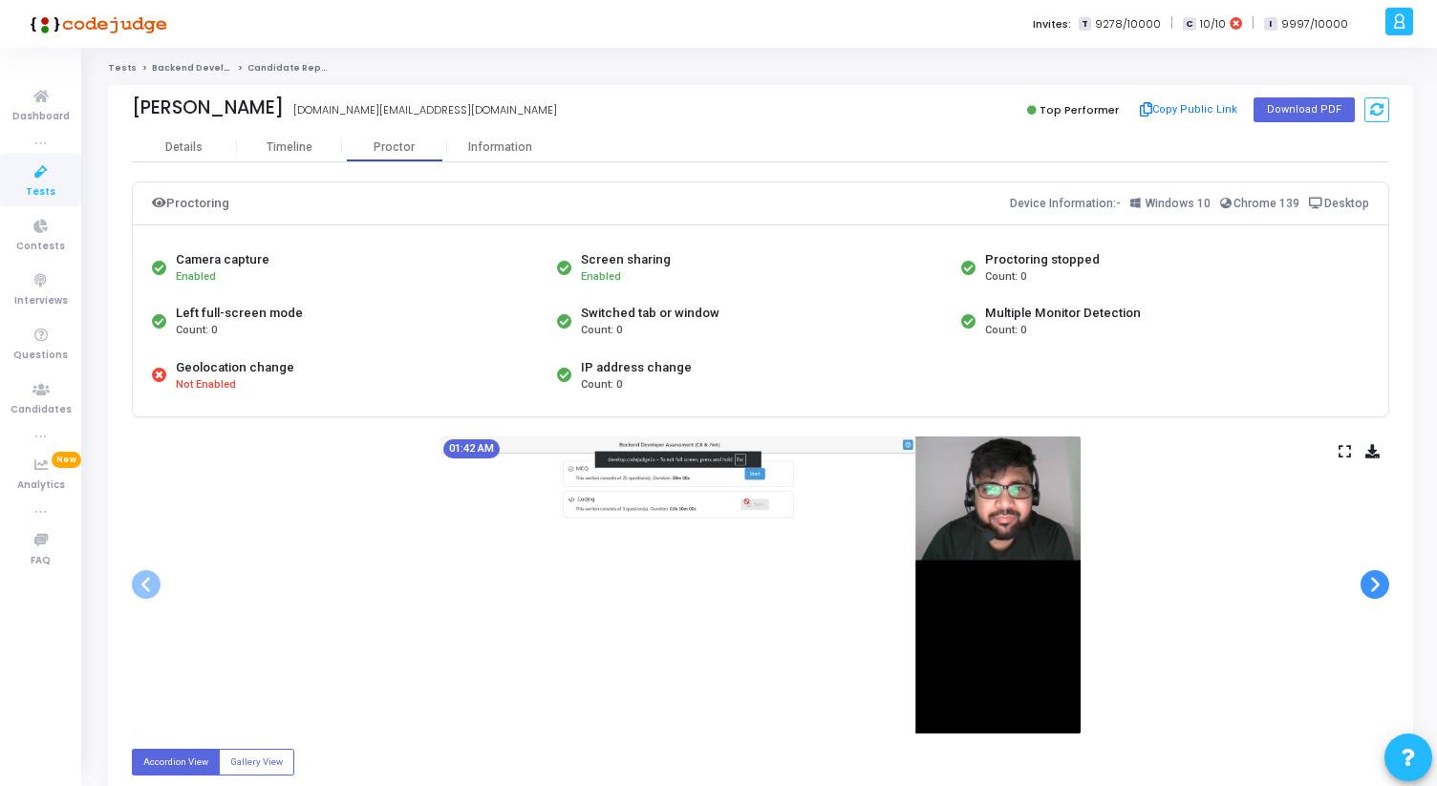
click at [1371, 589] on span at bounding box center [1374, 584] width 29 height 29
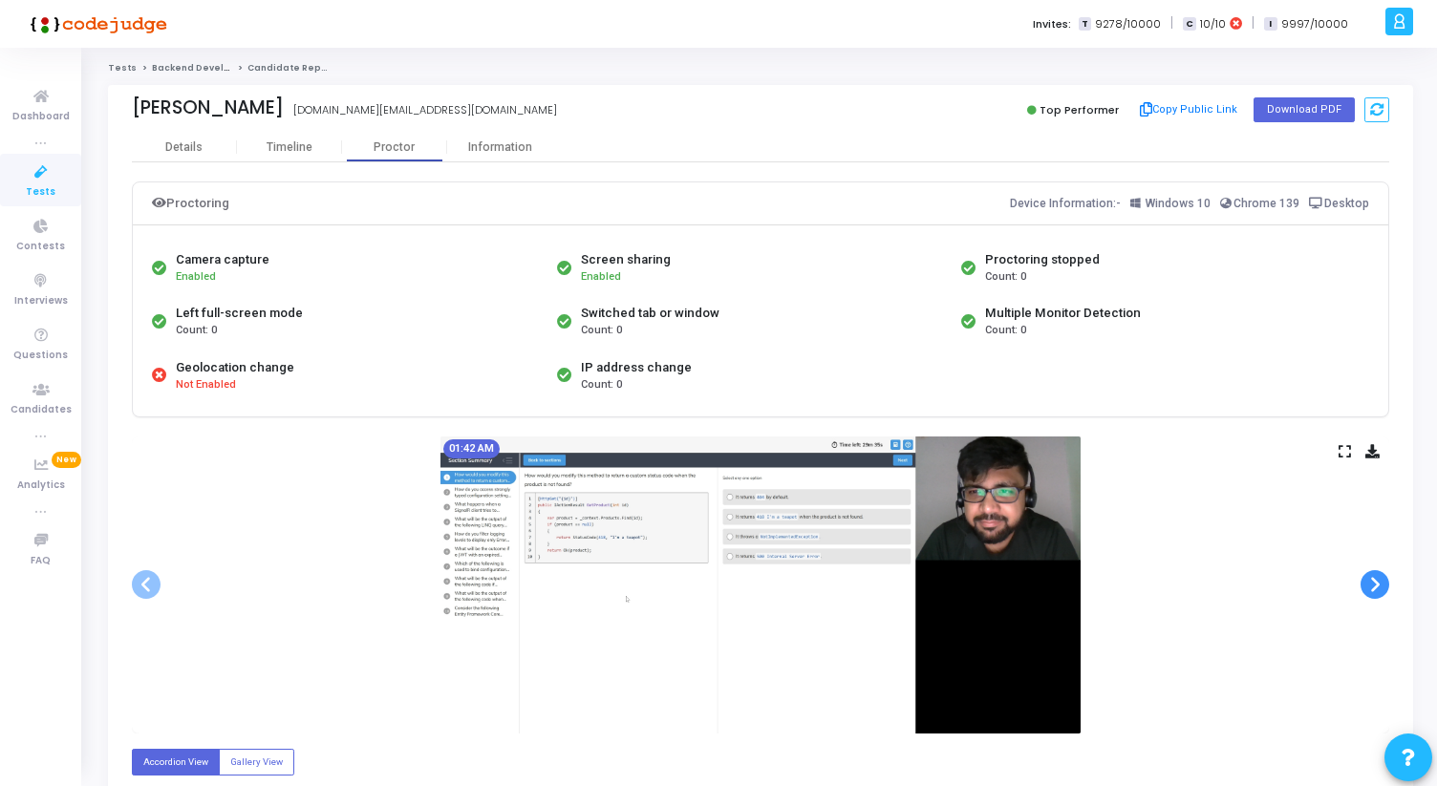
click at [1370, 586] on span at bounding box center [1374, 584] width 29 height 29
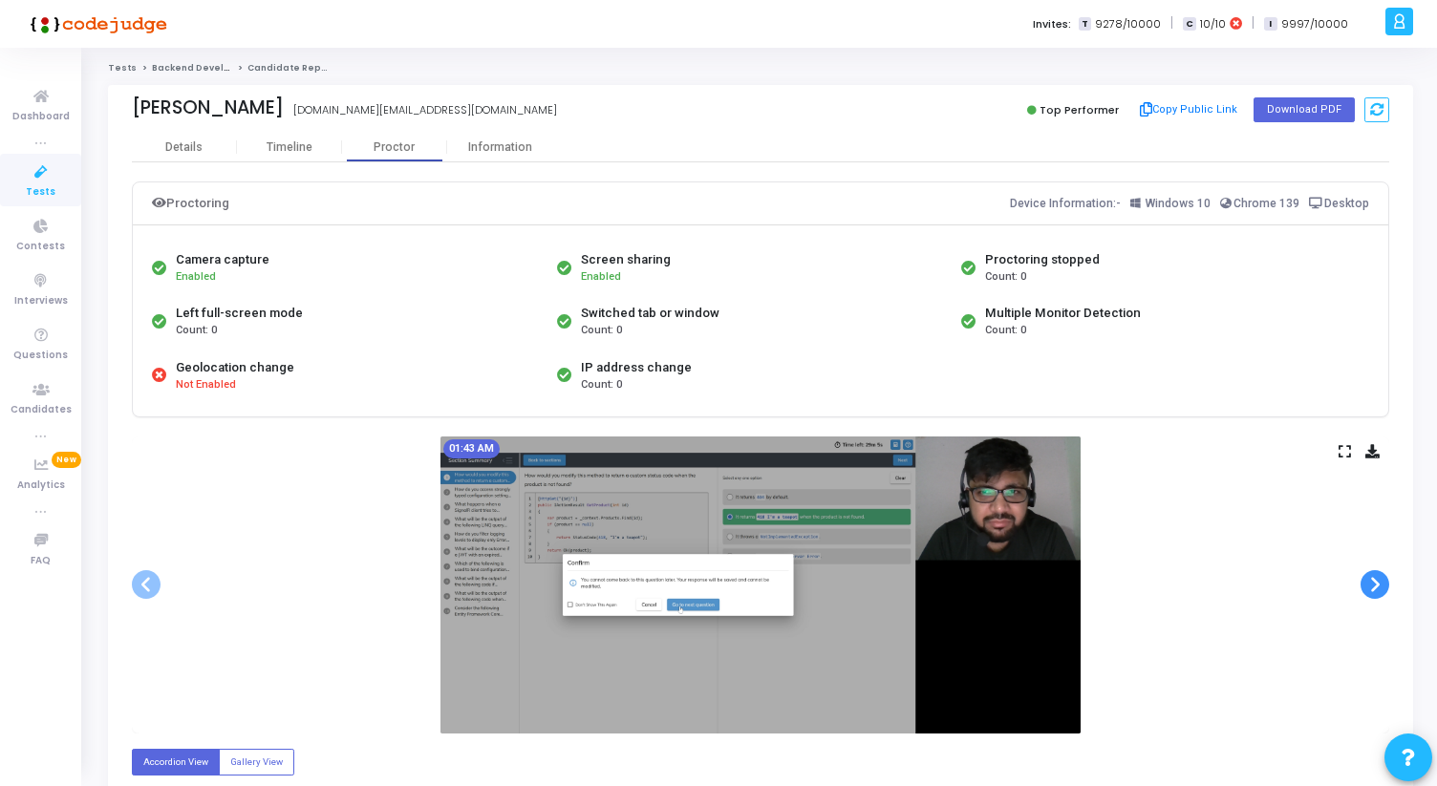
click at [1370, 586] on span at bounding box center [1374, 584] width 29 height 29
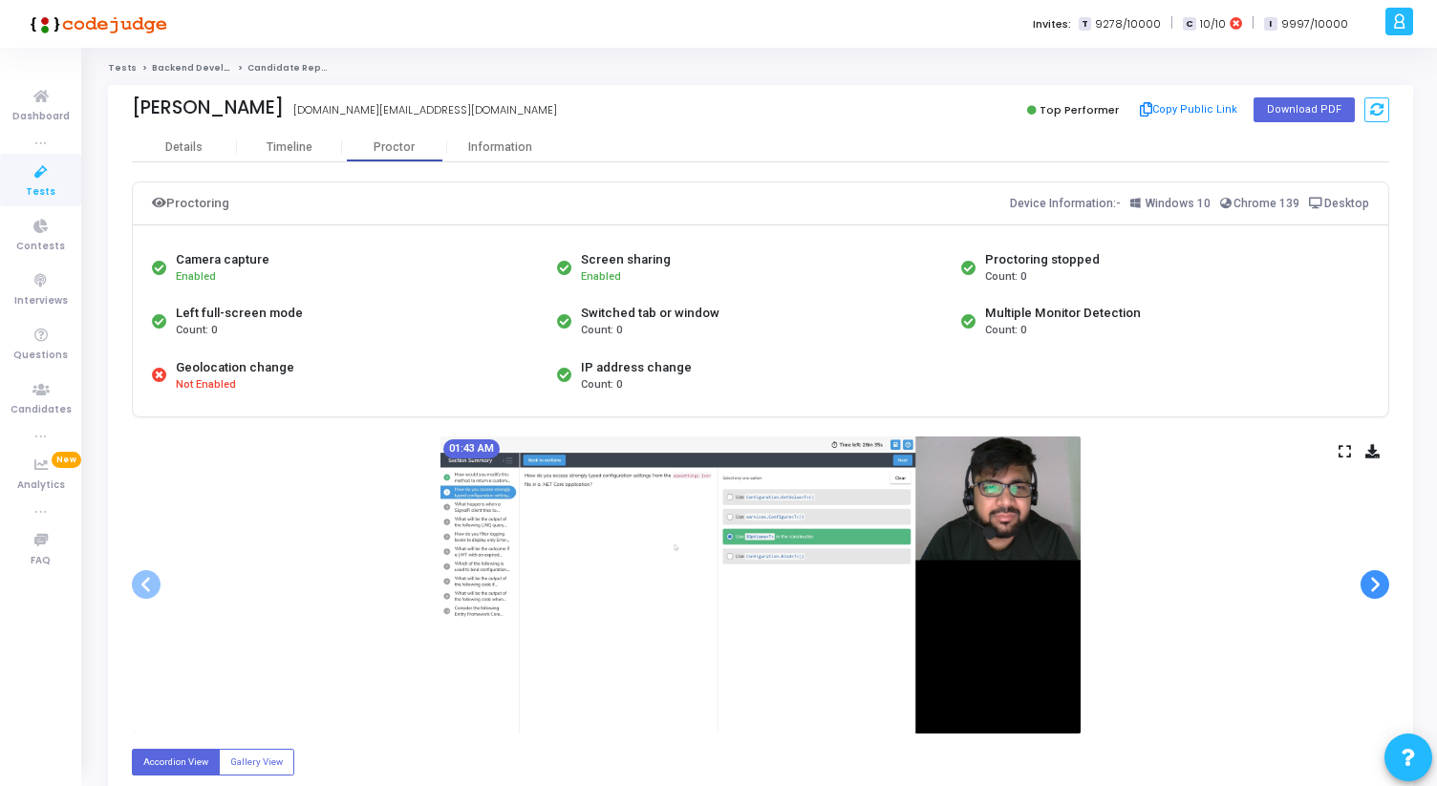
click at [1370, 586] on span at bounding box center [1374, 584] width 29 height 29
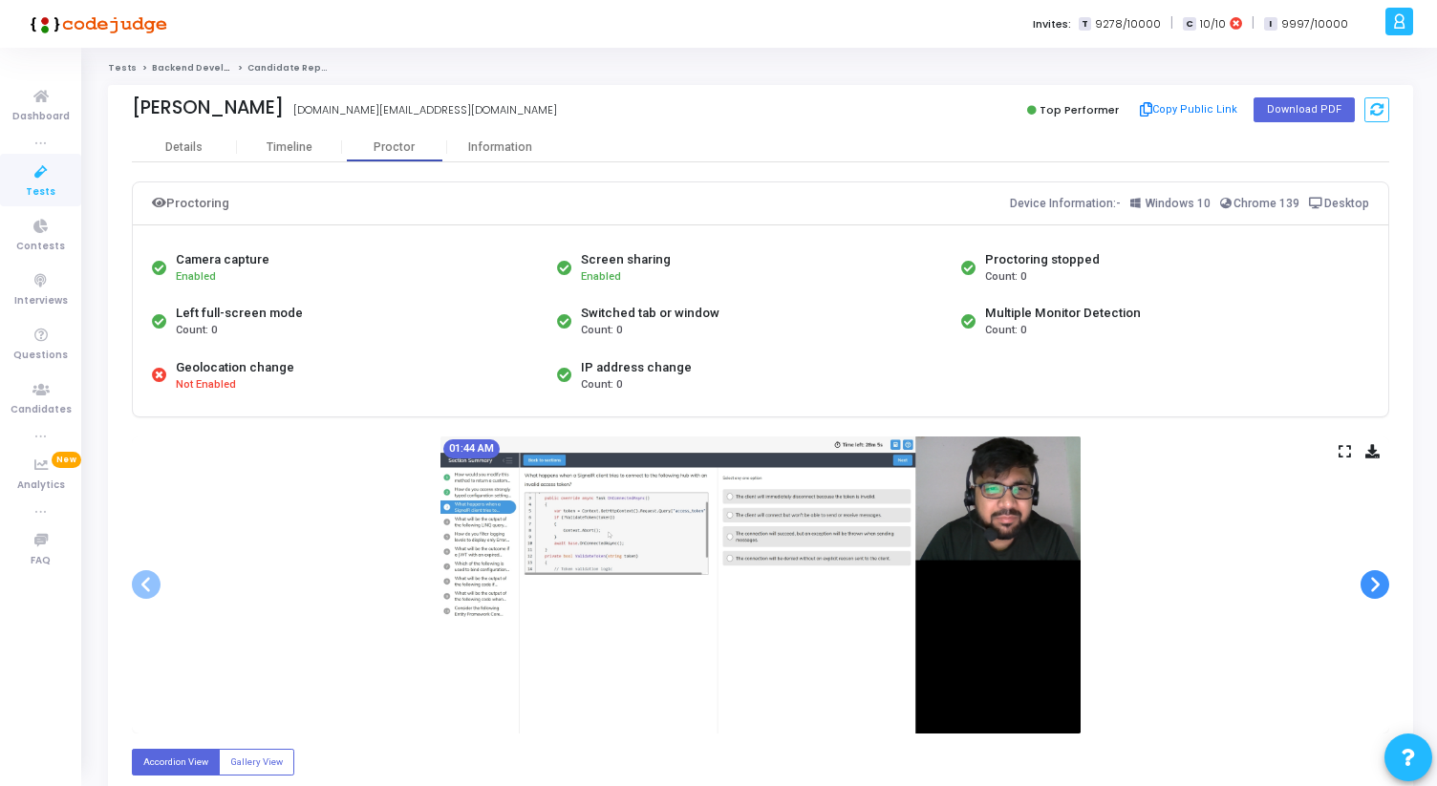
click at [1370, 586] on span at bounding box center [1374, 584] width 29 height 29
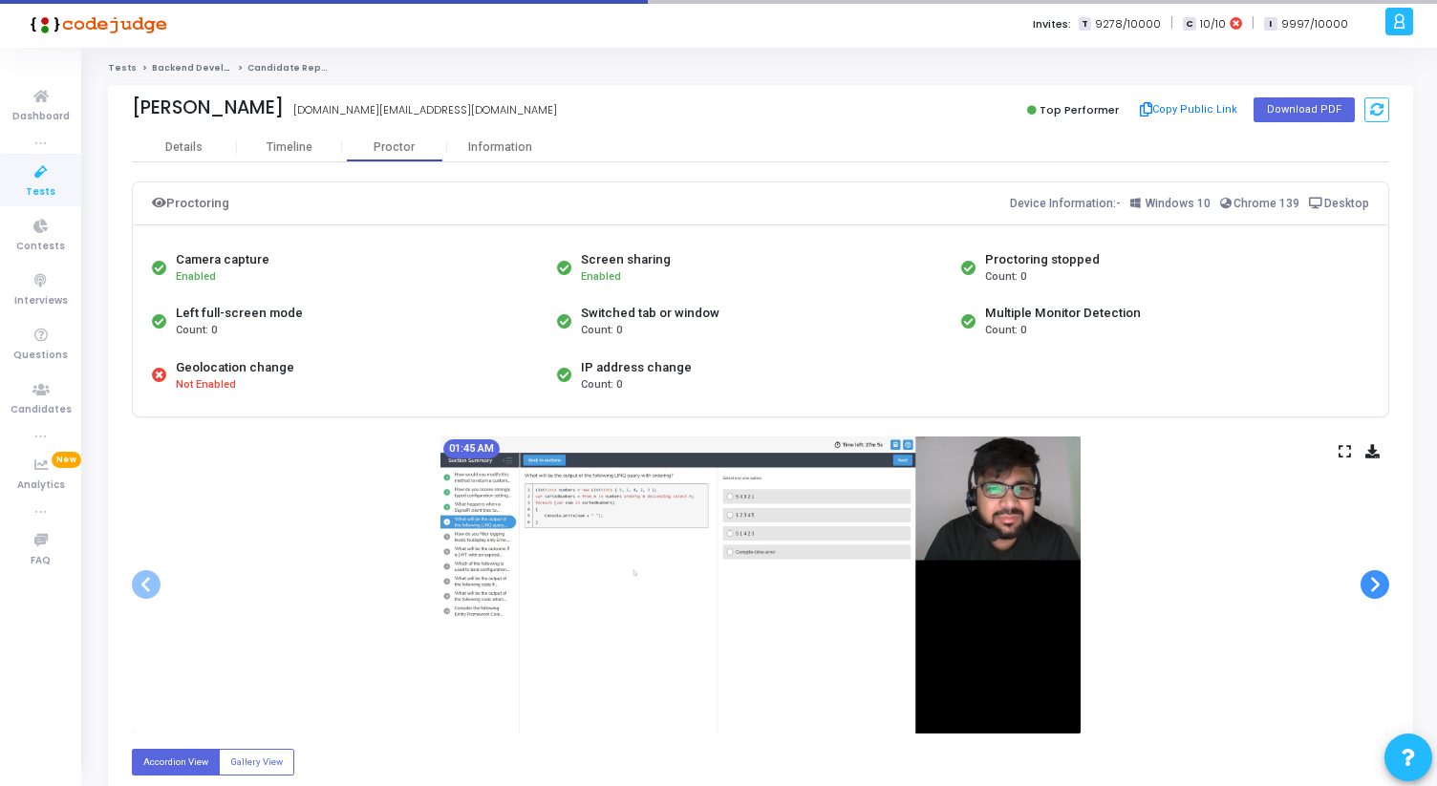
click at [1370, 586] on span at bounding box center [1374, 584] width 29 height 29
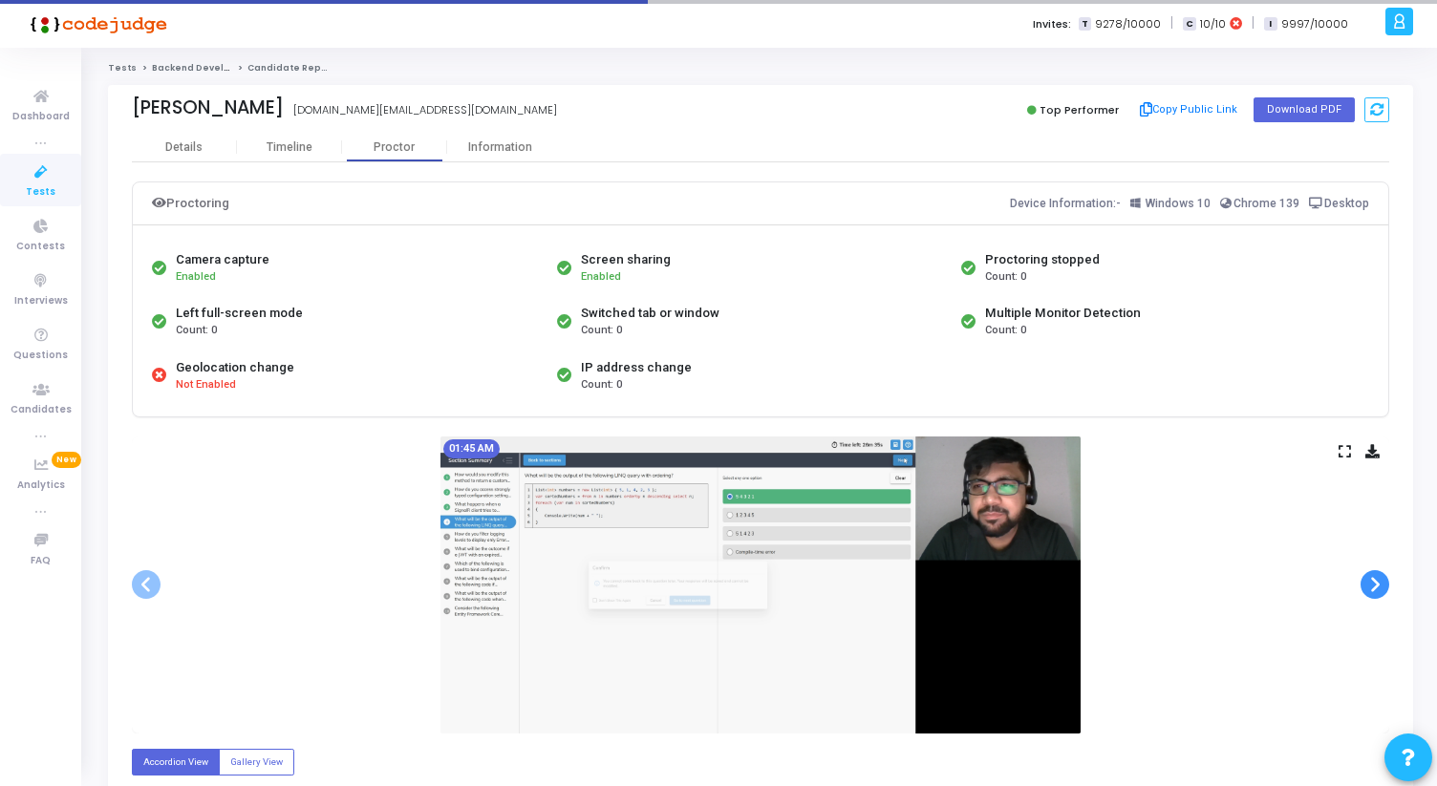
click at [1370, 586] on span at bounding box center [1374, 584] width 29 height 29
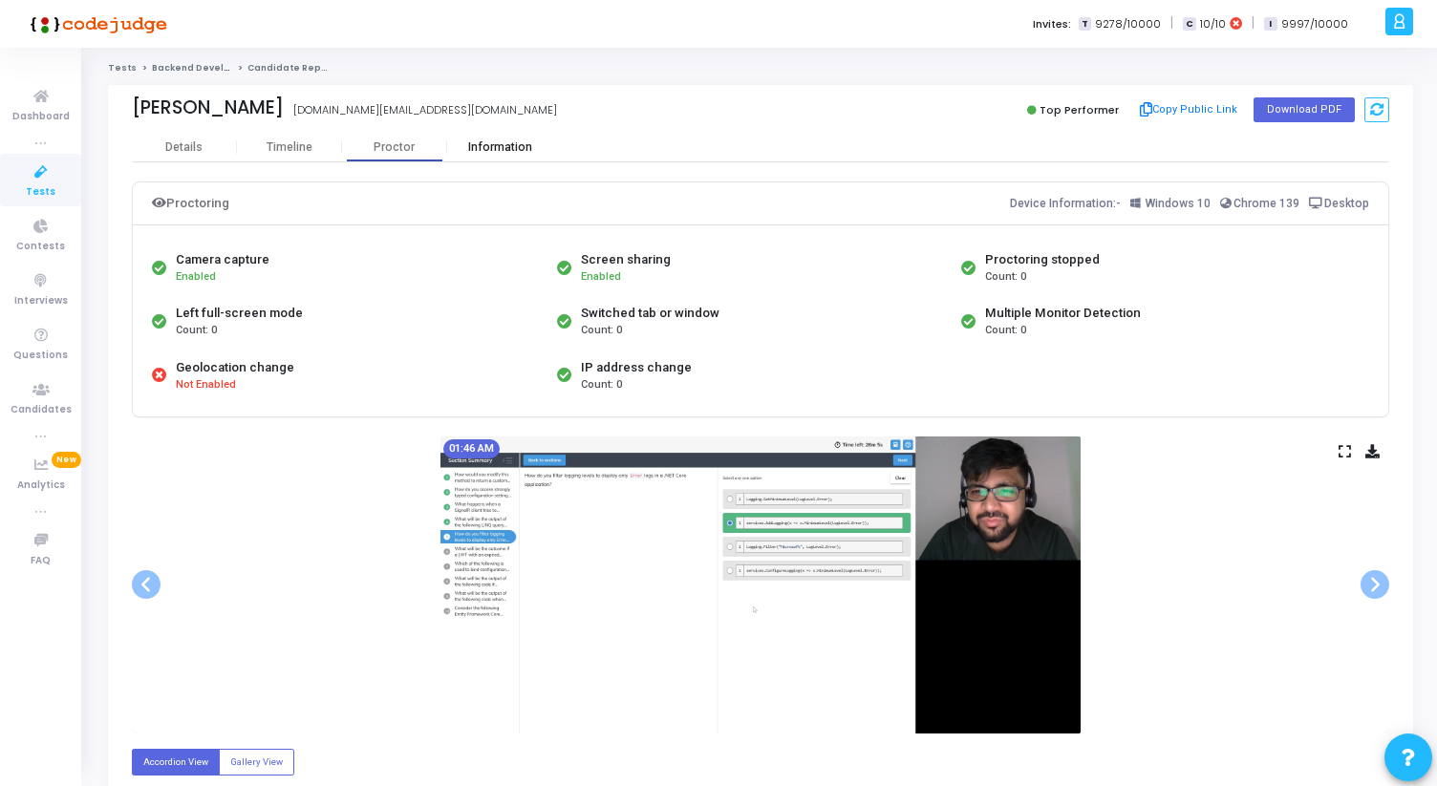
click at [477, 152] on div "Information" at bounding box center [499, 147] width 105 height 14
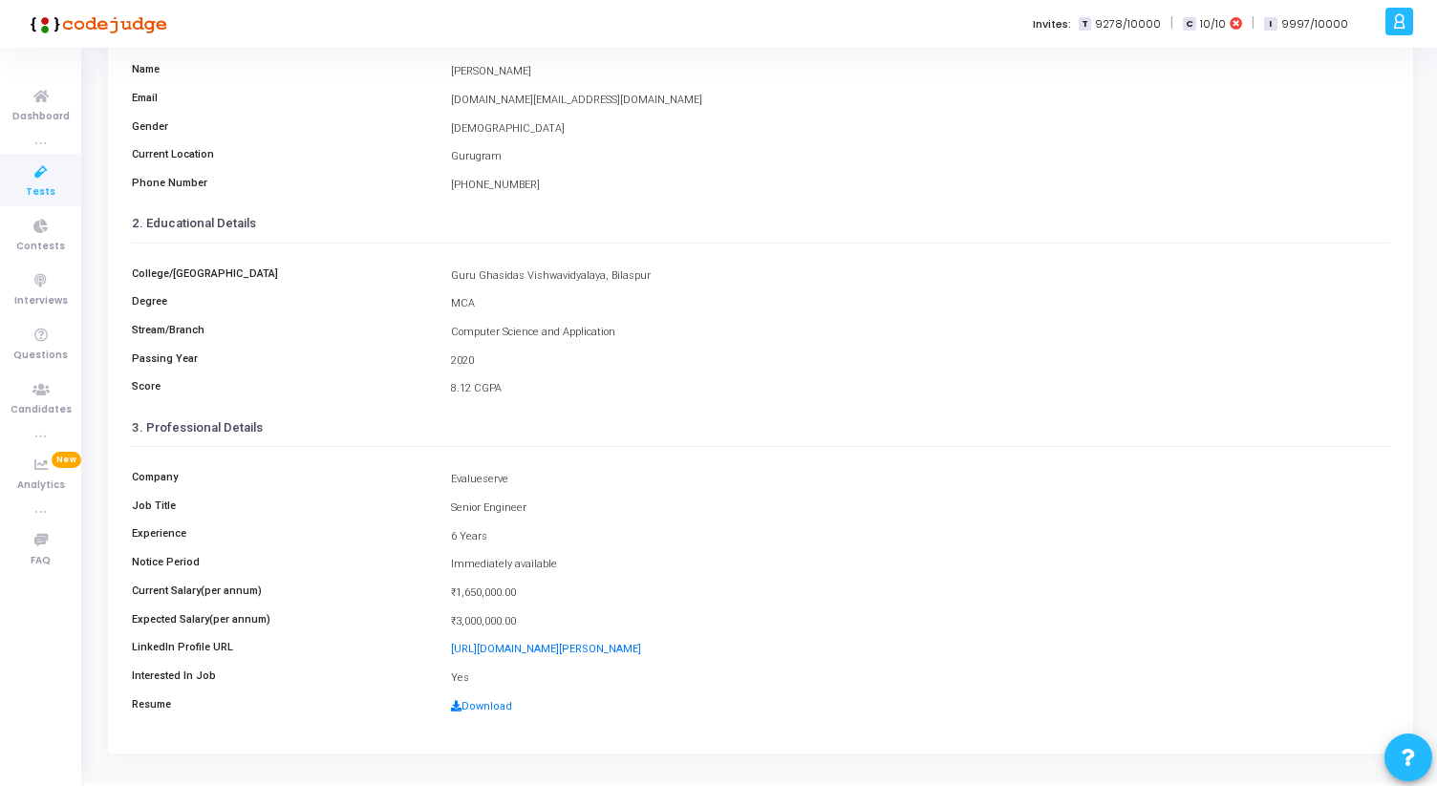
scroll to position [213, 0]
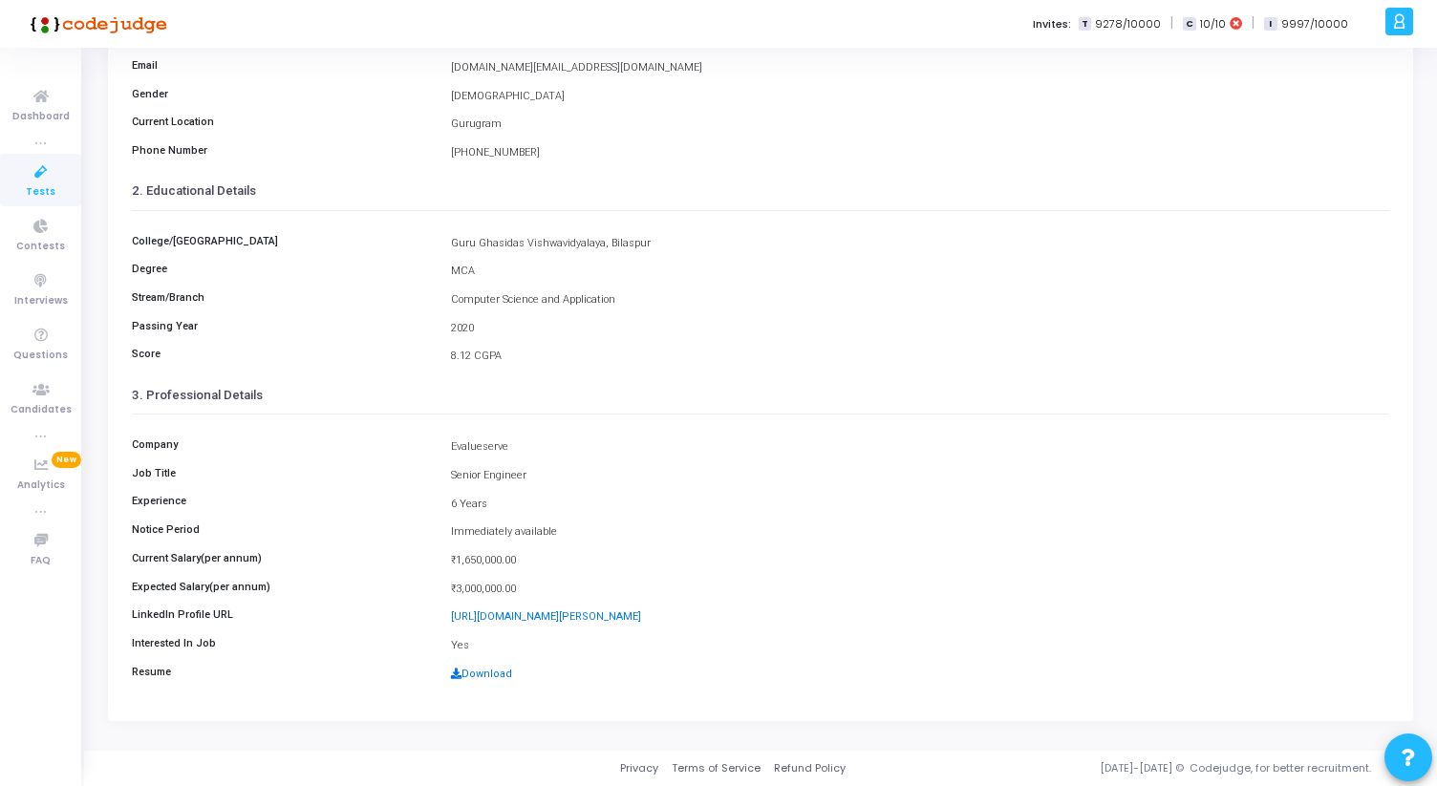
click at [470, 678] on link "Download" at bounding box center [481, 674] width 61 height 12
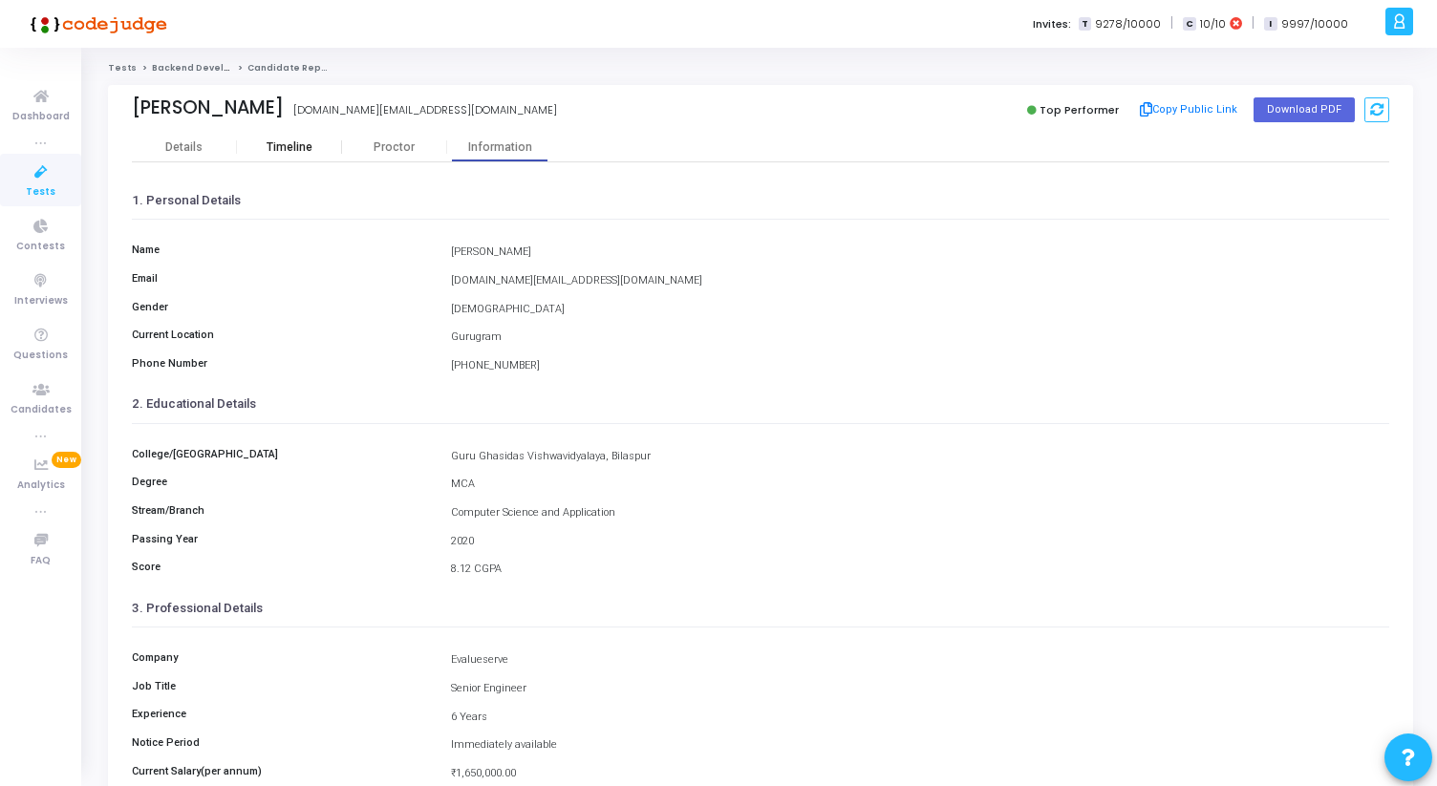
click at [290, 151] on div "Timeline" at bounding box center [290, 147] width 46 height 14
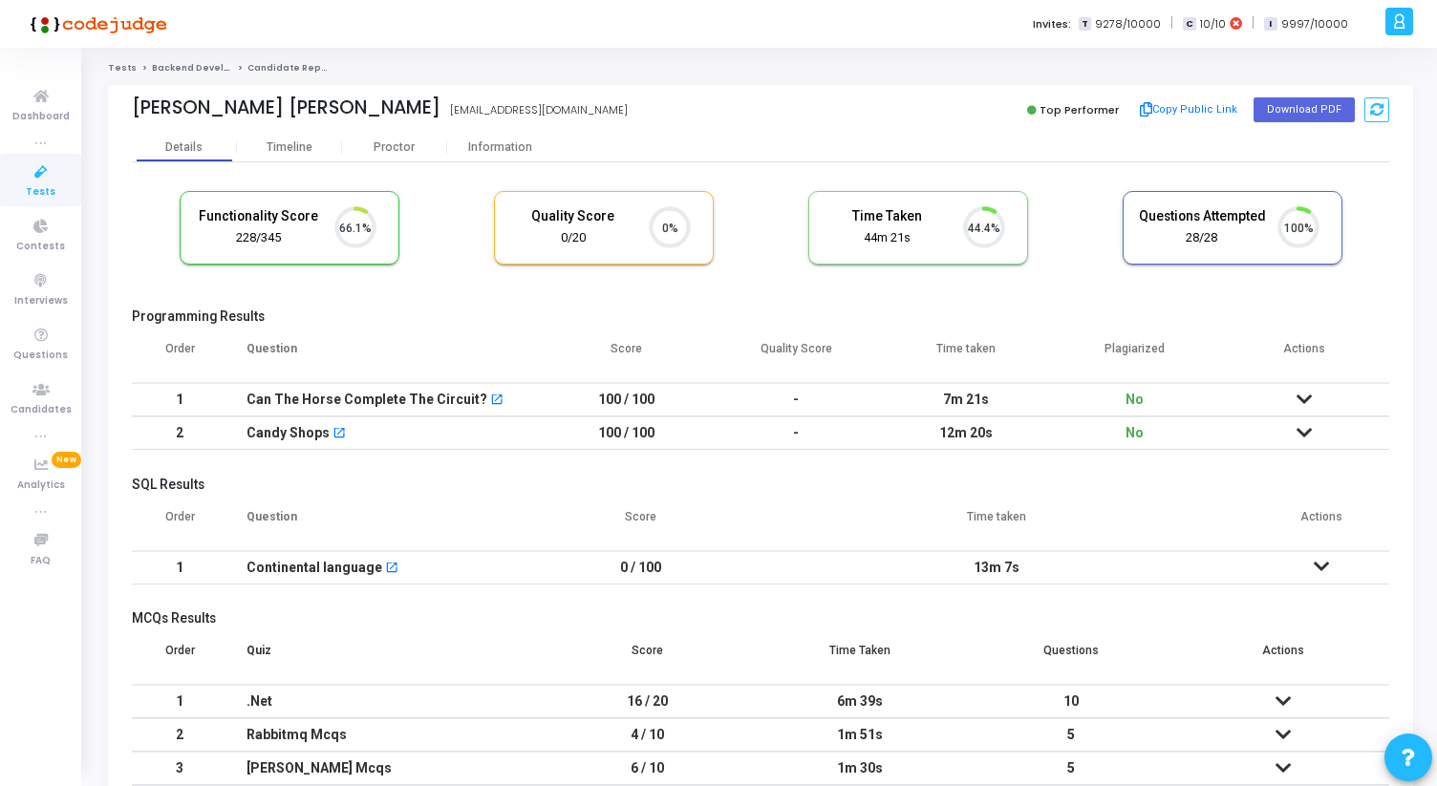
scroll to position [40, 49]
click at [390, 161] on div "Proctor" at bounding box center [394, 147] width 105 height 29
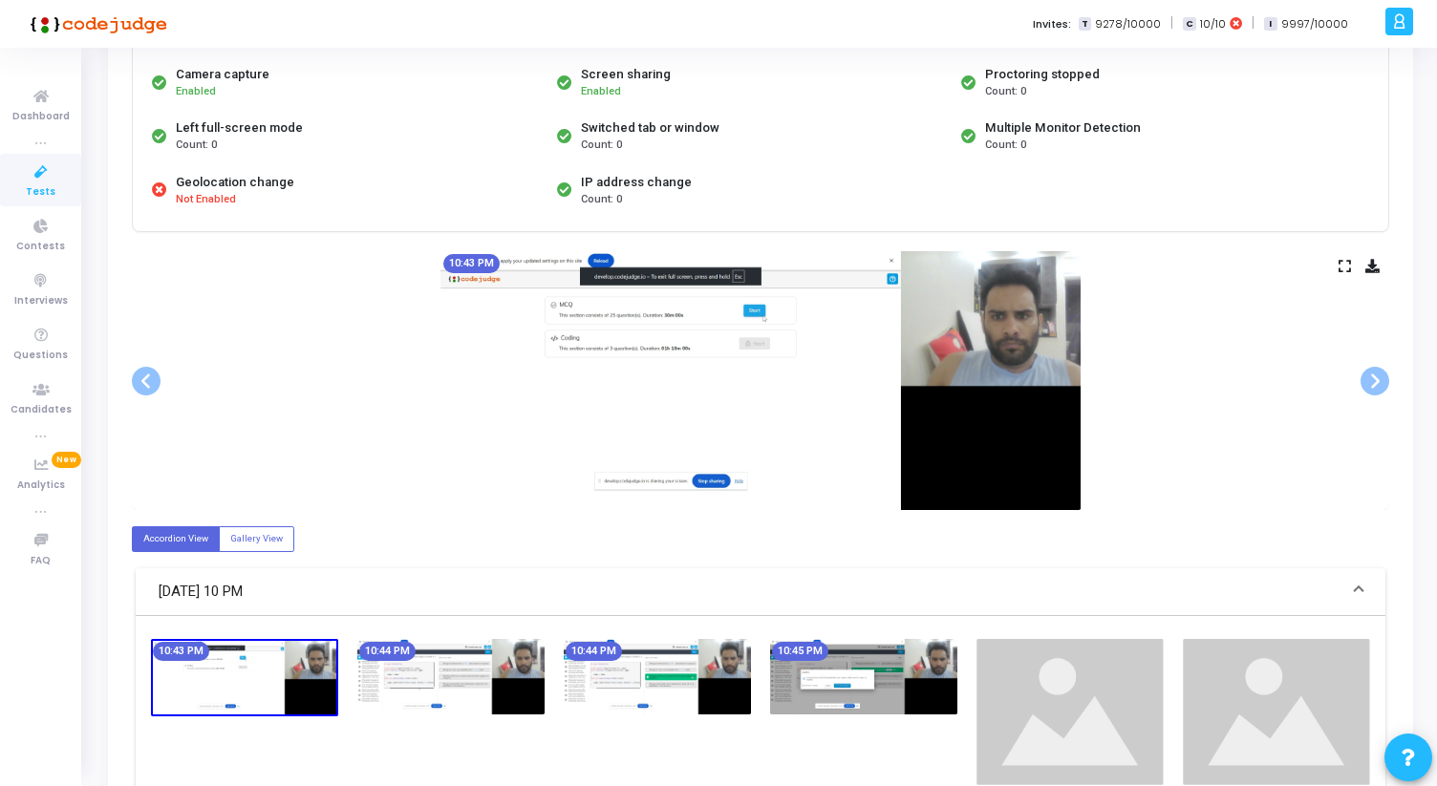
scroll to position [188, 0]
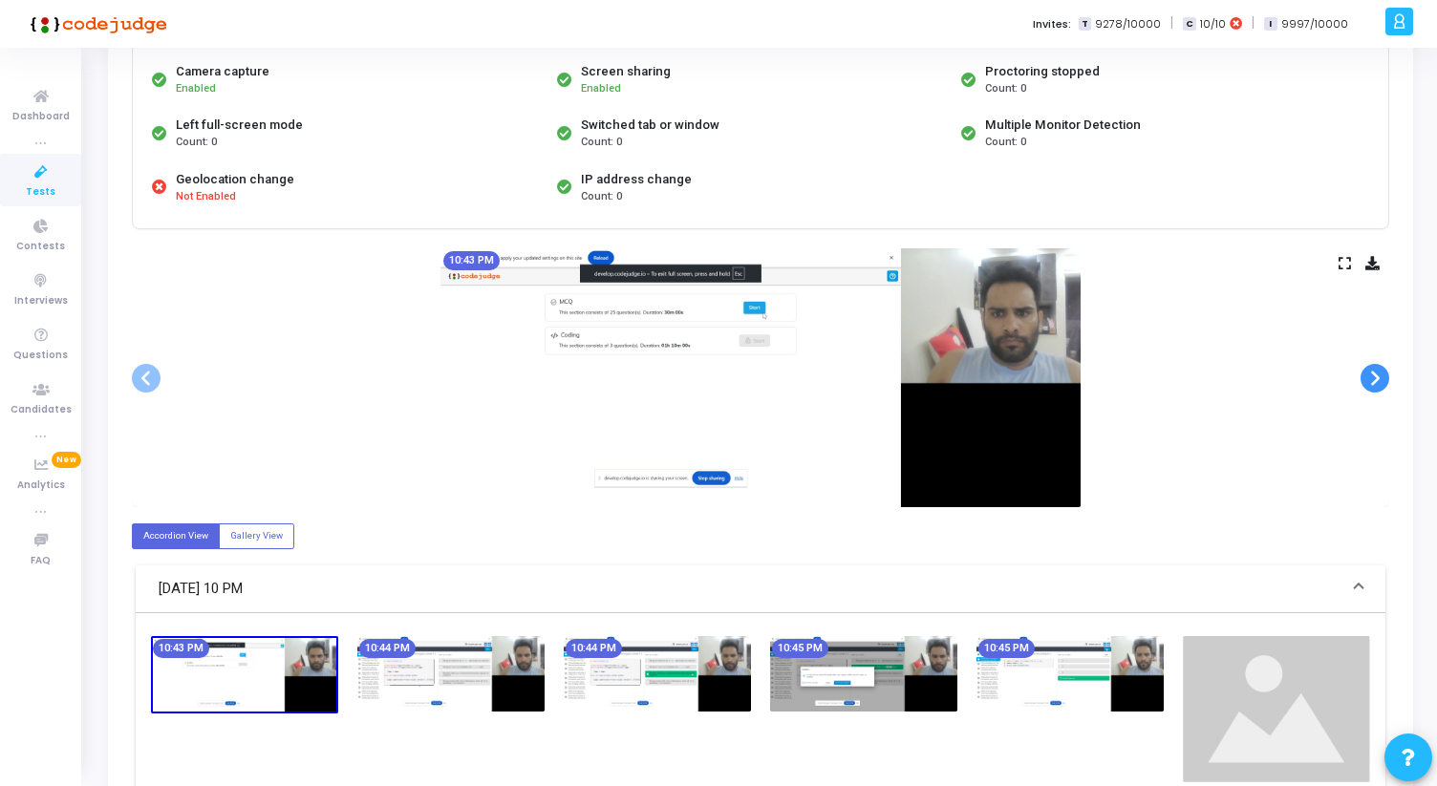
click at [1371, 375] on span at bounding box center [1374, 378] width 29 height 29
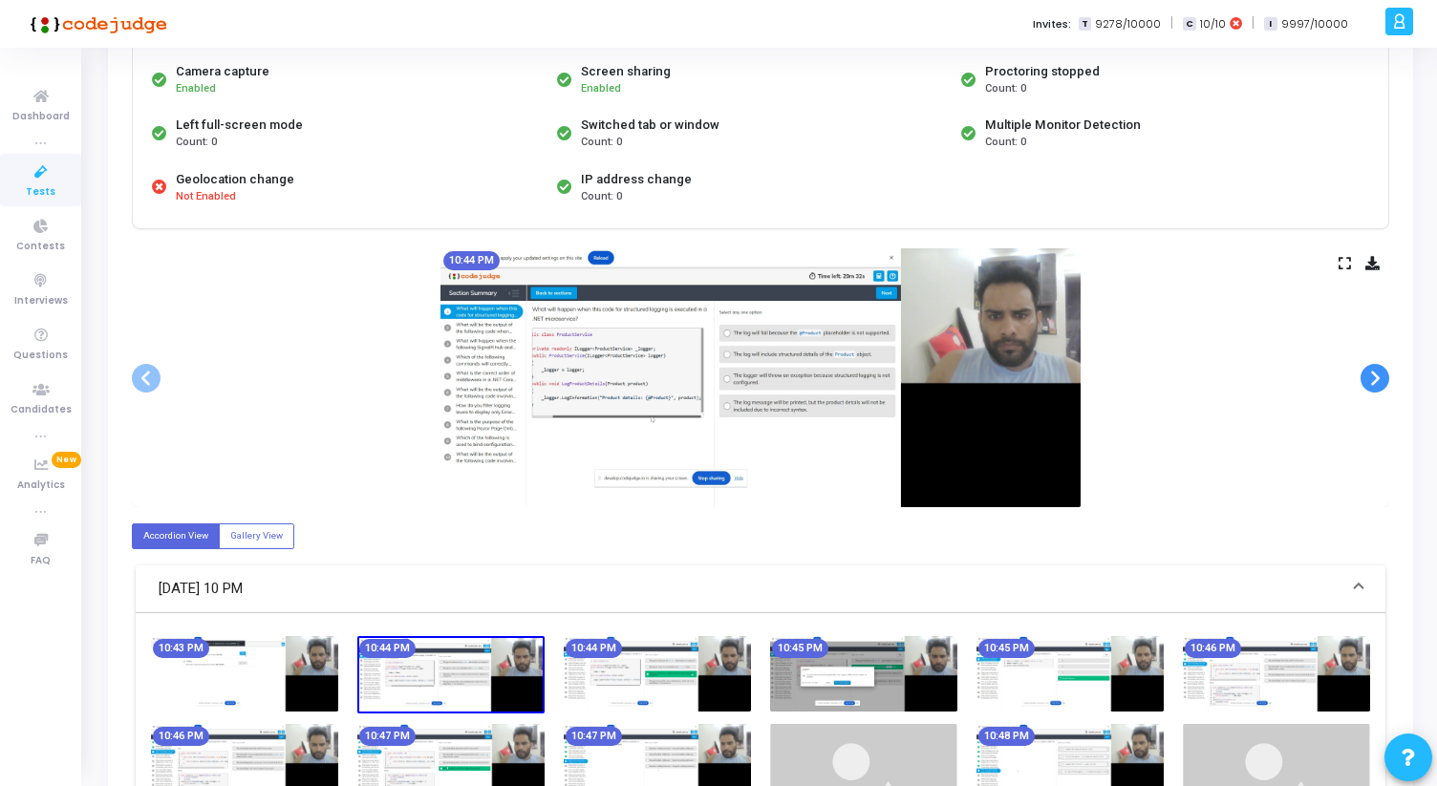
click at [1371, 375] on span at bounding box center [1374, 378] width 29 height 29
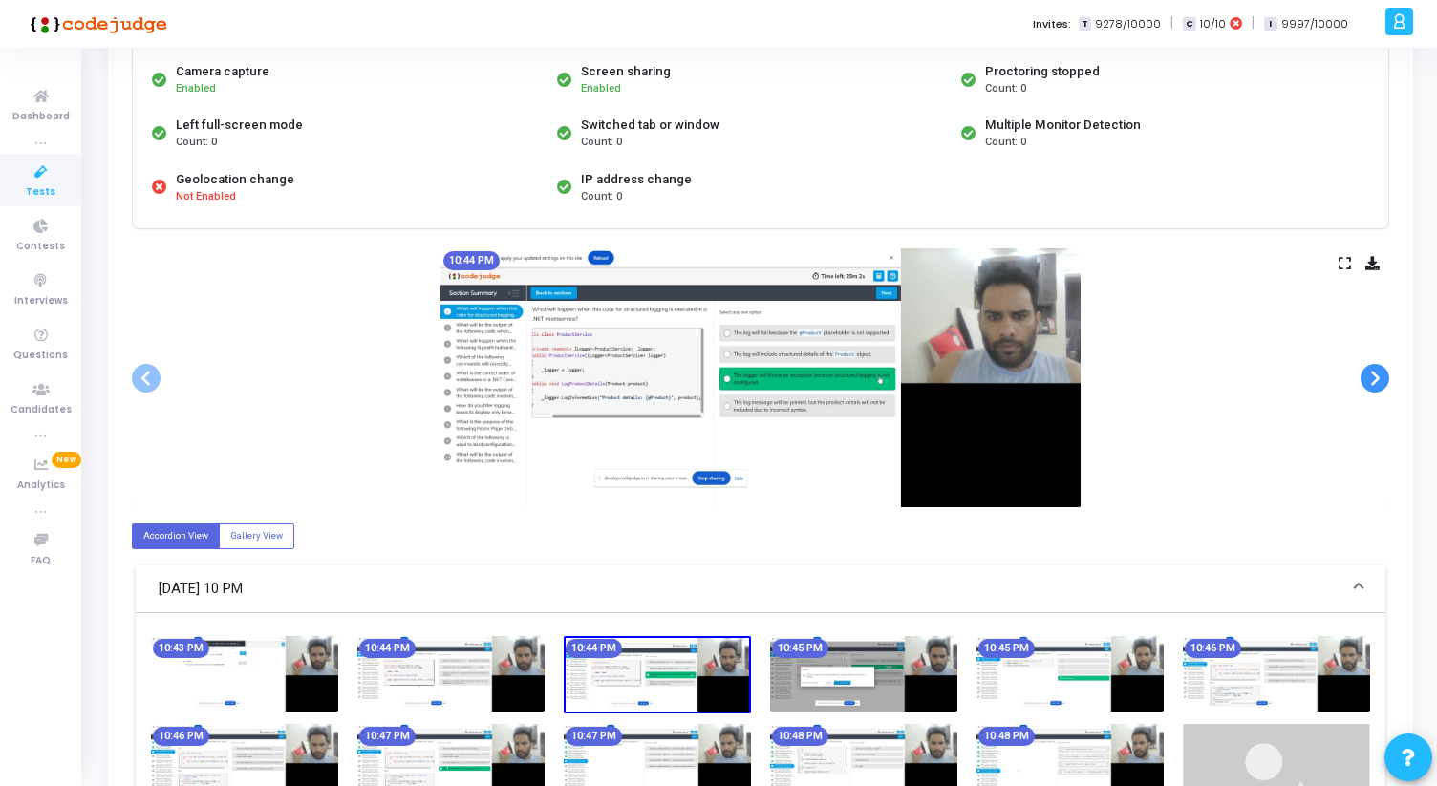
click at [1371, 375] on span at bounding box center [1374, 378] width 29 height 29
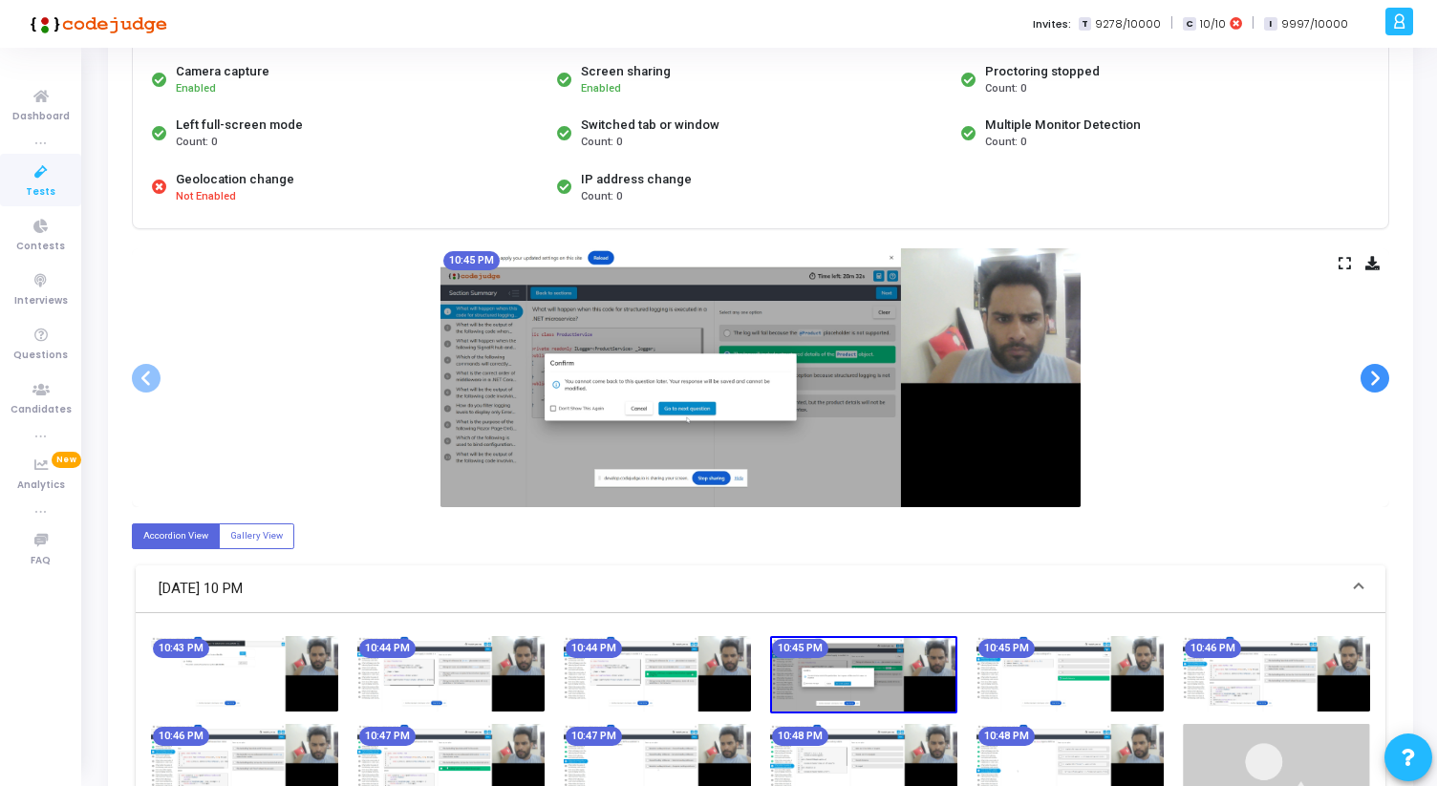
click at [1371, 375] on span at bounding box center [1374, 378] width 29 height 29
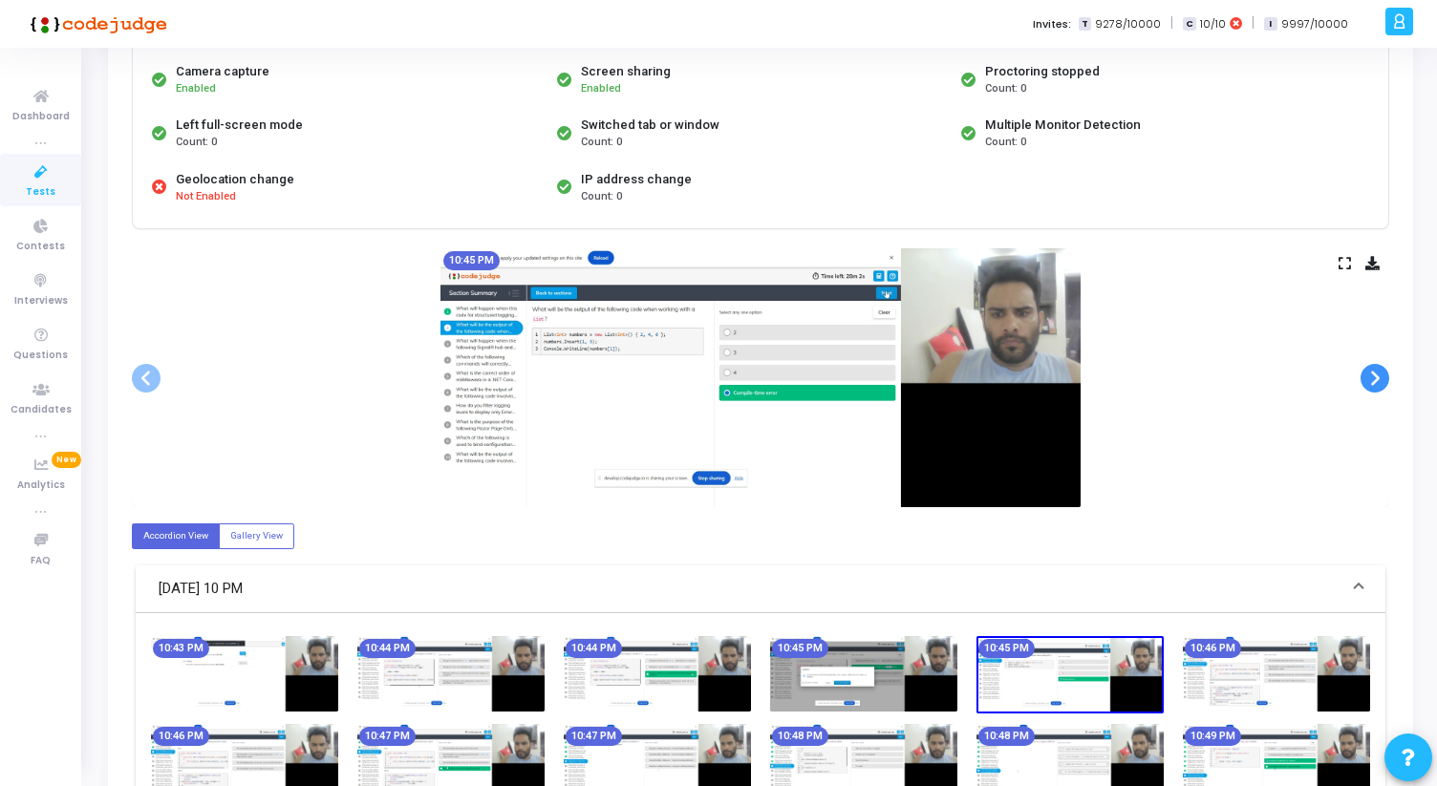
click at [1371, 375] on span at bounding box center [1374, 378] width 29 height 29
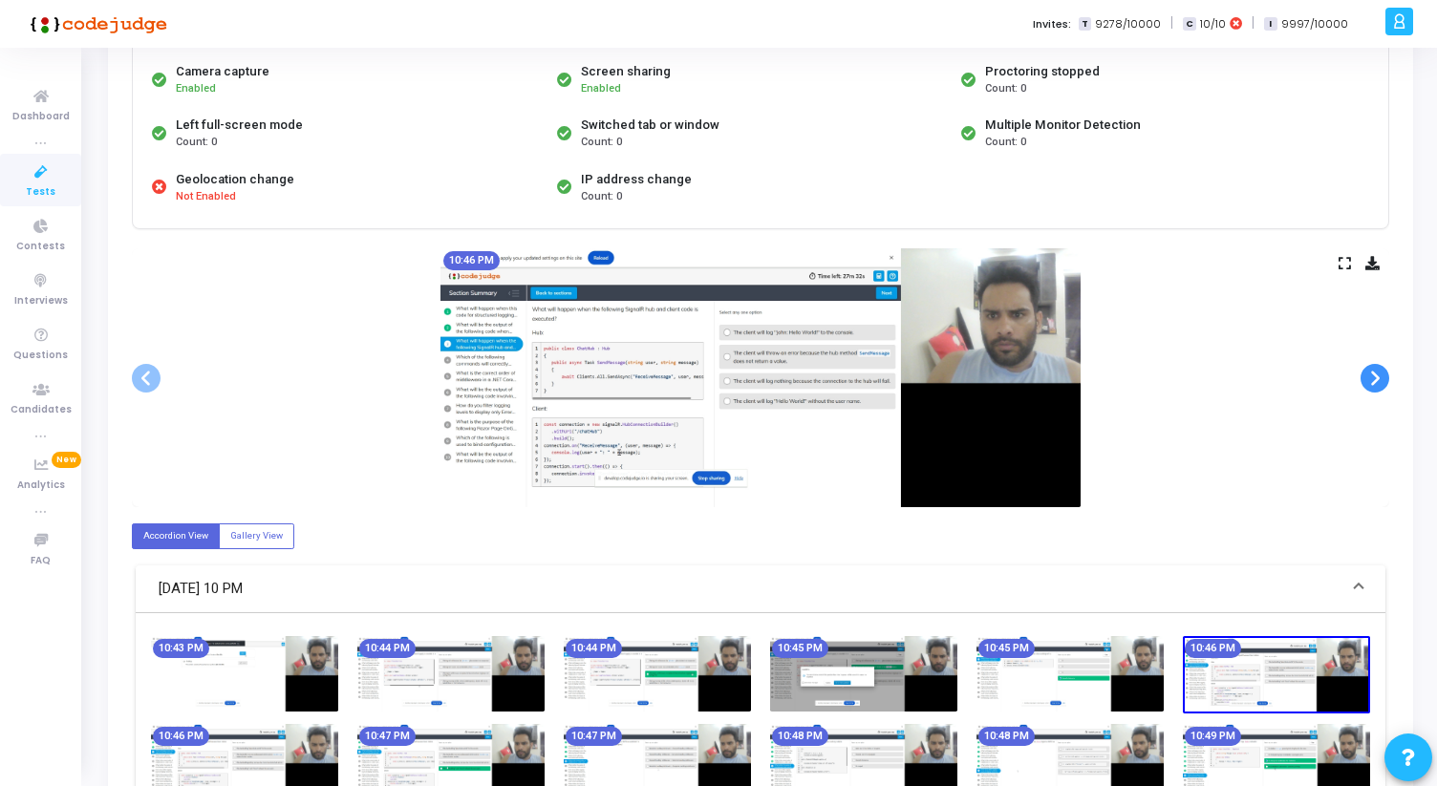
click at [1371, 375] on span at bounding box center [1374, 378] width 29 height 29
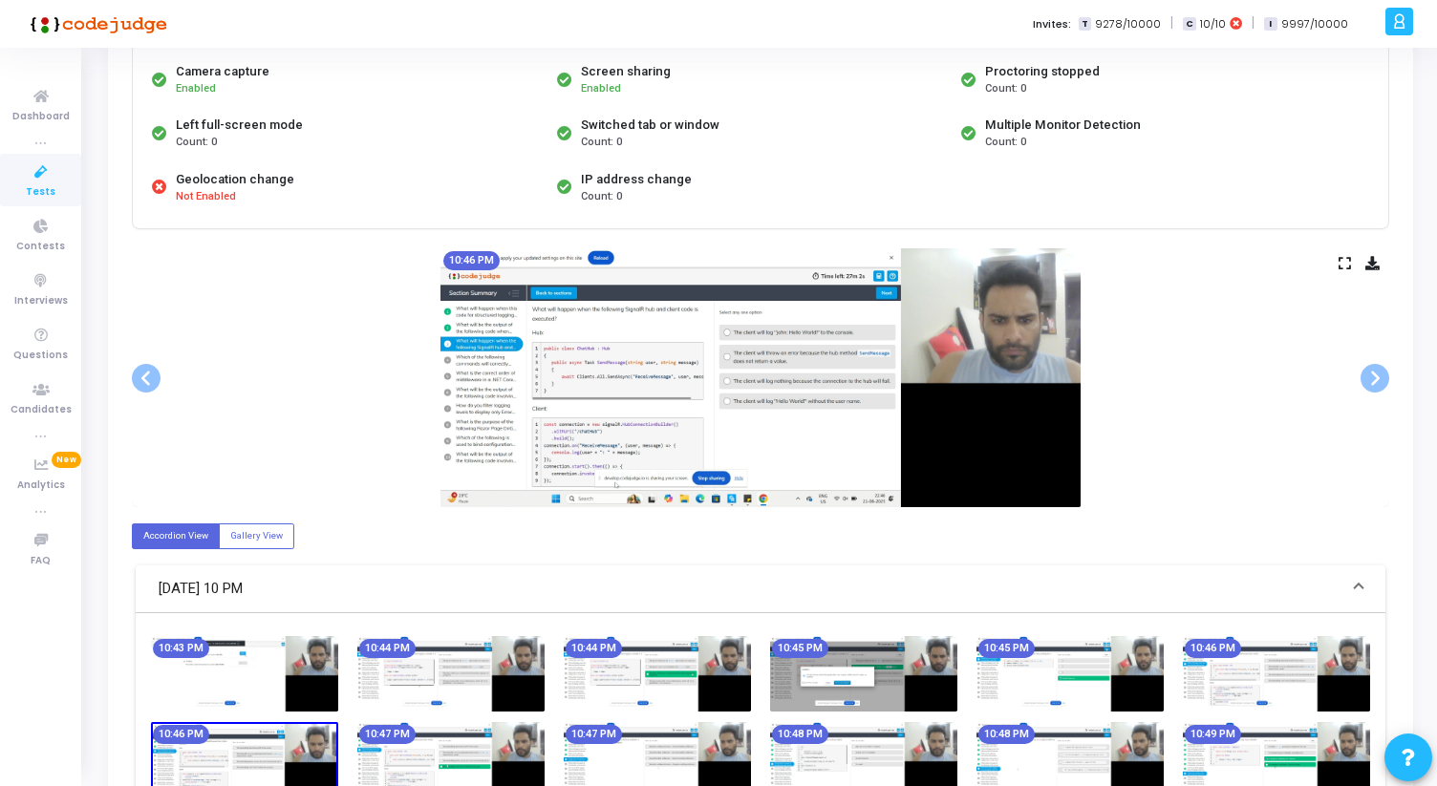
scroll to position [0, 0]
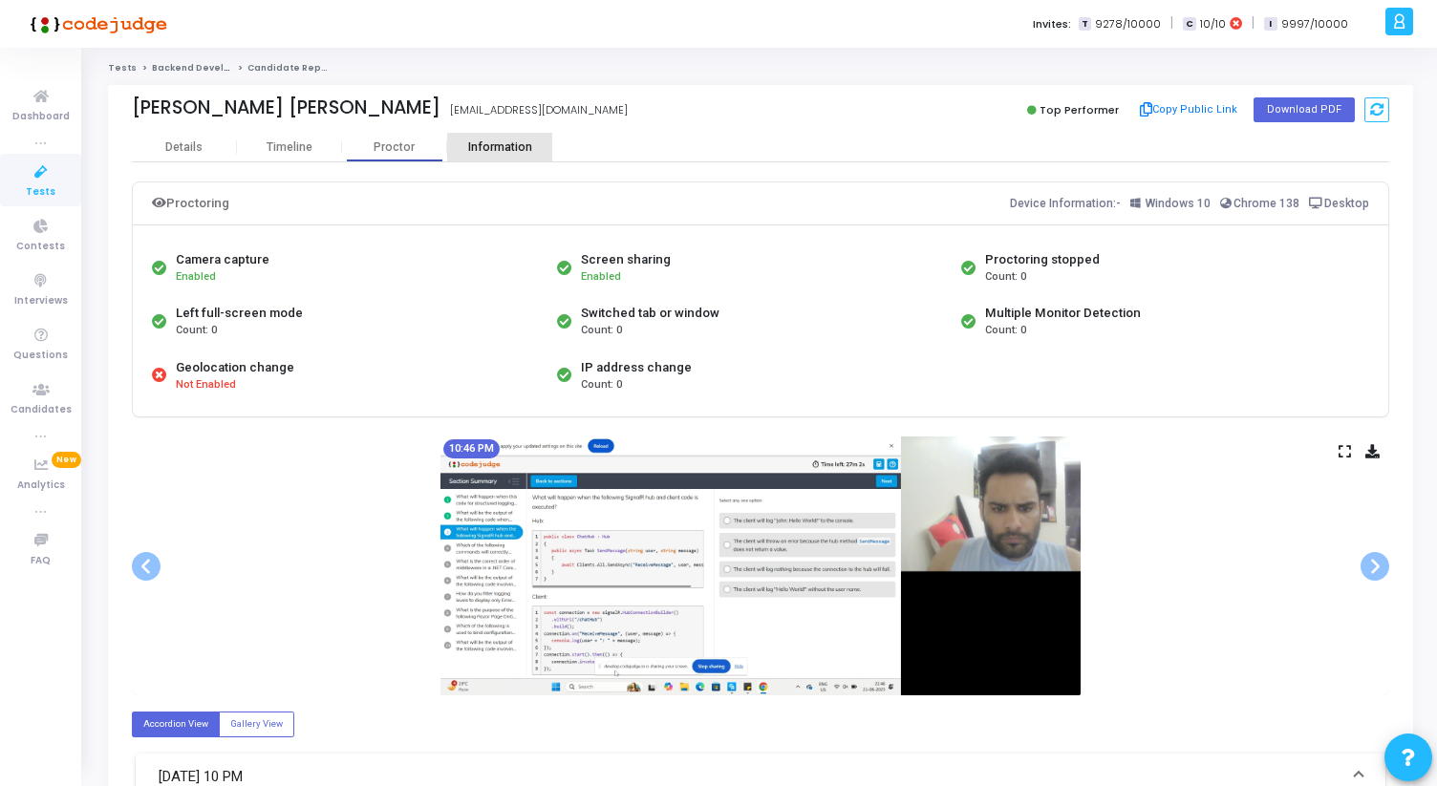
click at [503, 149] on div "Information" at bounding box center [499, 147] width 105 height 14
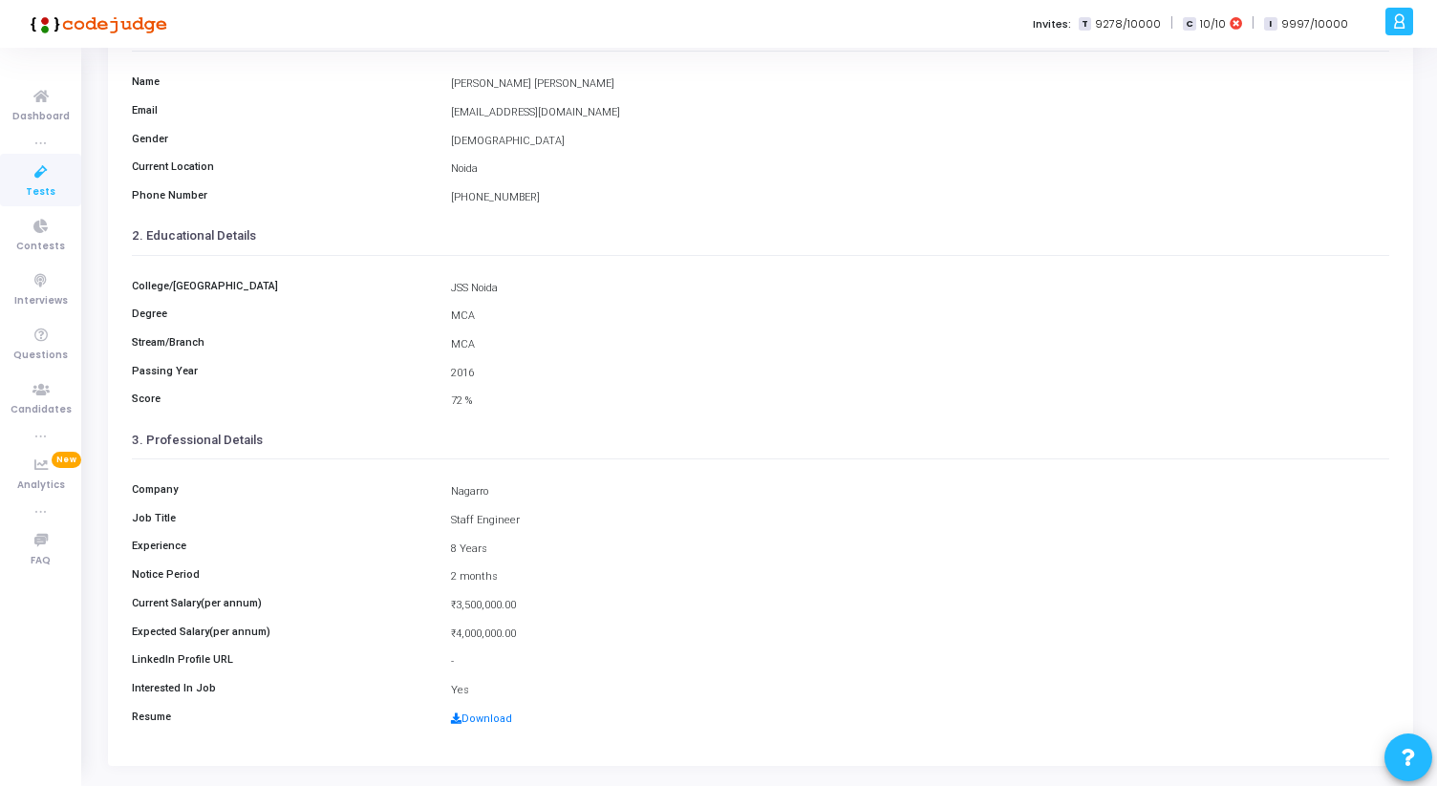
scroll to position [213, 0]
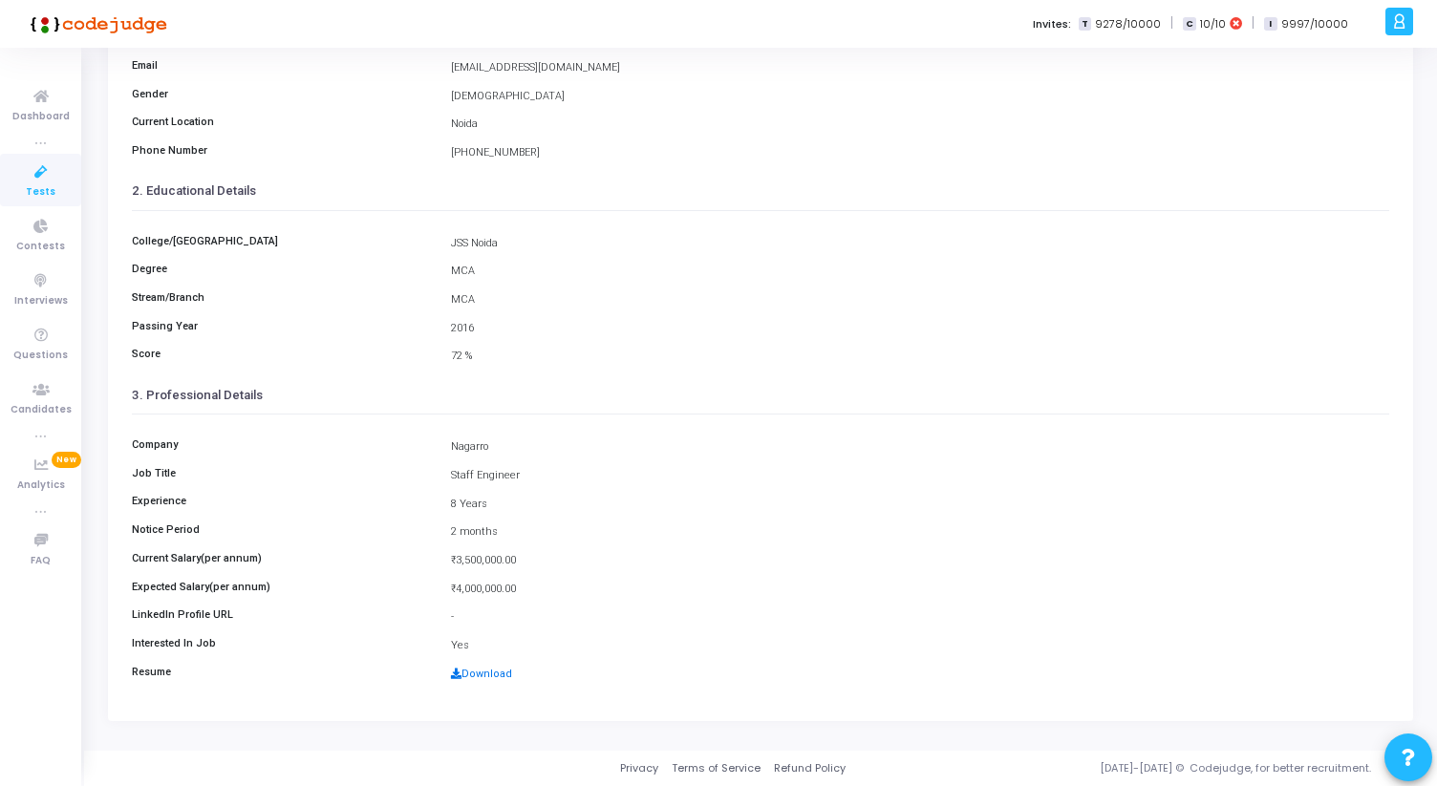
click at [473, 675] on link "Download" at bounding box center [481, 674] width 61 height 12
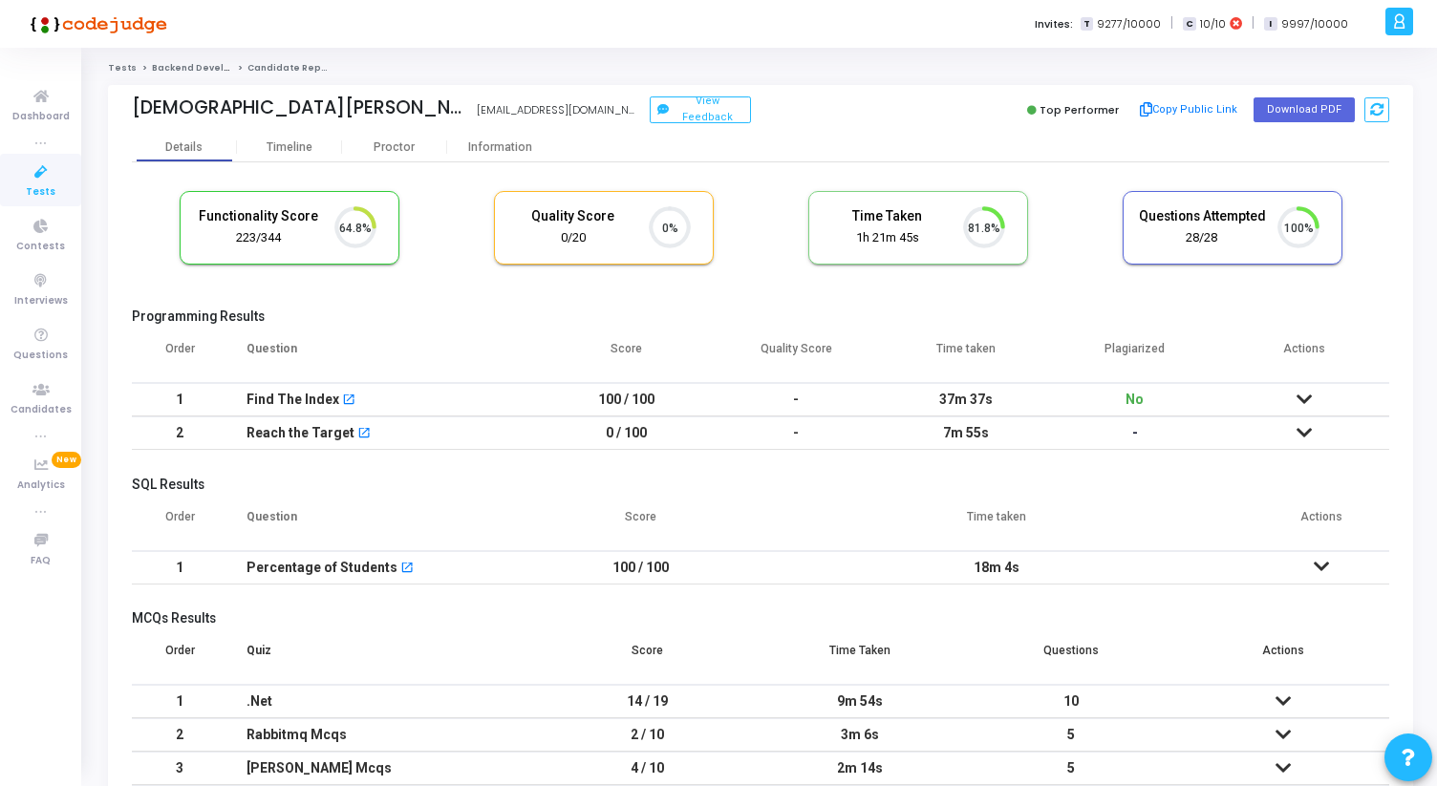
scroll to position [9, 9]
click at [389, 141] on div "Proctor" at bounding box center [394, 147] width 105 height 14
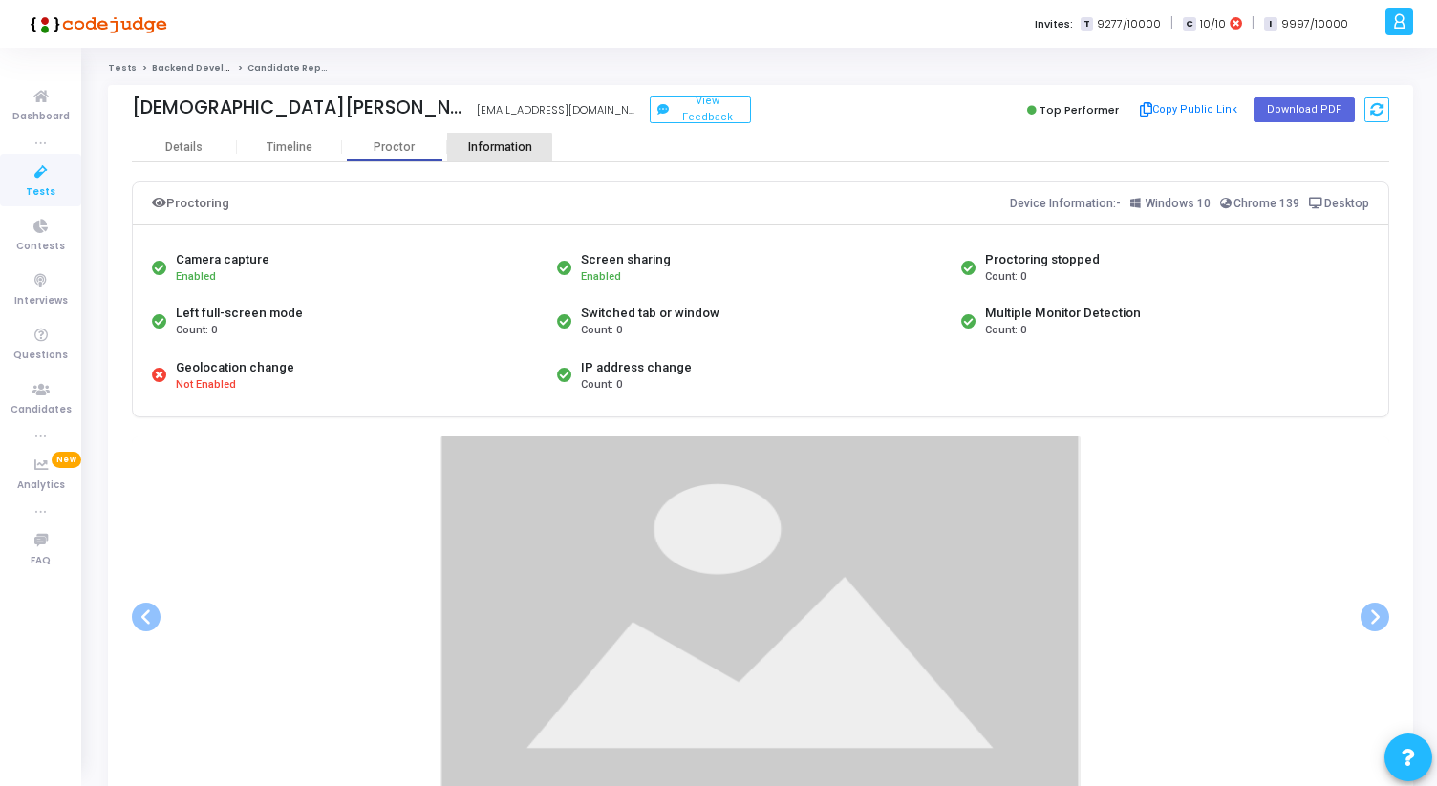
click at [480, 158] on div "Information" at bounding box center [499, 147] width 105 height 29
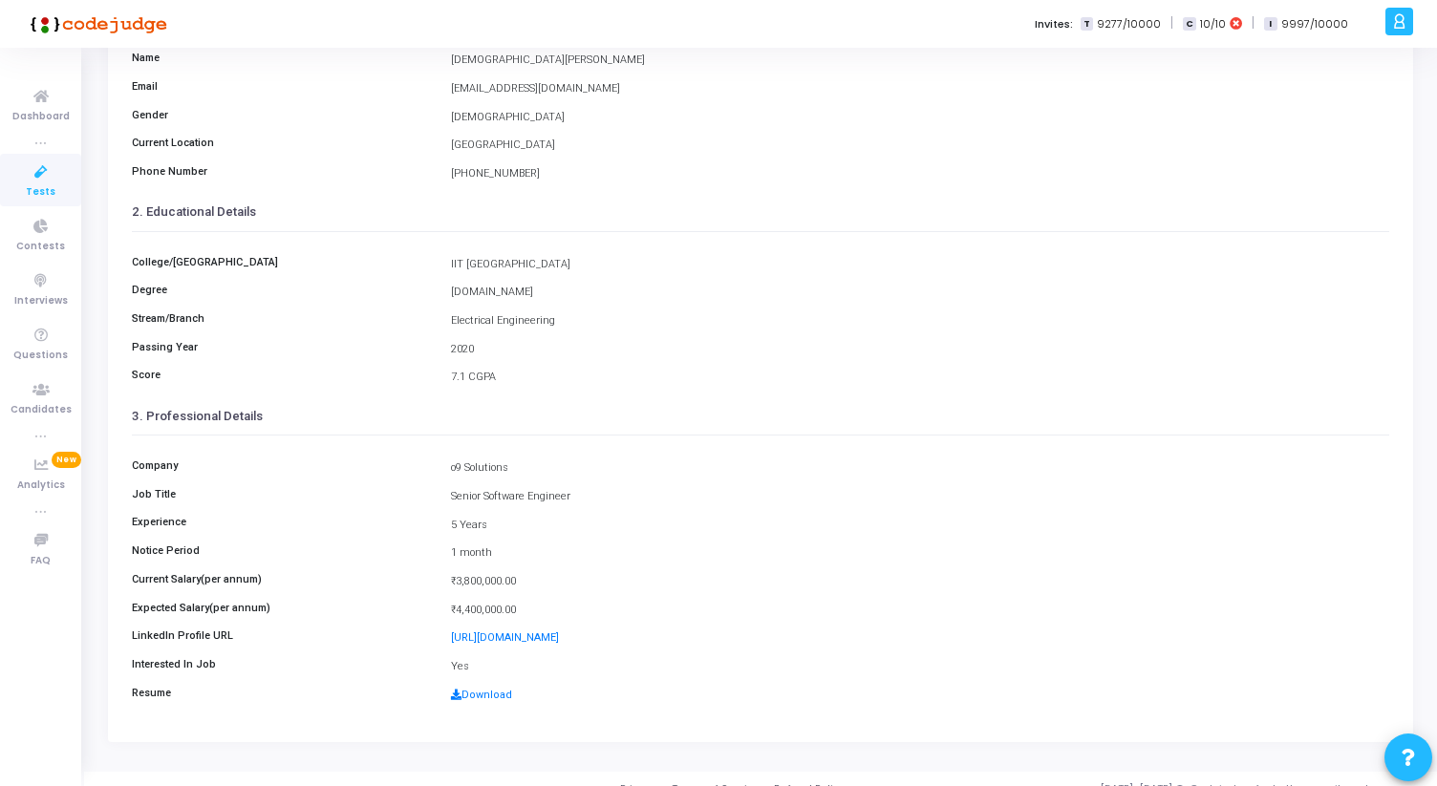
scroll to position [187, 0]
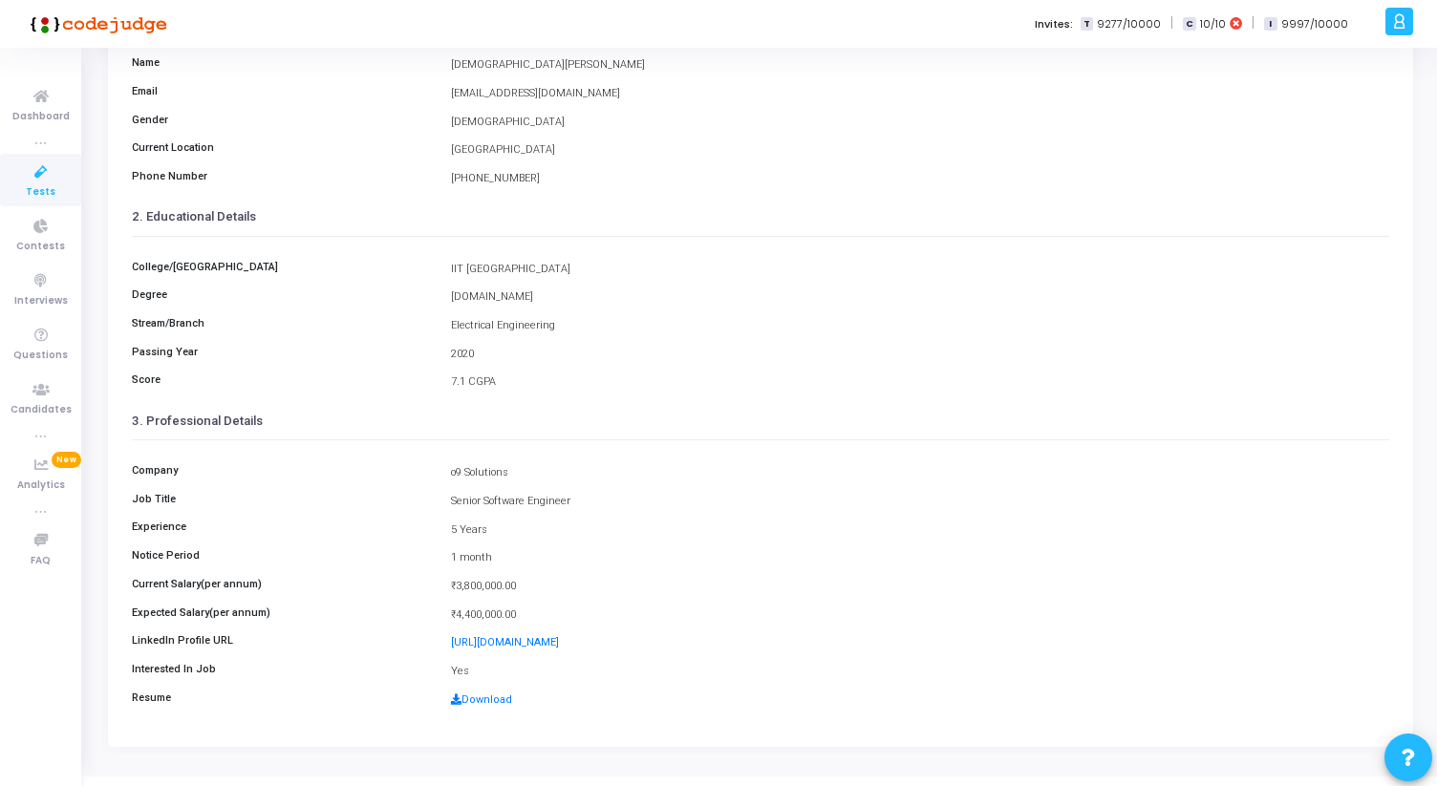
click at [478, 707] on div "Download" at bounding box center [919, 701] width 957 height 16
click at [478, 698] on link "Download" at bounding box center [481, 700] width 61 height 12
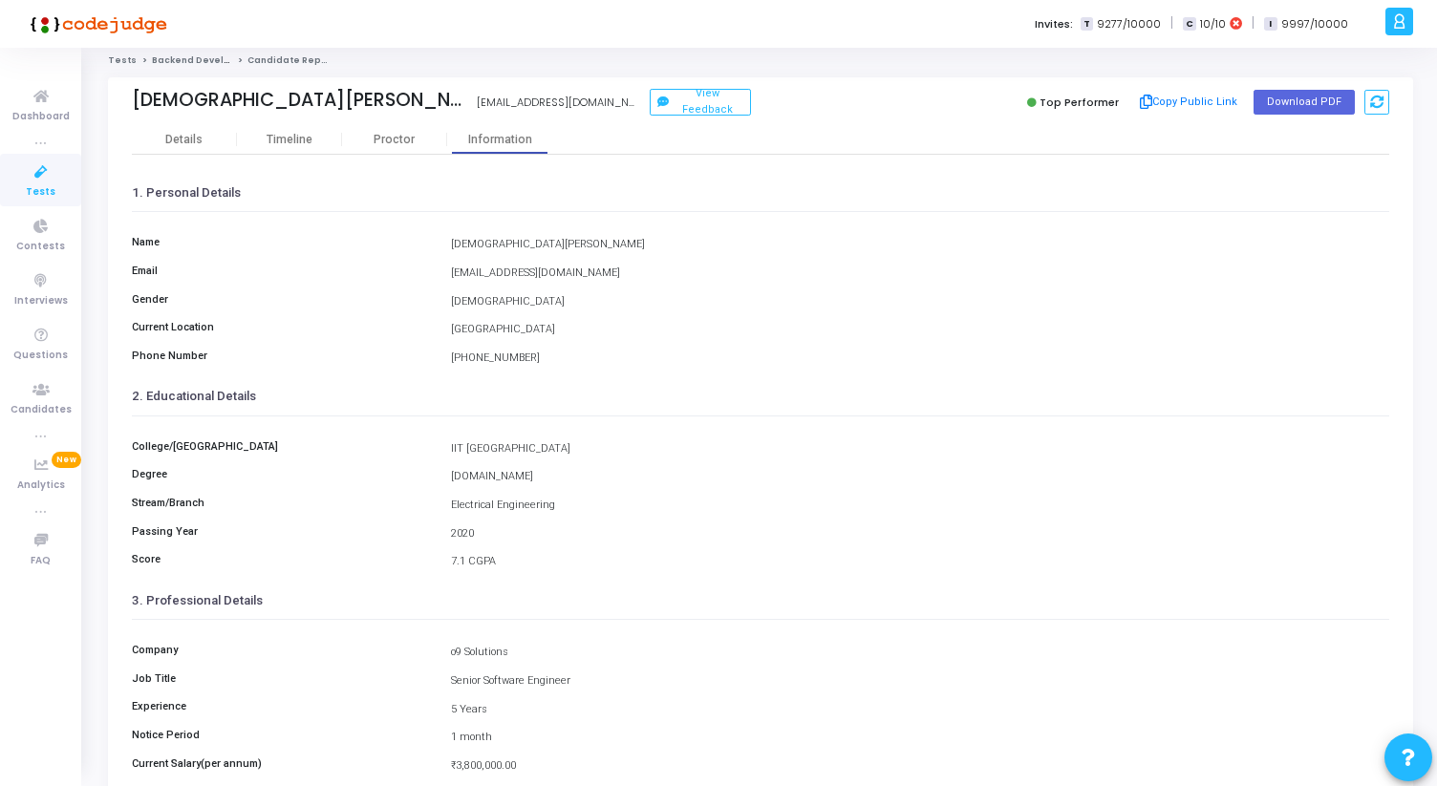
scroll to position [0, 0]
